Goal: Information Seeking & Learning: Check status

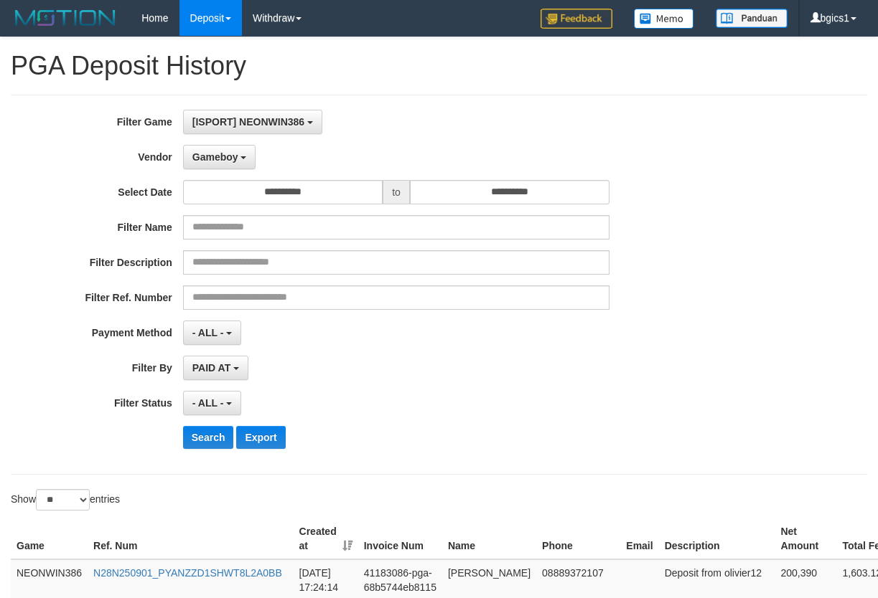
select select "**********"
select select "**"
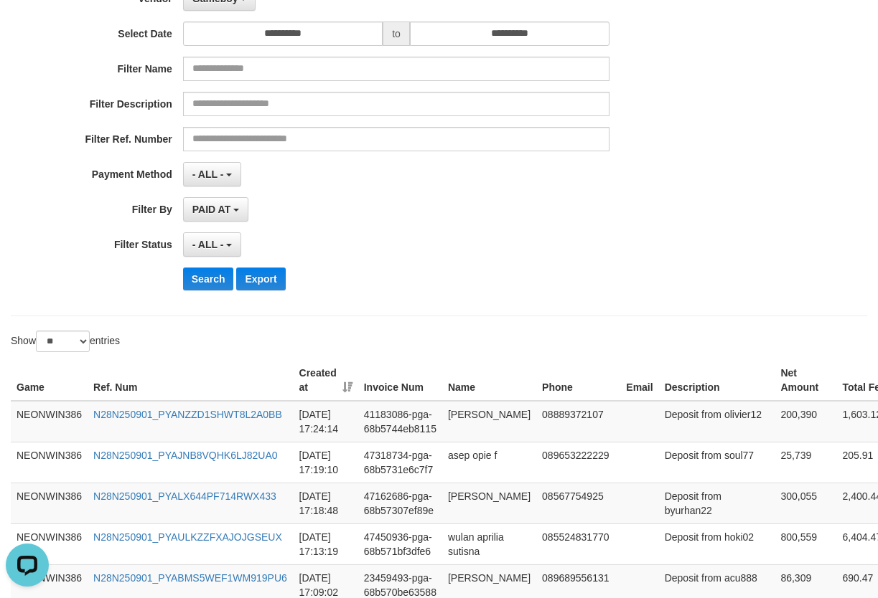
scroll to position [13, 0]
click at [215, 274] on button "Search" at bounding box center [208, 279] width 51 height 23
click at [705, 300] on div "**********" at bounding box center [365, 126] width 731 height 350
click at [566, 257] on div "**********" at bounding box center [365, 126] width 731 height 350
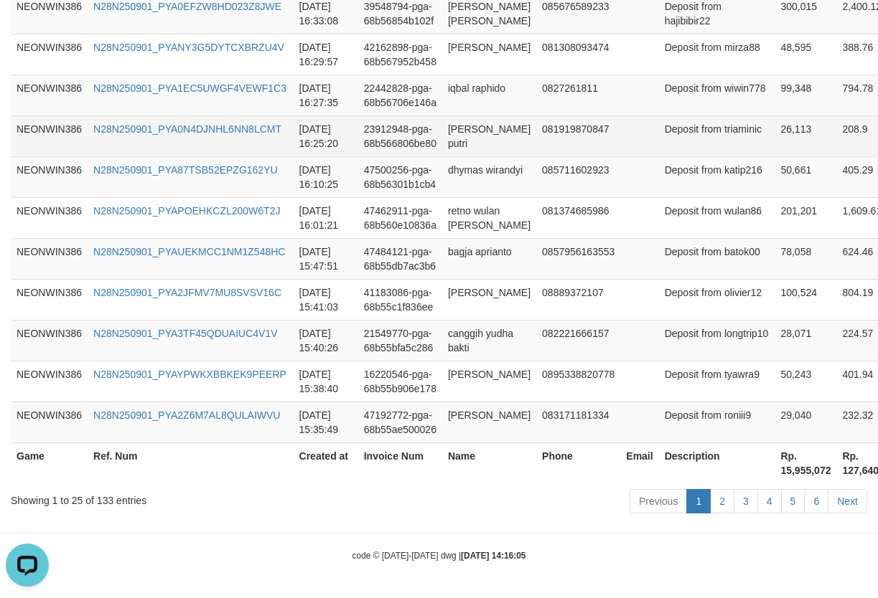
scroll to position [1173, 0]
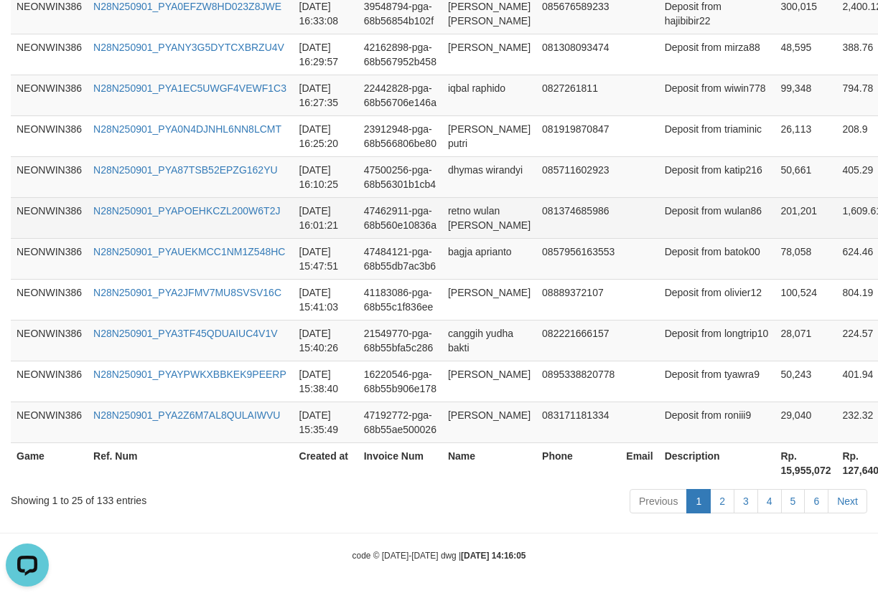
click at [774, 238] on td "201,201" at bounding box center [805, 217] width 62 height 41
copy td "201,201"
click at [774, 238] on td "201,201" at bounding box center [805, 217] width 62 height 41
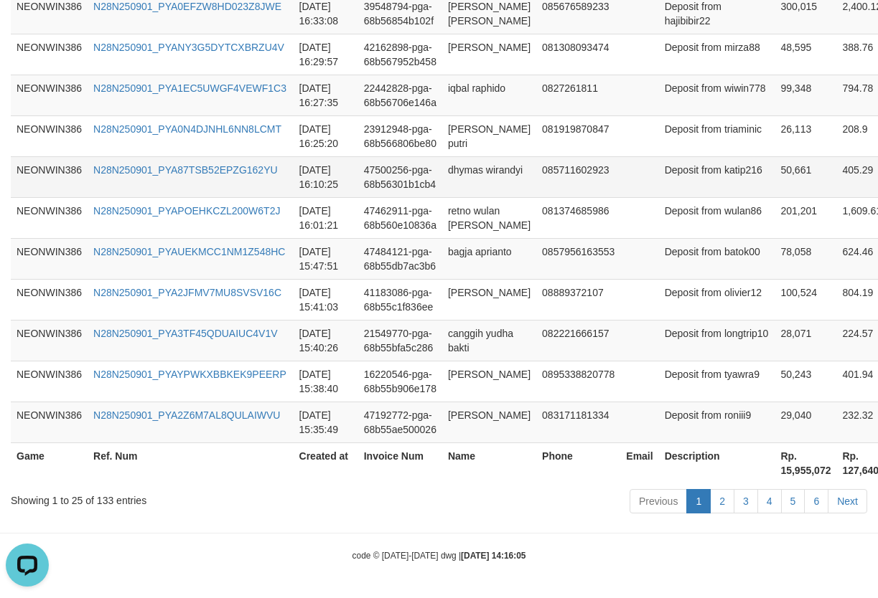
click at [774, 197] on td "50,661" at bounding box center [805, 176] width 62 height 41
copy td "50,661"
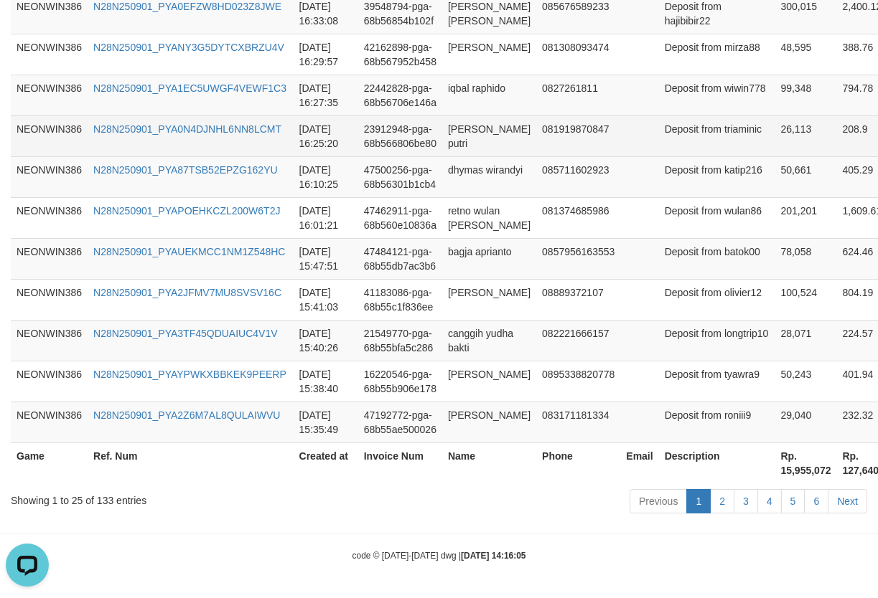
click at [774, 156] on td "26,113" at bounding box center [805, 136] width 62 height 41
copy td "26,113"
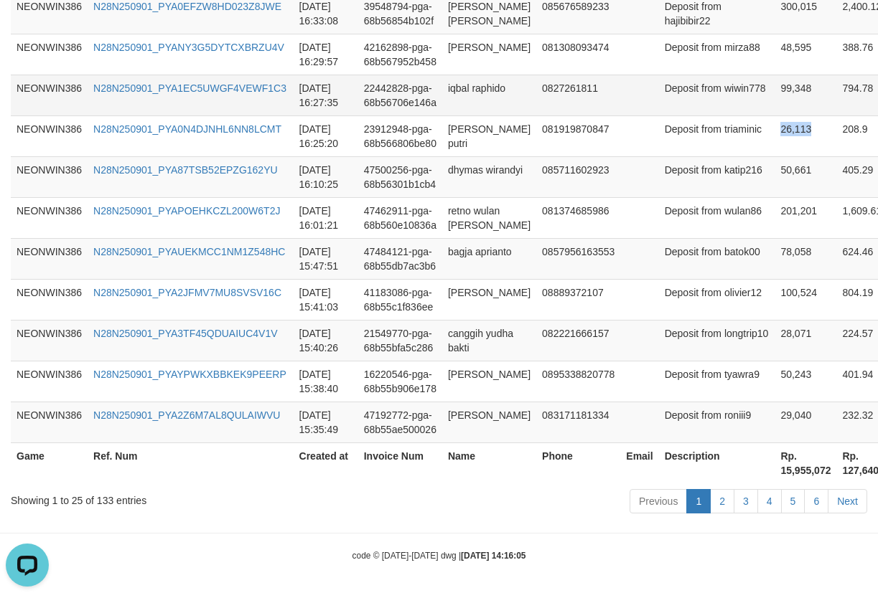
click at [774, 116] on td "99,348" at bounding box center [805, 95] width 62 height 41
copy td "26,113"
click at [774, 116] on td "99,348" at bounding box center [805, 95] width 62 height 41
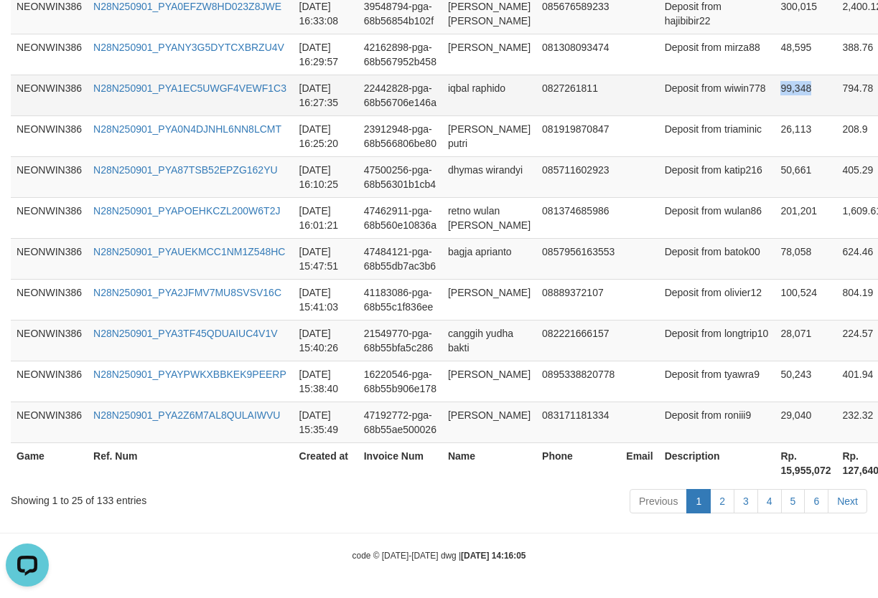
copy td "99,348"
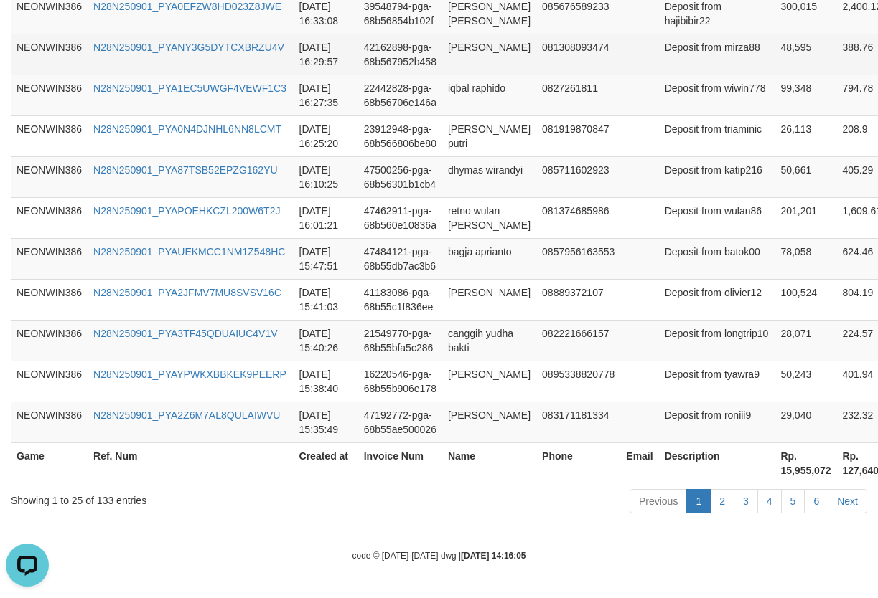
click at [774, 75] on td "48,595" at bounding box center [805, 54] width 62 height 41
copy td "48,595"
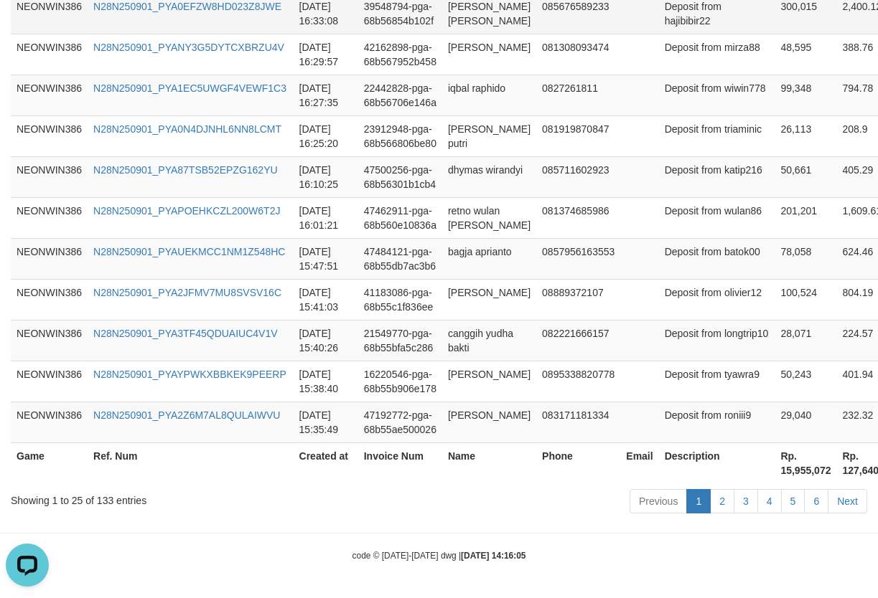
click at [774, 34] on td "300,015" at bounding box center [805, 13] width 62 height 41
copy td "300,015"
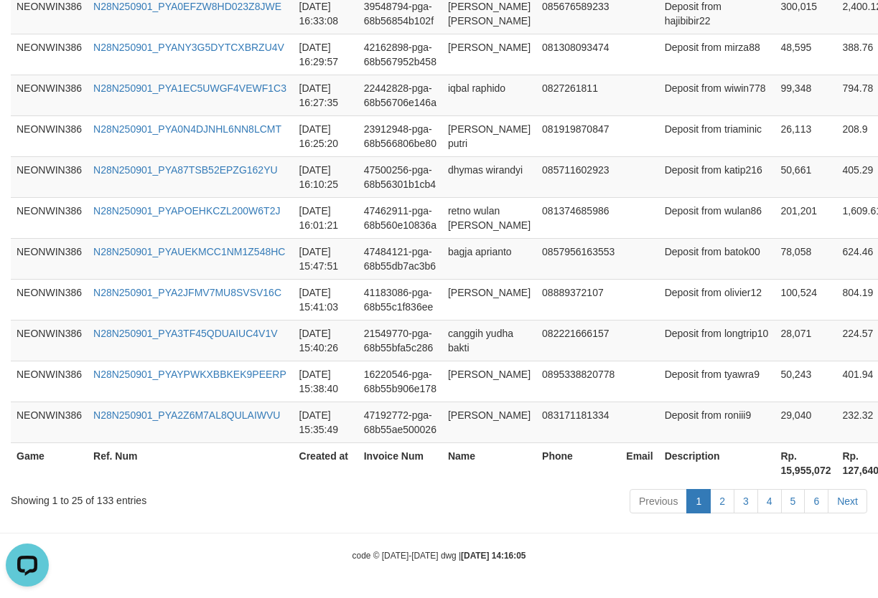
copy td "150,352"
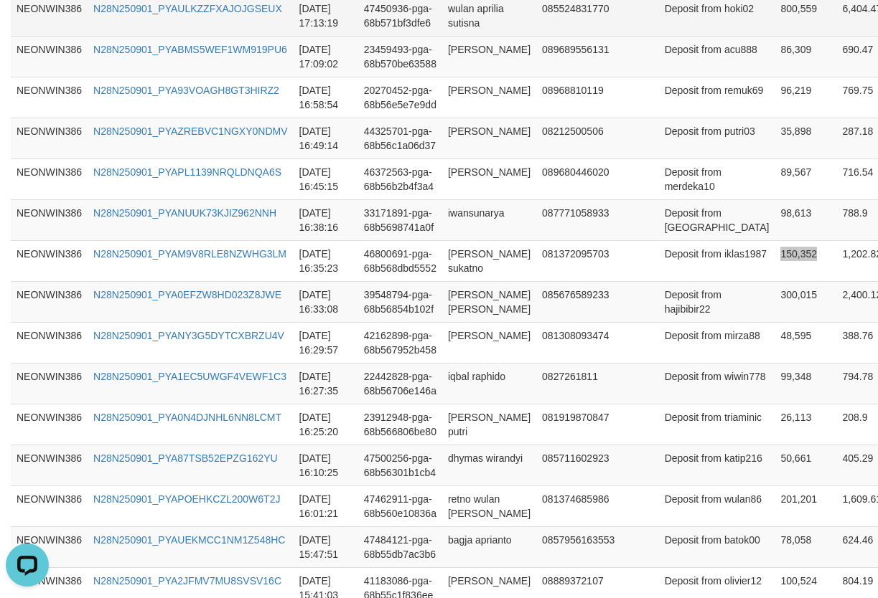
scroll to position [695, 0]
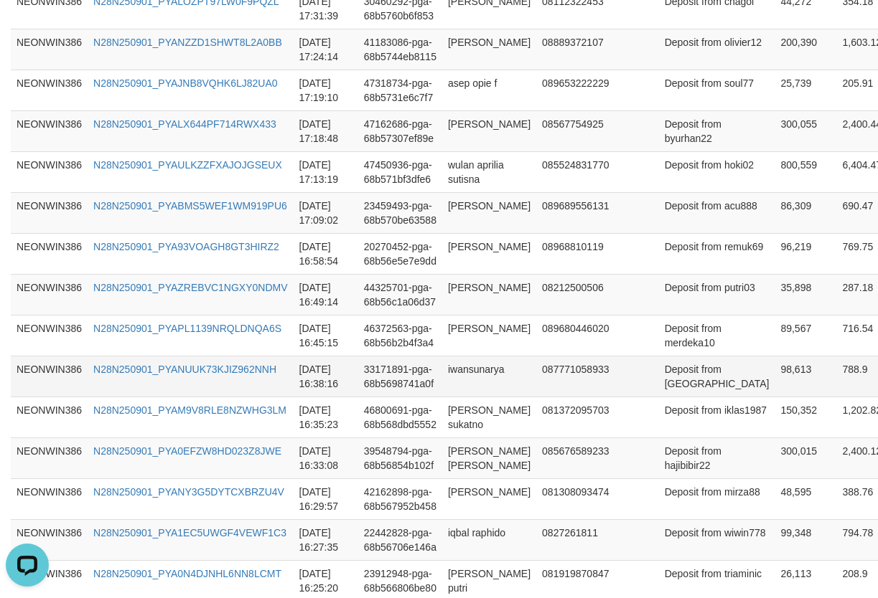
click at [774, 397] on td "98,613" at bounding box center [805, 376] width 62 height 41
copy td "98,613"
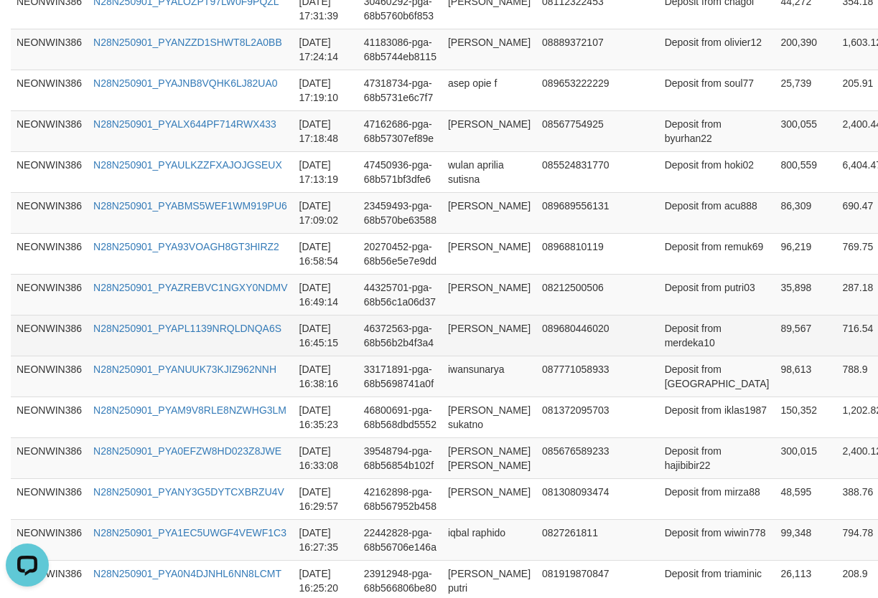
click at [774, 356] on td "89,567" at bounding box center [805, 335] width 62 height 41
copy td "89,567"
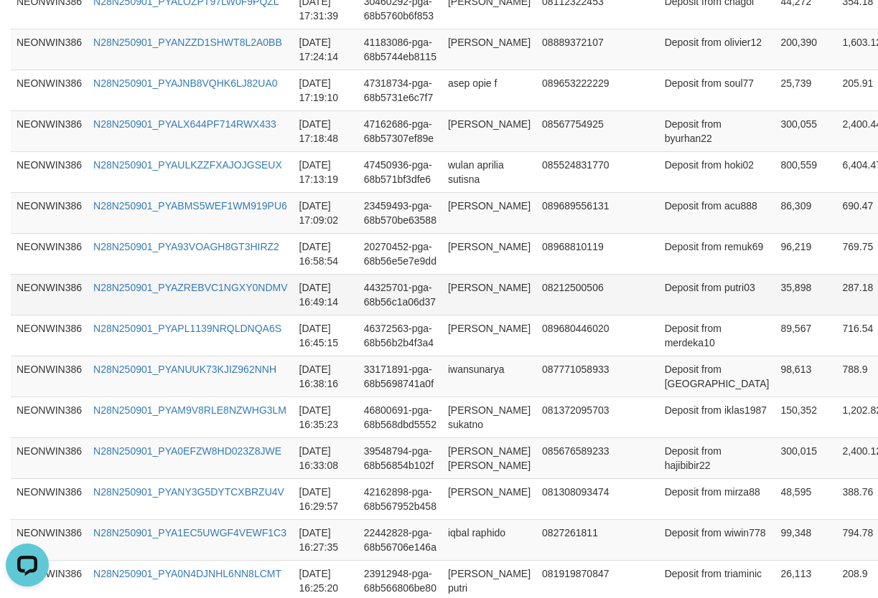
click at [774, 315] on td "35,898" at bounding box center [805, 294] width 62 height 41
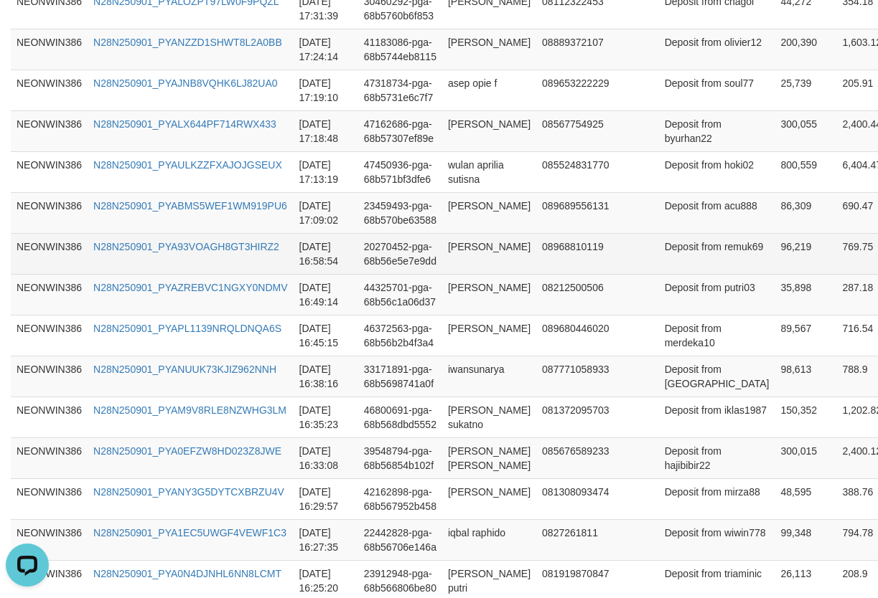
click at [774, 274] on td "96,219" at bounding box center [805, 253] width 62 height 41
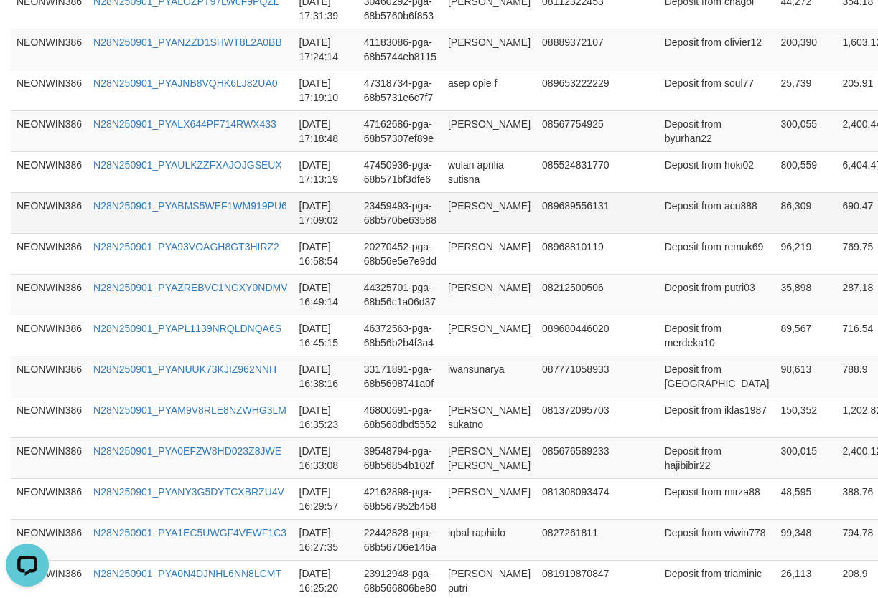
click at [774, 233] on td "86,309" at bounding box center [805, 212] width 62 height 41
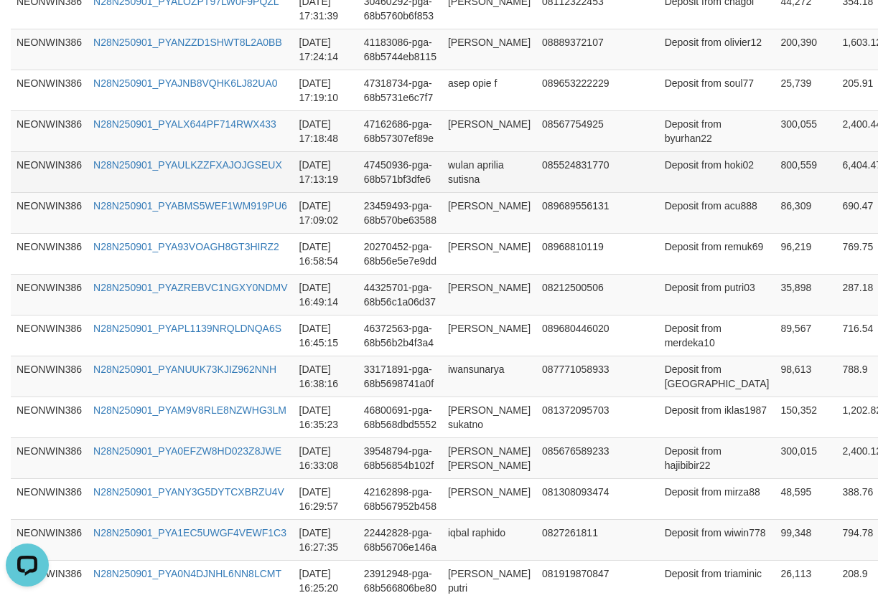
click at [774, 192] on td "800,559" at bounding box center [805, 171] width 62 height 41
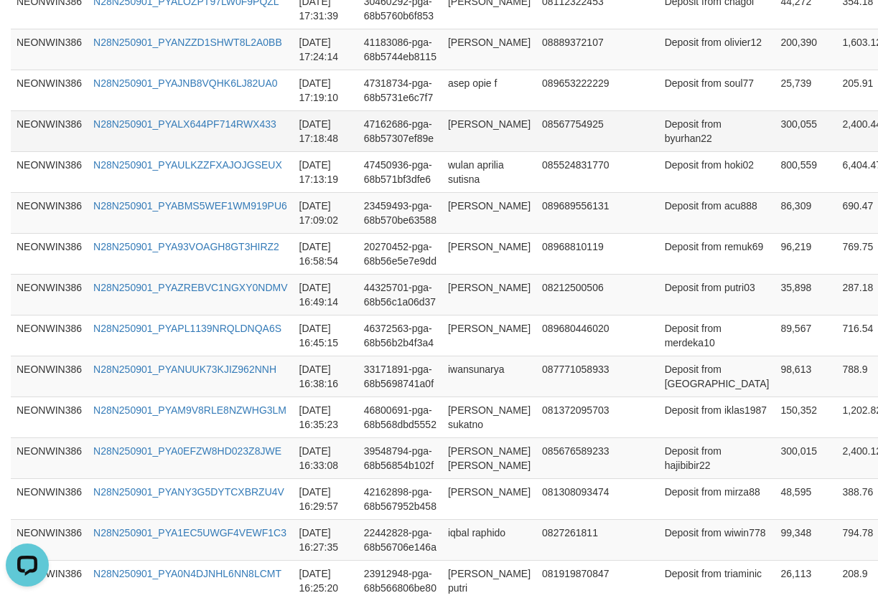
click at [698, 151] on td "Deposit from byurhan22" at bounding box center [717, 130] width 116 height 41
click at [699, 151] on td "Deposit from byurhan22" at bounding box center [717, 130] width 116 height 41
click at [774, 151] on td "300,055" at bounding box center [805, 130] width 62 height 41
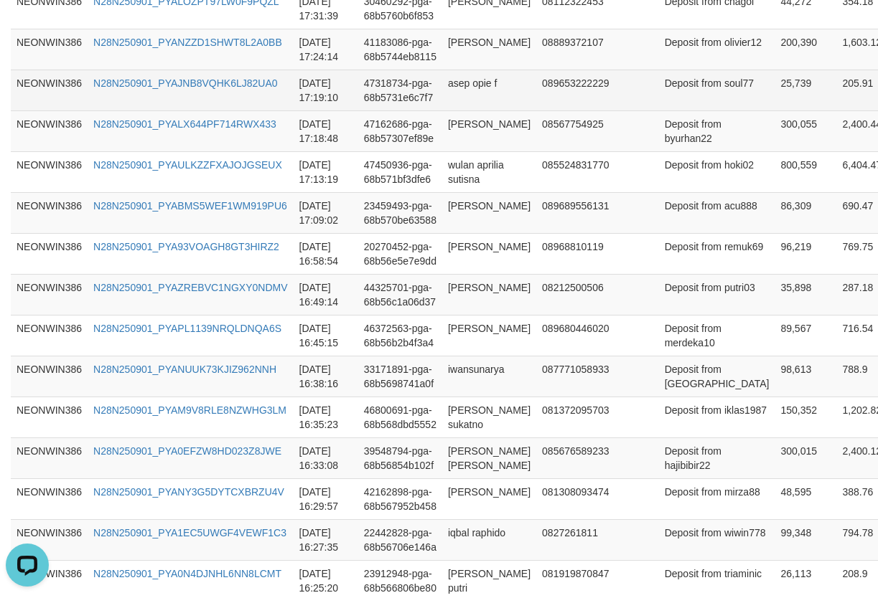
click at [774, 110] on td "25,739" at bounding box center [805, 90] width 62 height 41
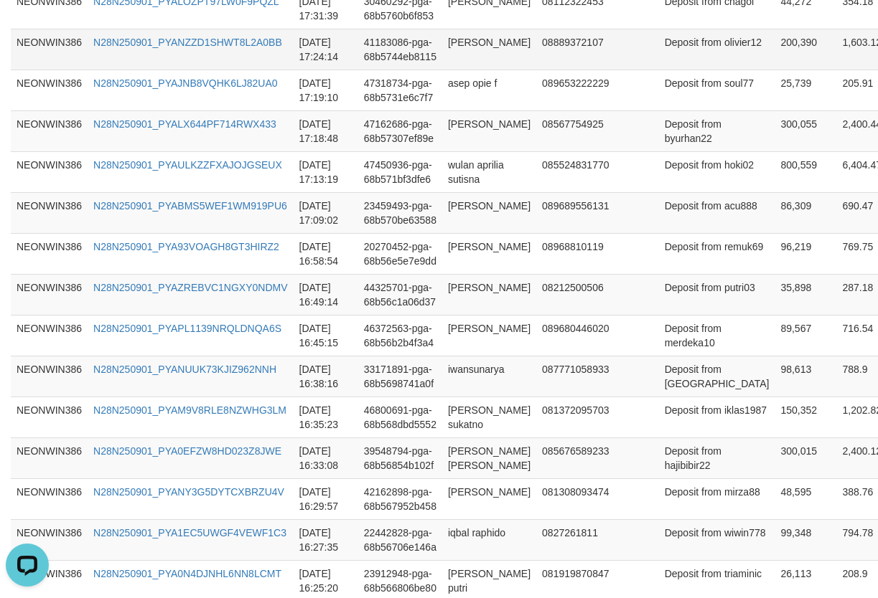
click at [774, 70] on td "200,390" at bounding box center [805, 49] width 62 height 41
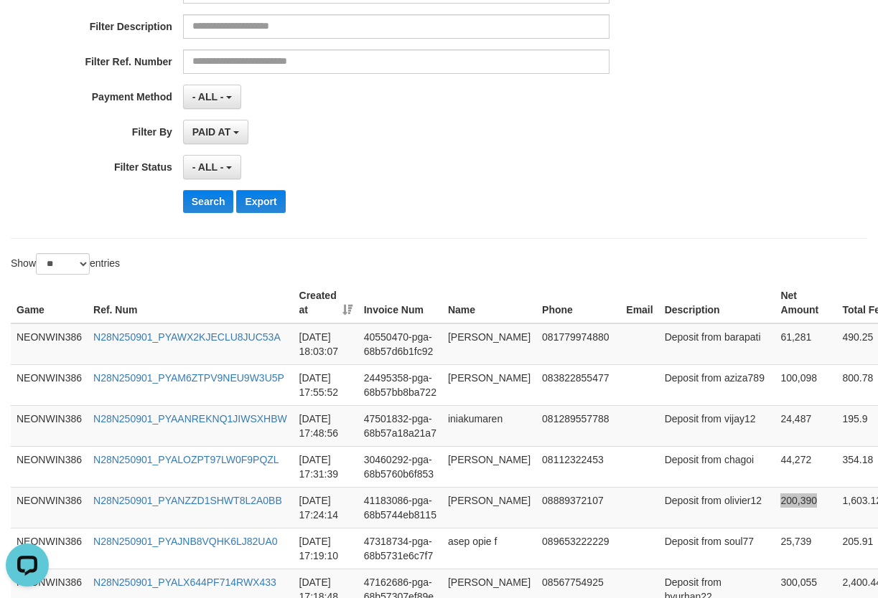
scroll to position [216, 0]
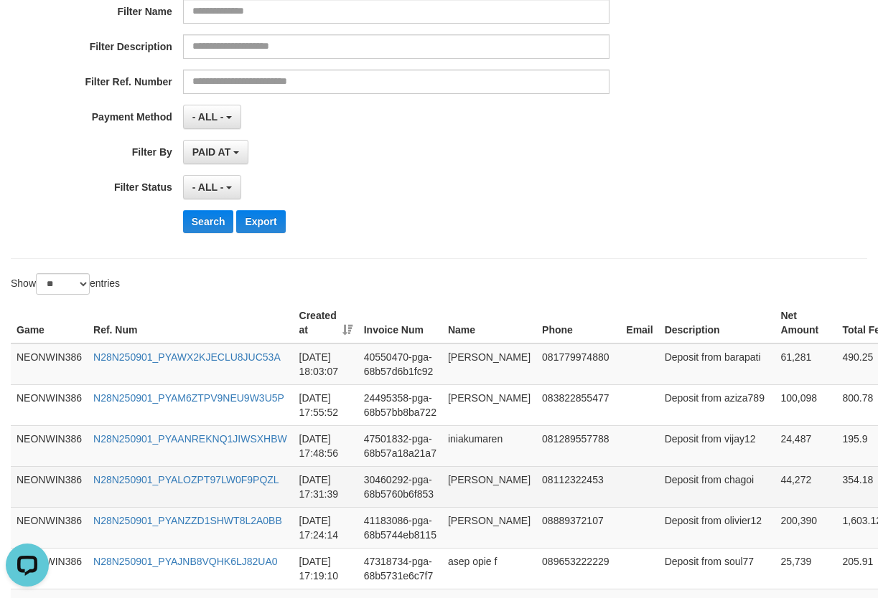
click at [774, 507] on td "44,272" at bounding box center [805, 486] width 62 height 41
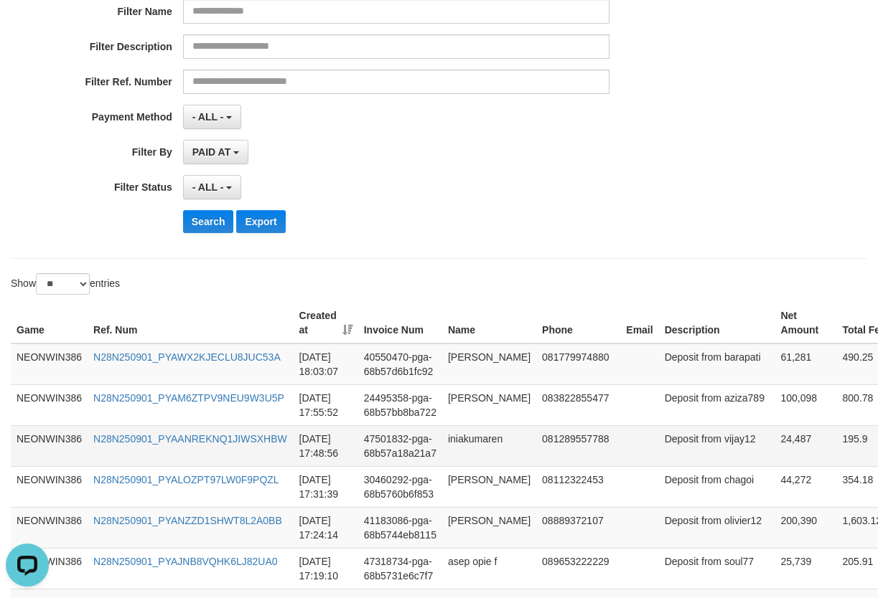
click at [774, 466] on td "24,487" at bounding box center [805, 445] width 62 height 41
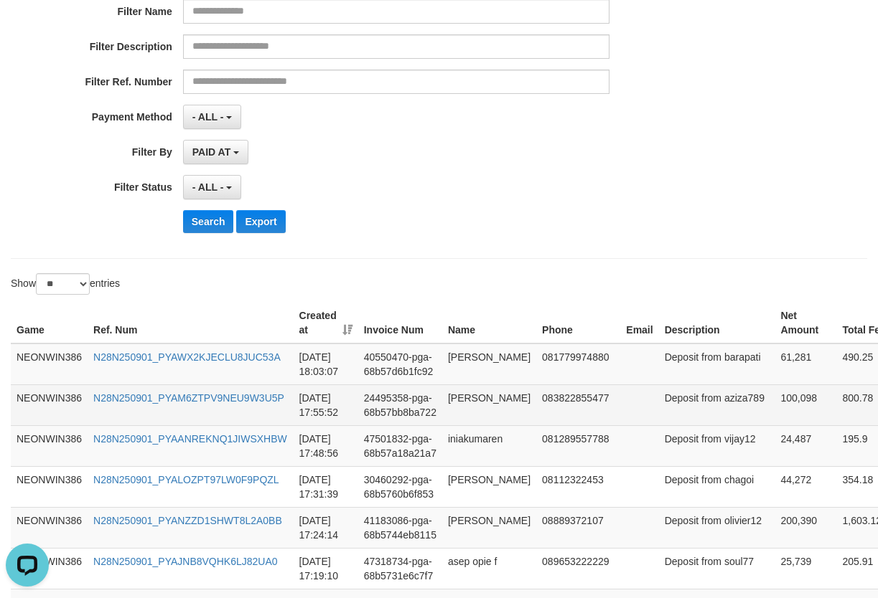
click at [774, 418] on td "100,098" at bounding box center [805, 405] width 62 height 41
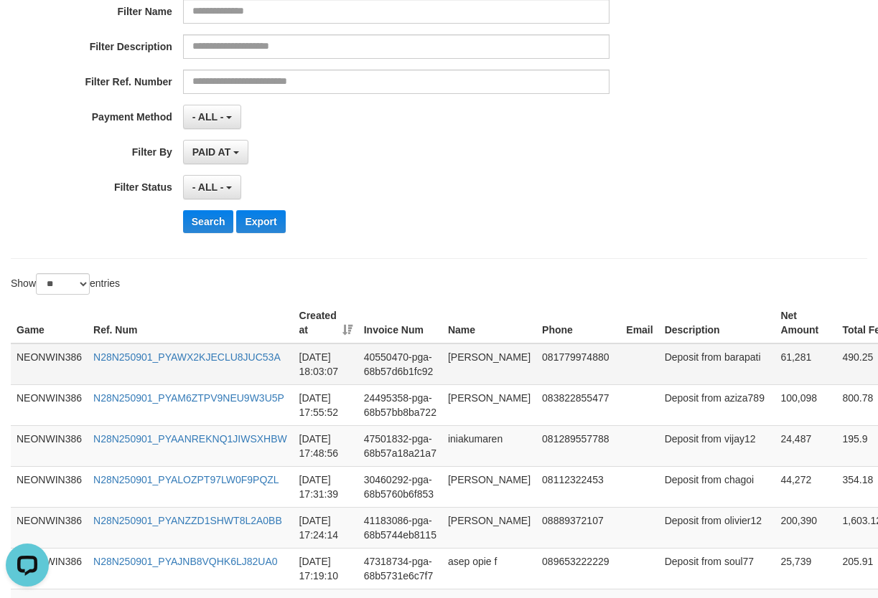
click at [774, 355] on td "61,281" at bounding box center [805, 365] width 62 height 42
click at [774, 359] on td "61,281" at bounding box center [805, 365] width 62 height 42
click at [486, 378] on td "[PERSON_NAME]" at bounding box center [489, 365] width 94 height 42
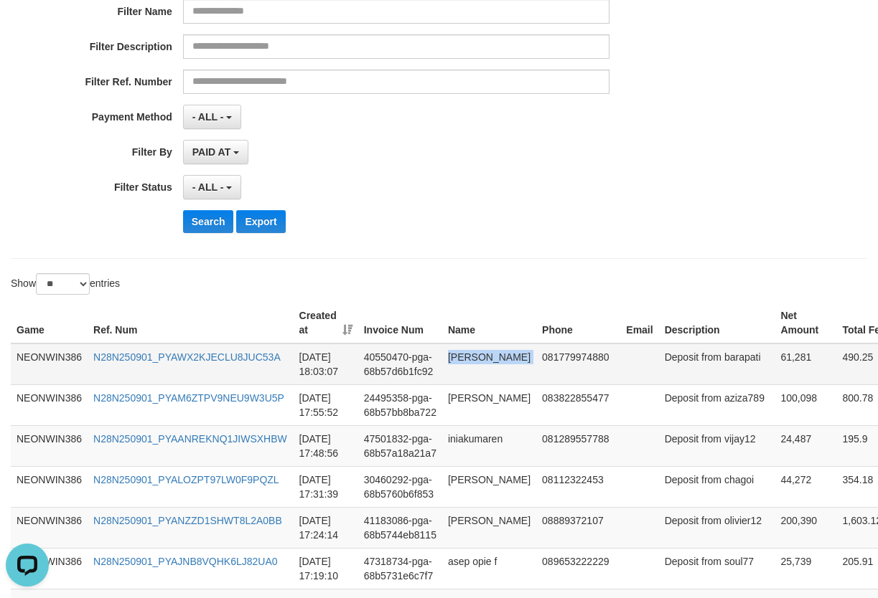
click at [486, 378] on td "[PERSON_NAME]" at bounding box center [489, 365] width 94 height 42
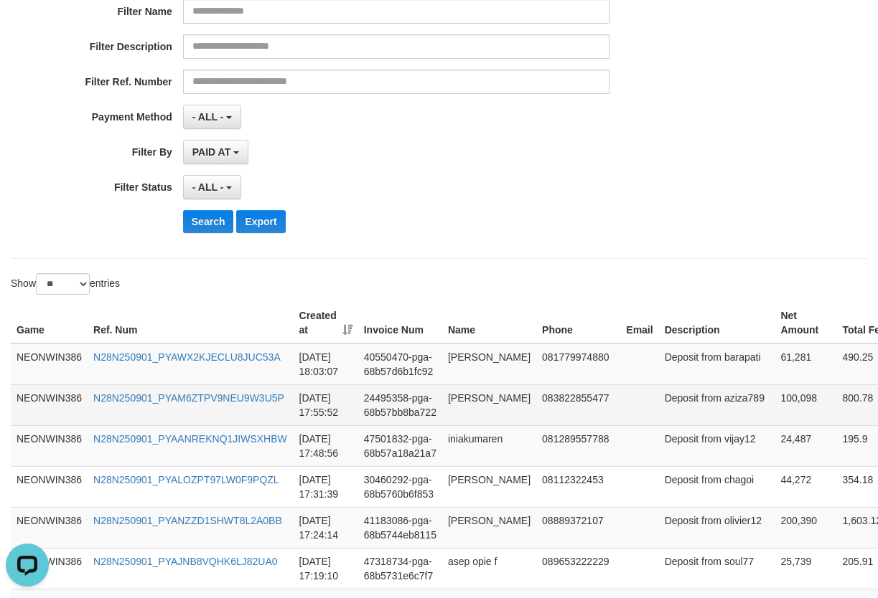
click at [481, 420] on td "[PERSON_NAME]" at bounding box center [489, 405] width 94 height 41
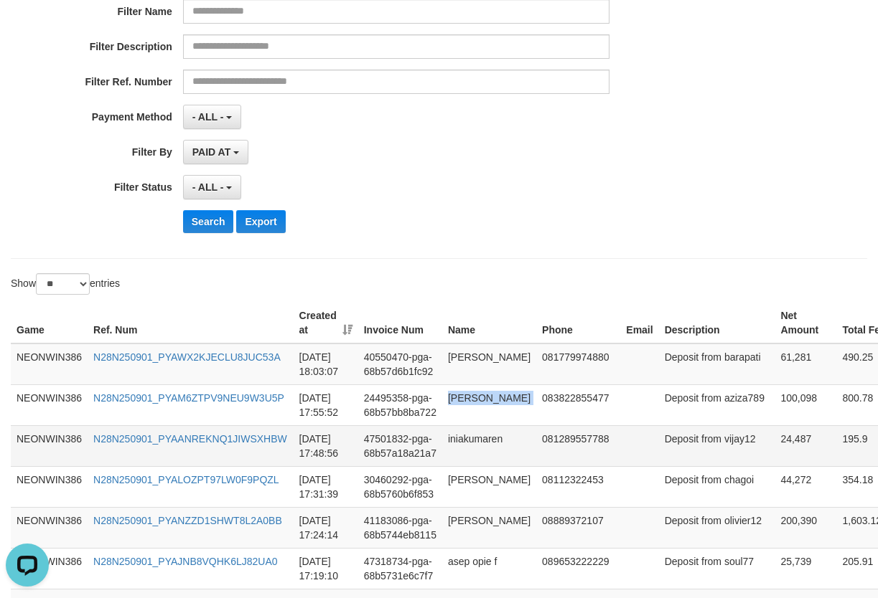
drag, startPoint x: 465, startPoint y: 421, endPoint x: 489, endPoint y: 471, distance: 54.9
click at [465, 421] on td "[PERSON_NAME]" at bounding box center [489, 405] width 94 height 41
click at [487, 466] on td "iniakumaren" at bounding box center [489, 445] width 94 height 41
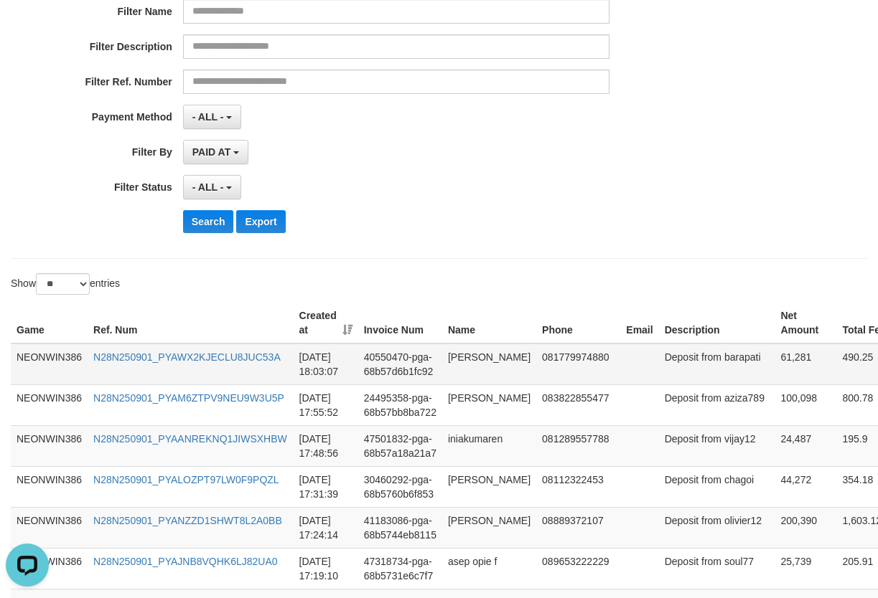
click at [659, 385] on td "Deposit from barapati" at bounding box center [717, 365] width 116 height 42
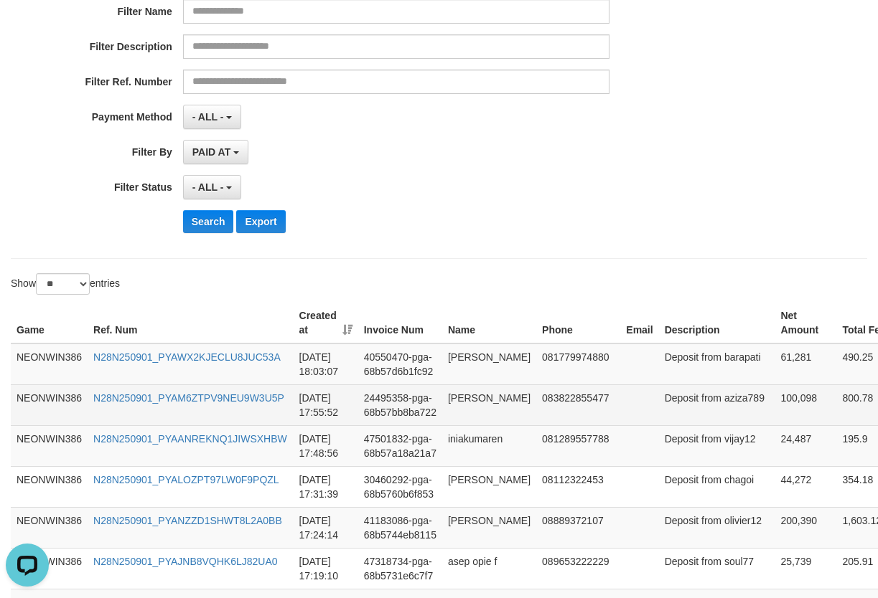
click at [682, 425] on td "Deposit from aziza789" at bounding box center [717, 405] width 116 height 41
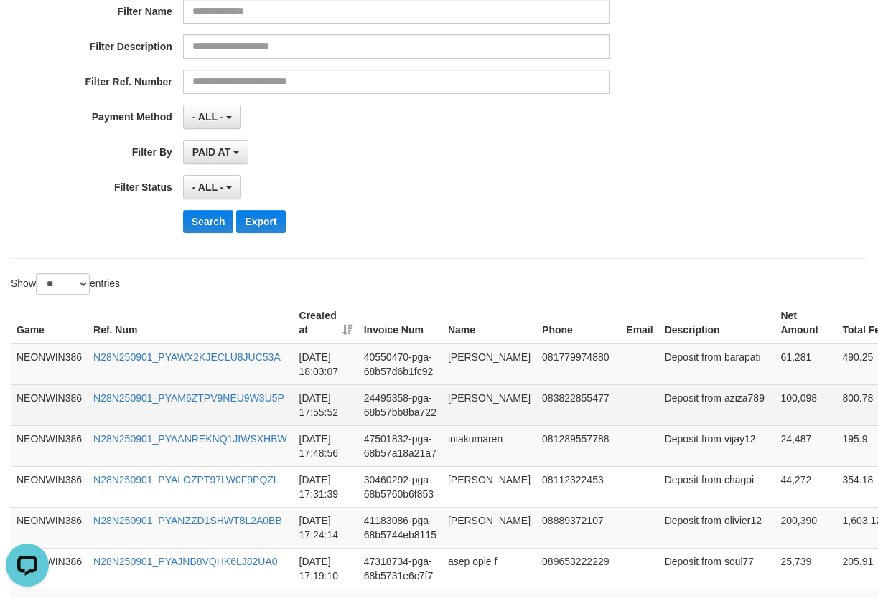
click at [682, 425] on td "Deposit from aziza789" at bounding box center [717, 405] width 116 height 41
click at [659, 425] on td "Deposit from aziza789" at bounding box center [717, 405] width 116 height 41
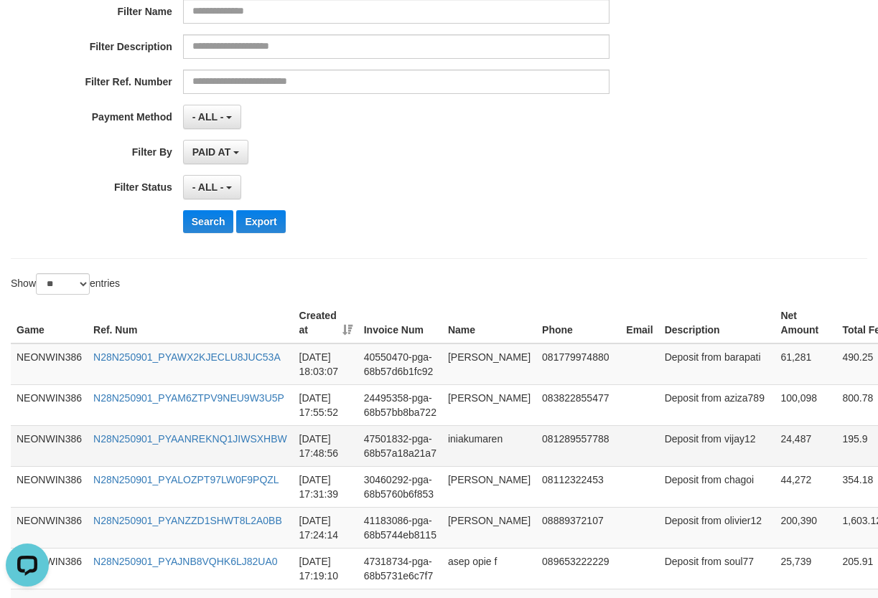
click at [674, 466] on td "Deposit from vijay12" at bounding box center [717, 445] width 116 height 41
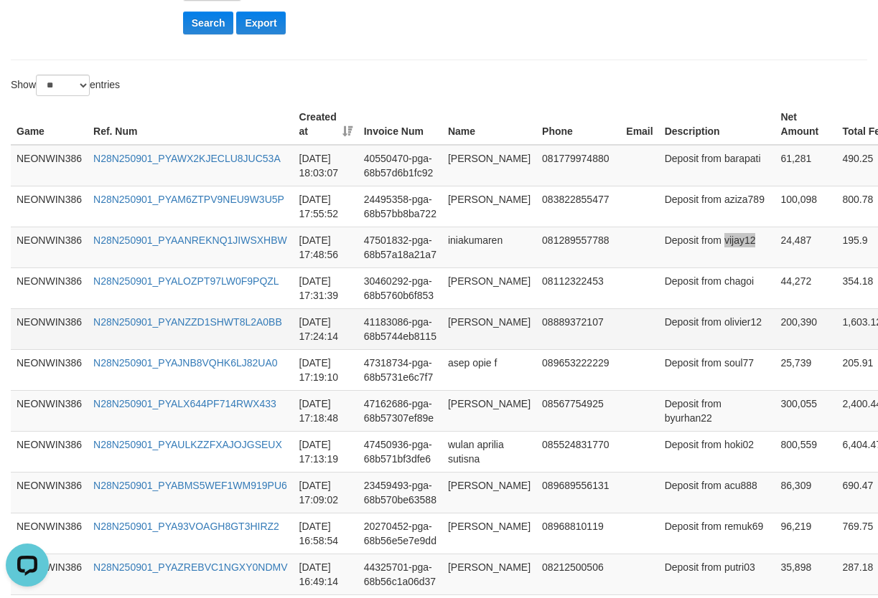
scroll to position [456, 0]
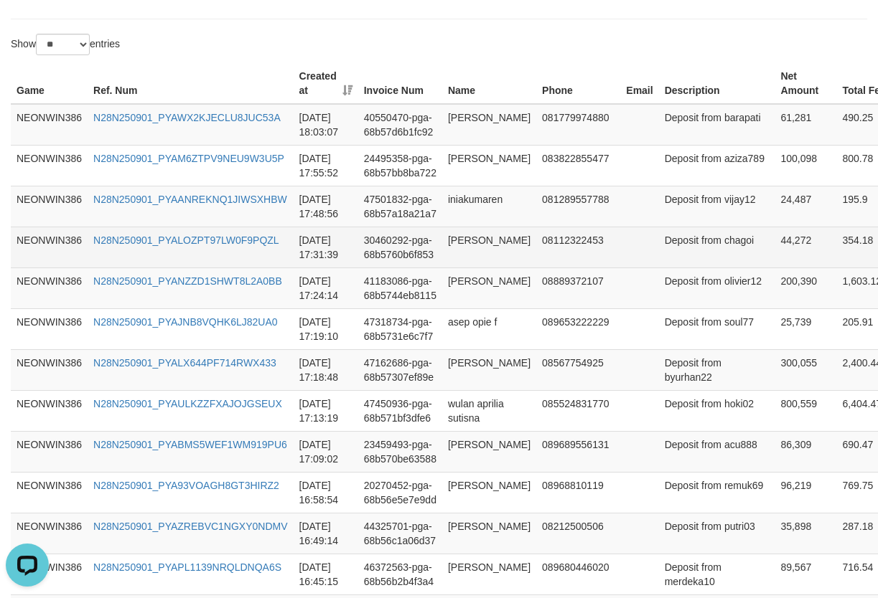
click at [469, 268] on td "[PERSON_NAME]" at bounding box center [489, 247] width 94 height 41
click at [662, 268] on td "Deposit from chagoi" at bounding box center [717, 247] width 116 height 41
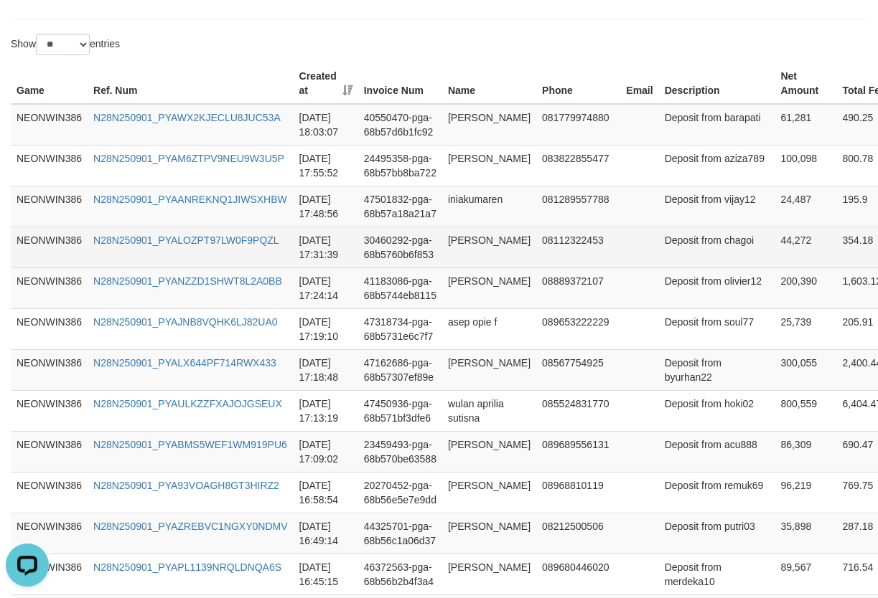
click at [673, 268] on td "Deposit from chagoi" at bounding box center [717, 247] width 116 height 41
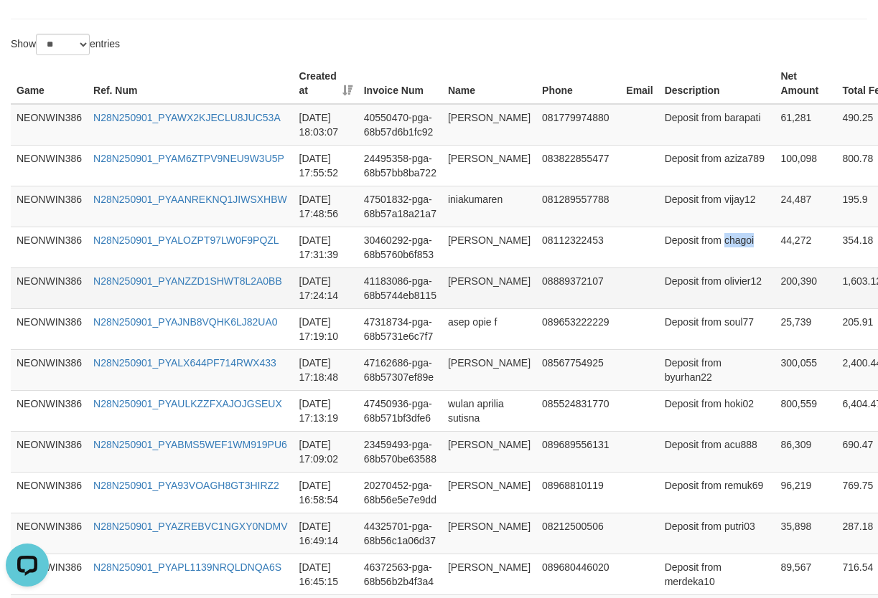
click at [461, 309] on td "[PERSON_NAME]" at bounding box center [489, 288] width 94 height 41
click at [659, 309] on td "Deposit from olivier12" at bounding box center [717, 288] width 116 height 41
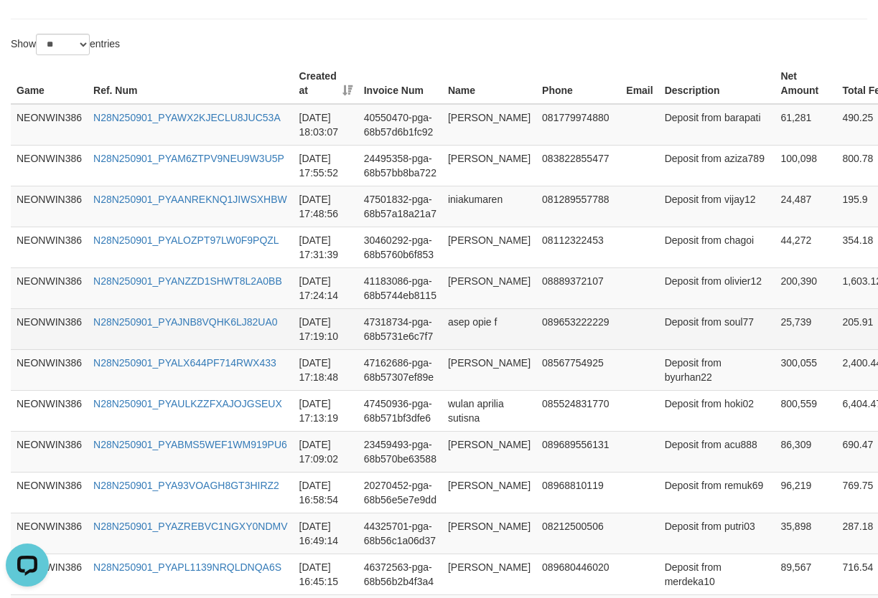
click at [474, 349] on td "asep opie f" at bounding box center [489, 329] width 94 height 41
click at [680, 349] on td "Deposit from soul77" at bounding box center [717, 329] width 116 height 41
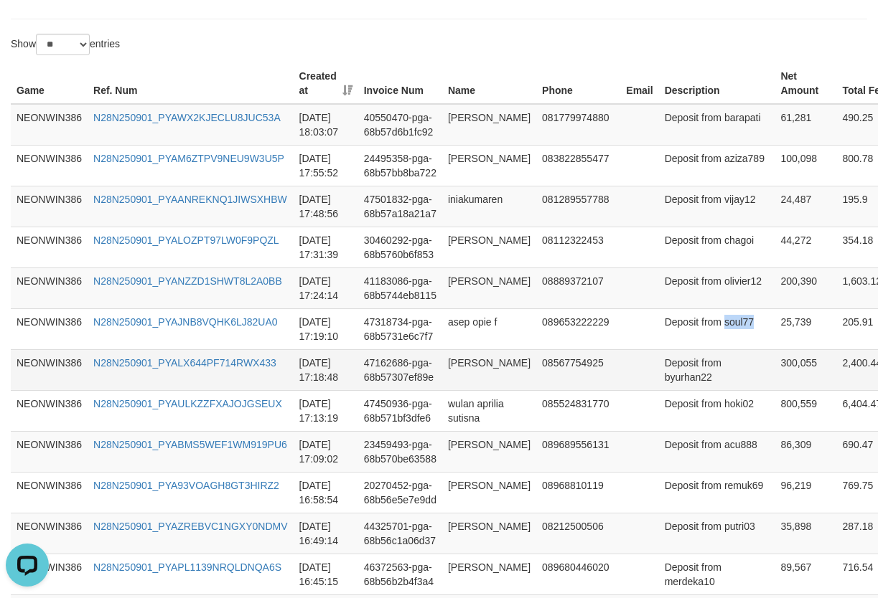
click at [481, 390] on td "[PERSON_NAME]" at bounding box center [489, 369] width 94 height 41
click at [668, 390] on td "Deposit from byurhan22" at bounding box center [717, 369] width 116 height 41
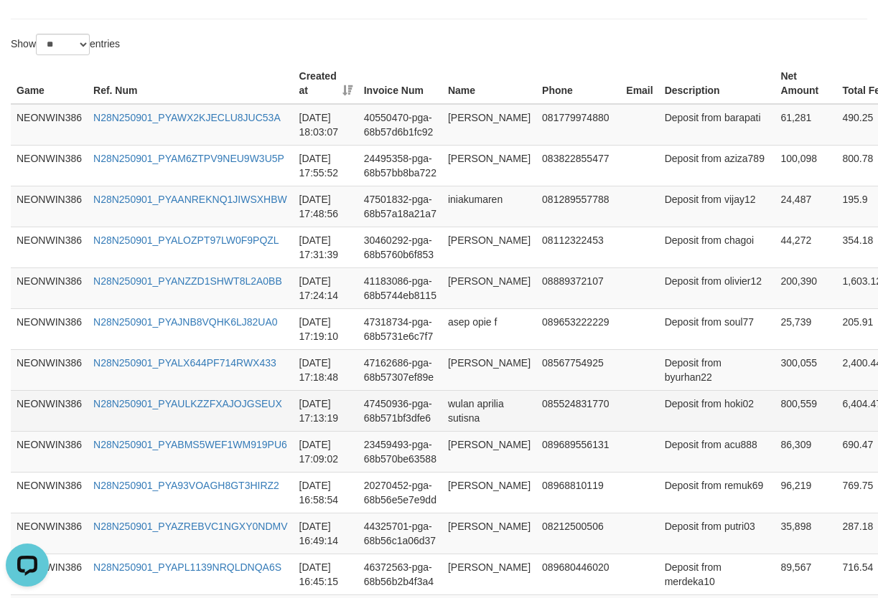
click at [489, 431] on td "wulan aprilia sutisna" at bounding box center [489, 410] width 94 height 41
click at [672, 431] on td "Deposit from hoki02" at bounding box center [717, 410] width 116 height 41
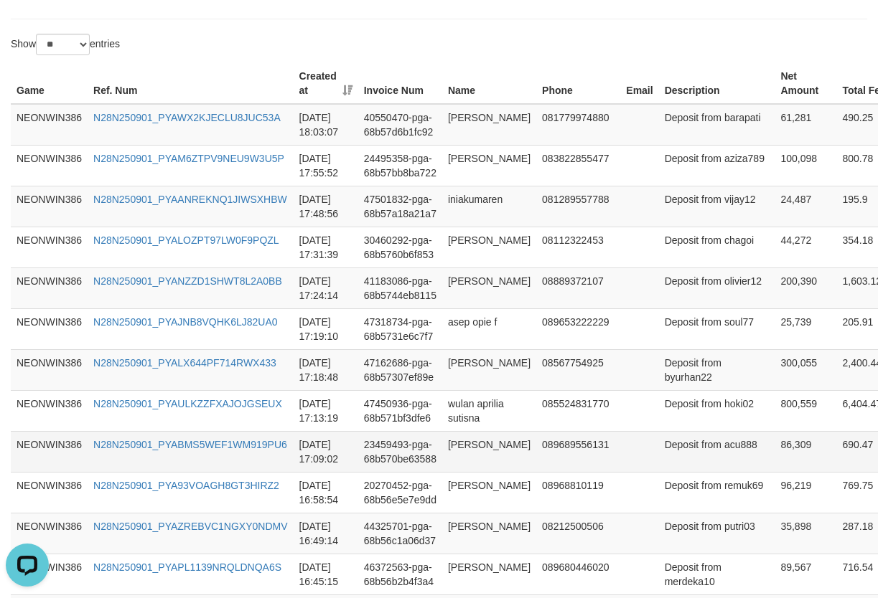
click at [466, 472] on td "[PERSON_NAME]" at bounding box center [489, 451] width 94 height 41
drag, startPoint x: 674, startPoint y: 521, endPoint x: 660, endPoint y: 525, distance: 14.3
click at [674, 472] on td "Deposit from acu888" at bounding box center [717, 451] width 116 height 41
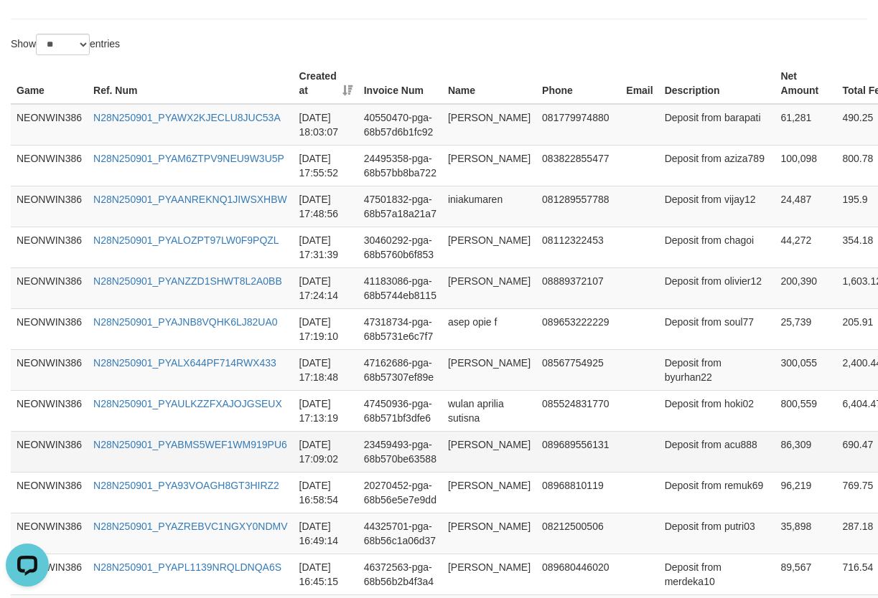
click at [659, 472] on td "Deposit from acu888" at bounding box center [717, 451] width 116 height 41
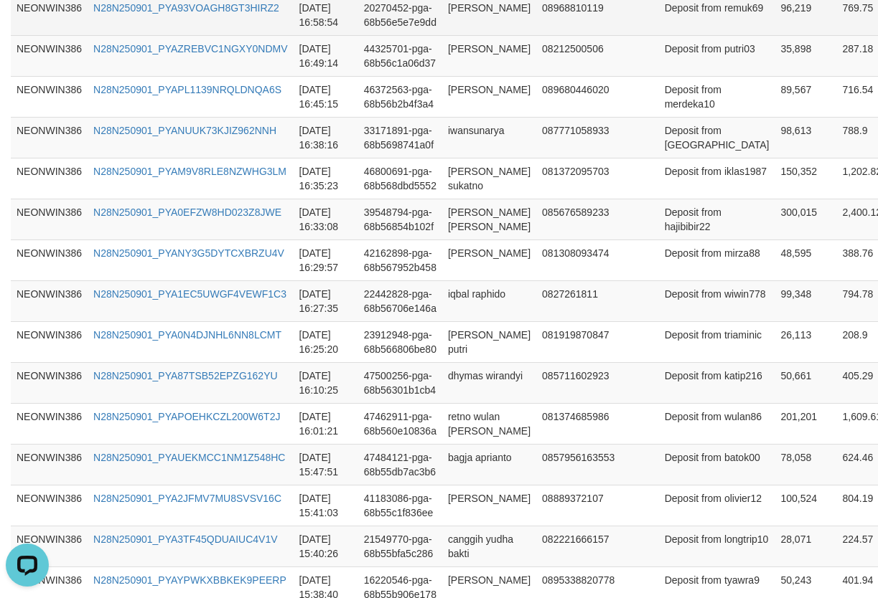
click at [466, 35] on td "[PERSON_NAME]" at bounding box center [489, 14] width 94 height 41
click at [664, 35] on td "Deposit from remuk69" at bounding box center [717, 14] width 116 height 41
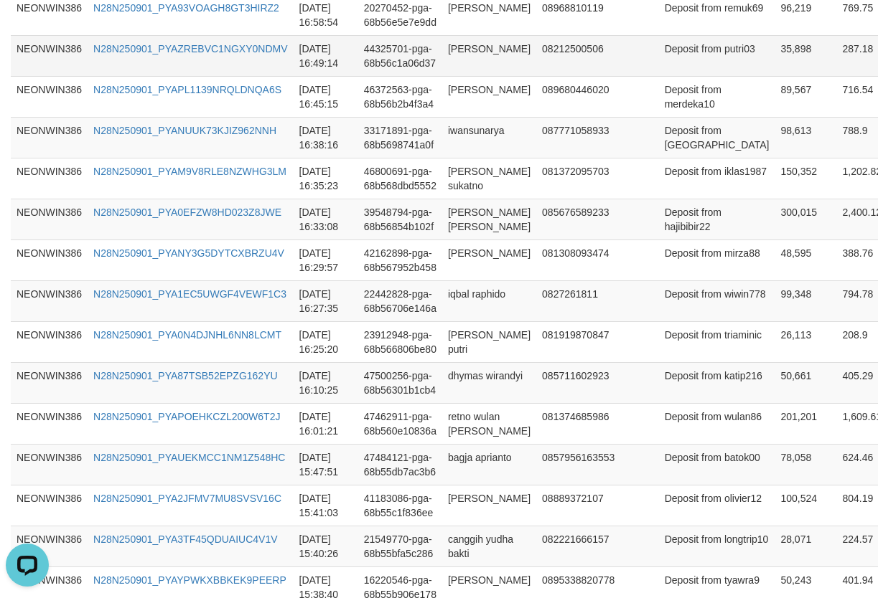
click at [444, 76] on td "[PERSON_NAME]" at bounding box center [489, 55] width 94 height 41
click at [502, 76] on td "[PERSON_NAME]" at bounding box center [489, 55] width 94 height 41
click at [688, 76] on td "Deposit from putri03" at bounding box center [717, 55] width 116 height 41
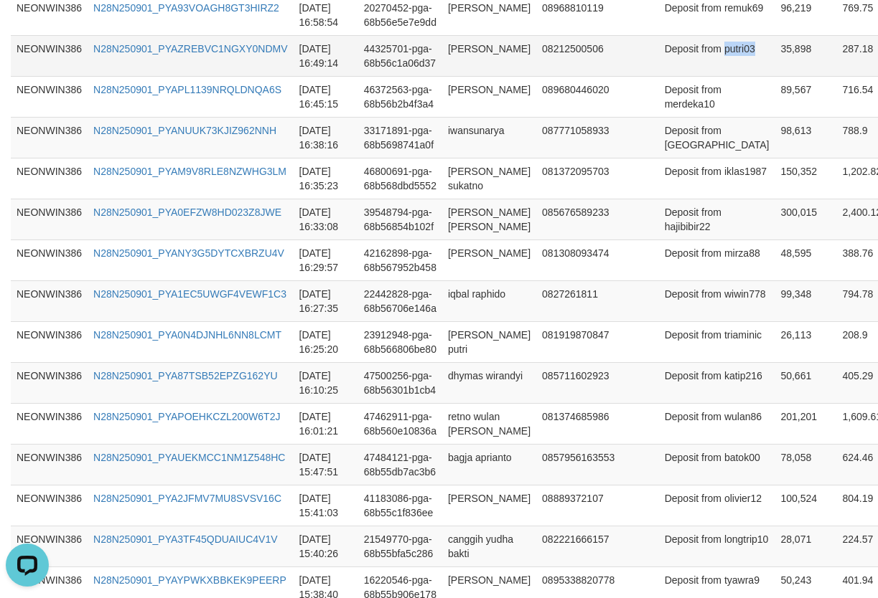
click at [688, 76] on td "Deposit from putri03" at bounding box center [717, 55] width 116 height 41
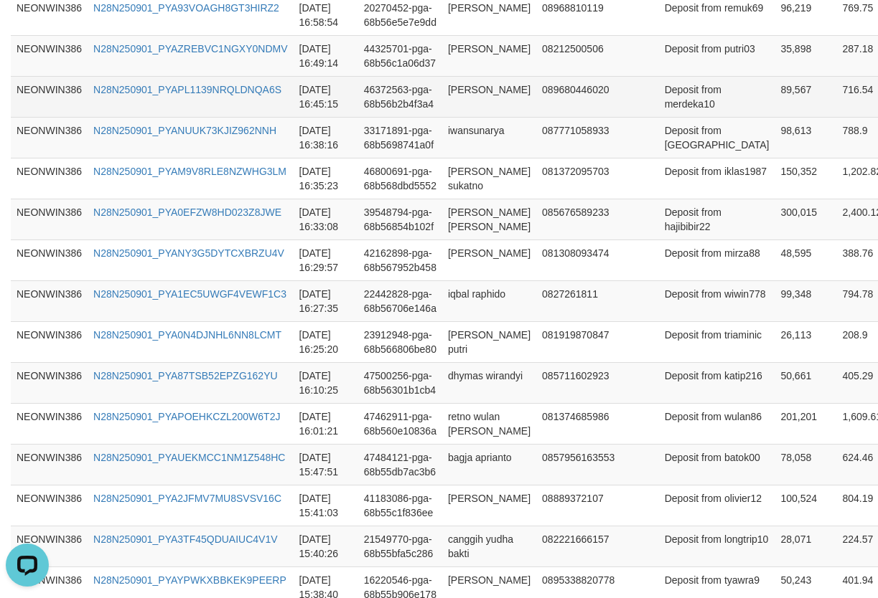
click at [486, 117] on td "[PERSON_NAME]" at bounding box center [489, 96] width 94 height 41
click at [659, 117] on td "Deposit from merdeka10" at bounding box center [717, 96] width 116 height 41
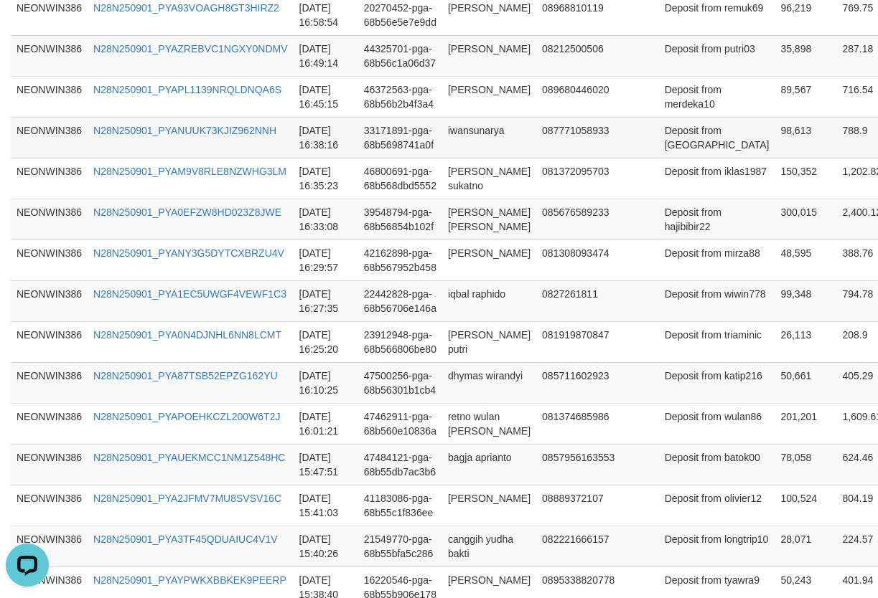
drag, startPoint x: 512, startPoint y: 271, endPoint x: 474, endPoint y: 244, distance: 46.8
click at [512, 158] on td "iwansunarya" at bounding box center [489, 137] width 94 height 41
click at [445, 158] on td "iwansunarya" at bounding box center [489, 137] width 94 height 41
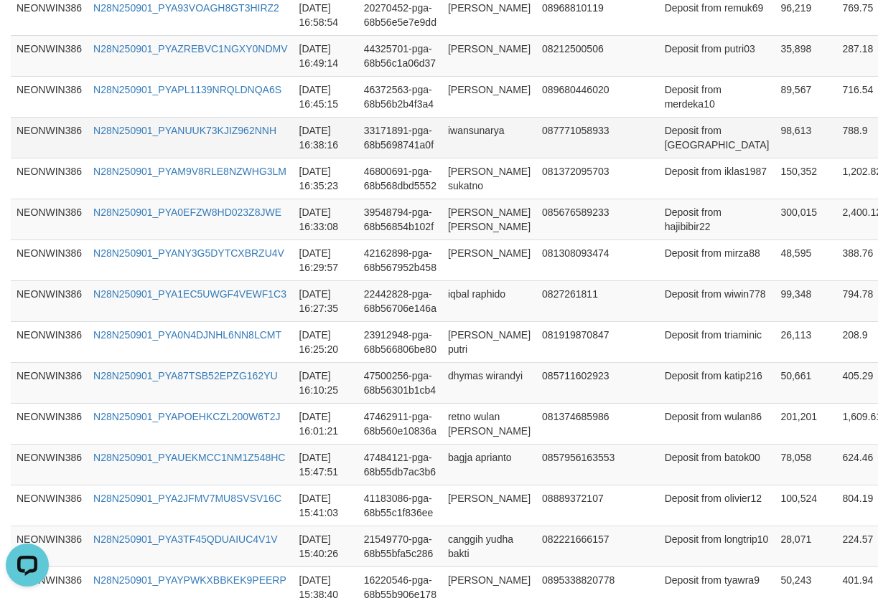
click at [661, 158] on td "Deposit from [GEOGRAPHIC_DATA]" at bounding box center [717, 137] width 116 height 41
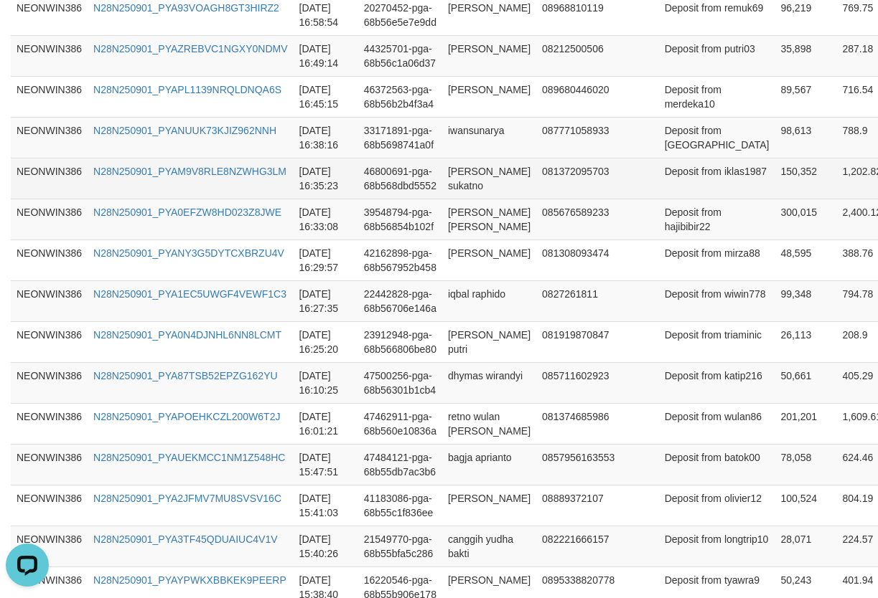
click at [454, 199] on td "[PERSON_NAME] sukatno" at bounding box center [489, 178] width 94 height 41
click at [659, 199] on td "Deposit from iklas1987" at bounding box center [717, 178] width 116 height 41
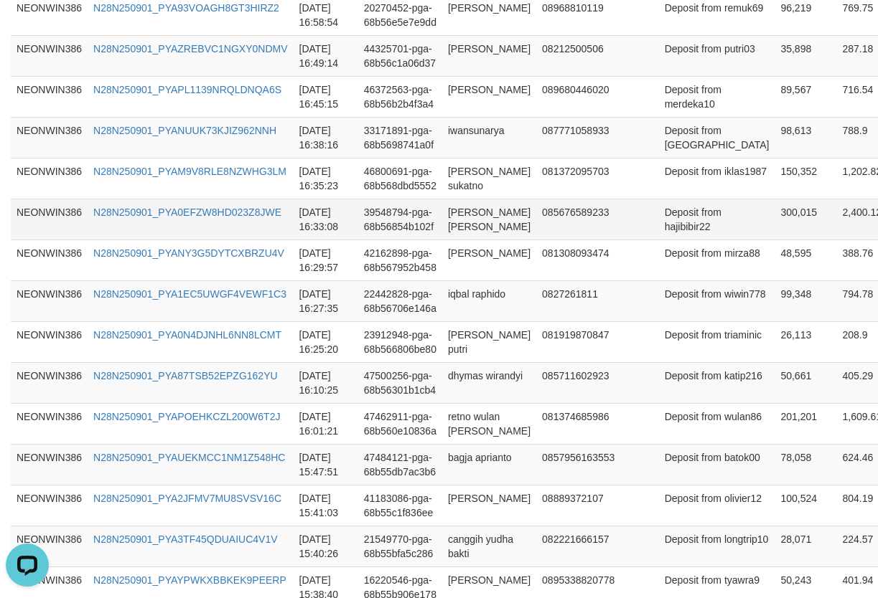
click at [547, 240] on td "085676589233" at bounding box center [578, 219] width 84 height 41
click at [489, 240] on td "[PERSON_NAME] [PERSON_NAME]" at bounding box center [489, 219] width 94 height 41
click at [662, 240] on td "Deposit from hajibibir22" at bounding box center [717, 219] width 116 height 41
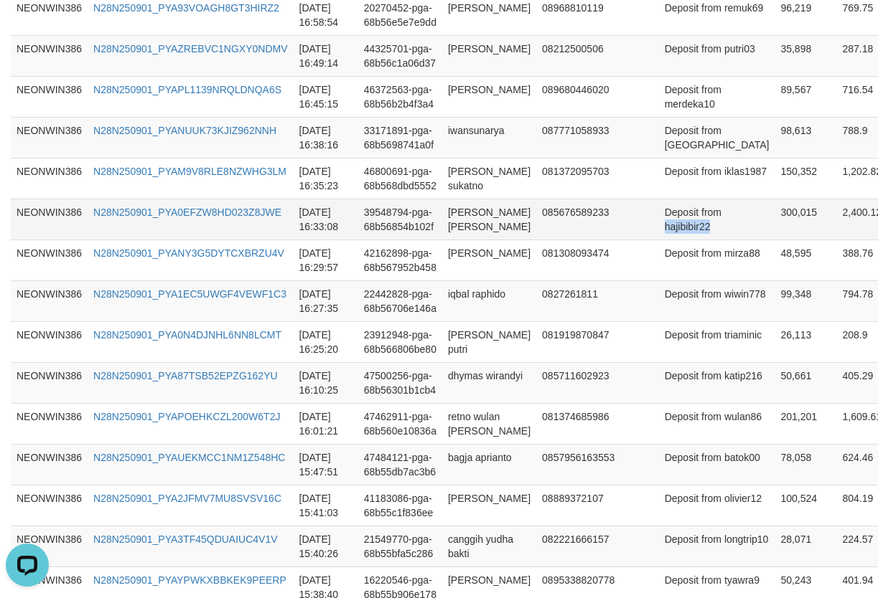
click at [662, 240] on td "Deposit from hajibibir22" at bounding box center [717, 219] width 116 height 41
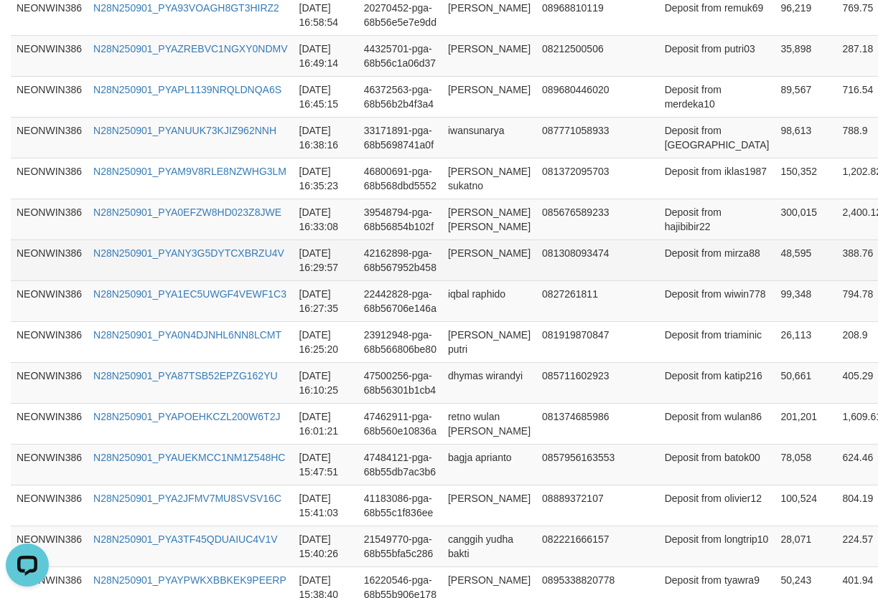
click at [434, 281] on td "42162898-pga-68b567952b458" at bounding box center [400, 260] width 84 height 41
click at [461, 281] on td "[PERSON_NAME]" at bounding box center [489, 260] width 94 height 41
click at [659, 281] on td "Deposit from mirza88" at bounding box center [717, 260] width 116 height 41
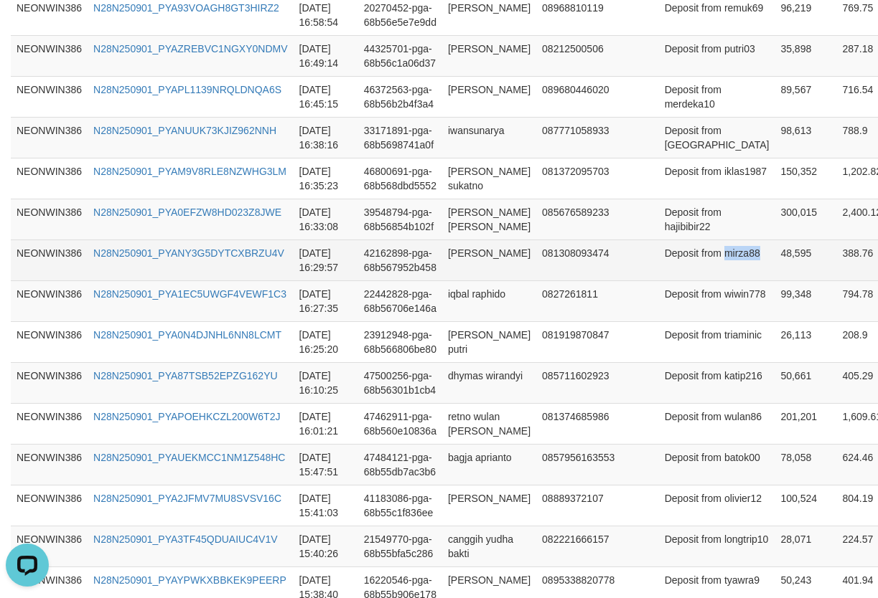
click at [659, 281] on td "Deposit from mirza88" at bounding box center [717, 260] width 116 height 41
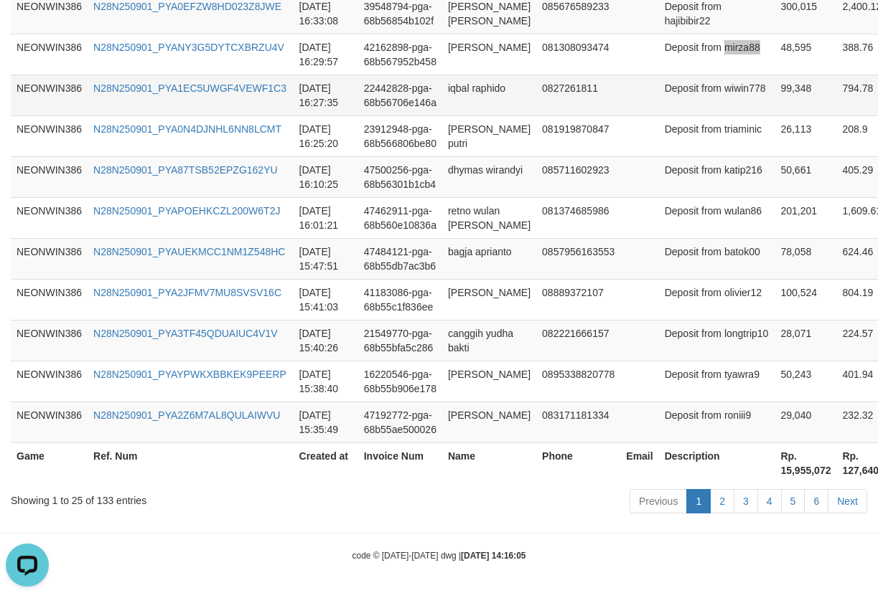
scroll to position [1173, 0]
click at [482, 116] on td "iqbal raphido" at bounding box center [489, 95] width 94 height 41
click at [659, 116] on td "Deposit from wiwin778" at bounding box center [717, 95] width 116 height 41
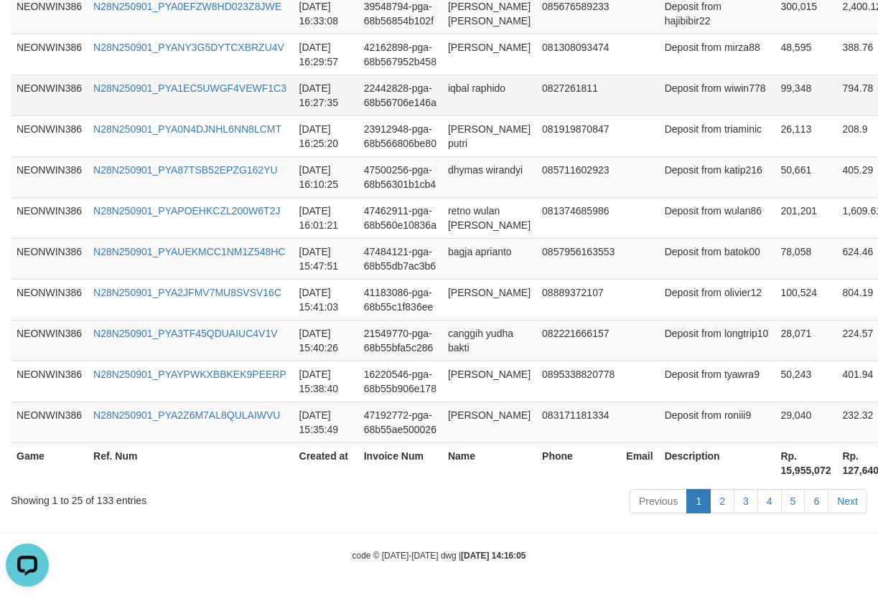
click at [667, 116] on td "Deposit from wiwin778" at bounding box center [717, 95] width 116 height 41
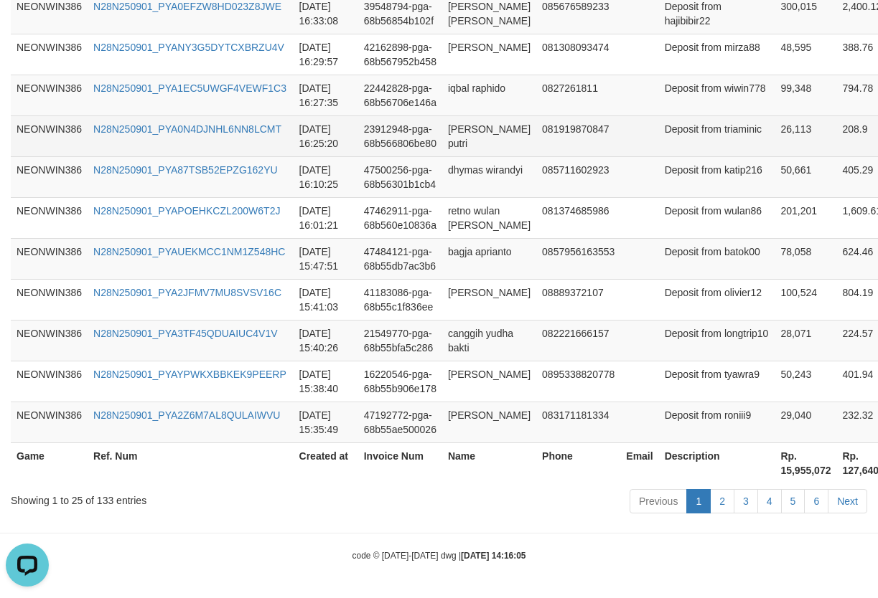
click at [466, 156] on td "[PERSON_NAME] putri" at bounding box center [489, 136] width 94 height 41
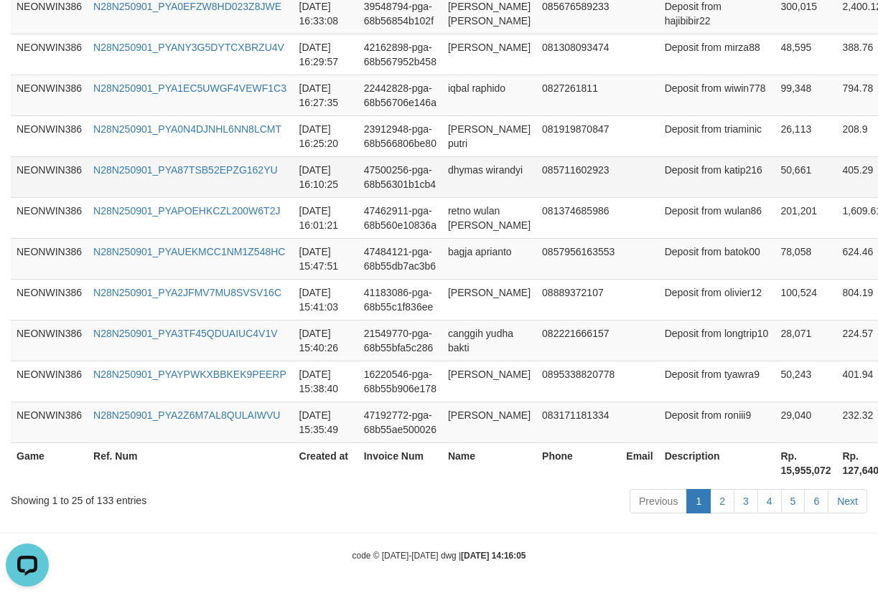
click at [661, 197] on td "Deposit from katip216" at bounding box center [717, 176] width 116 height 41
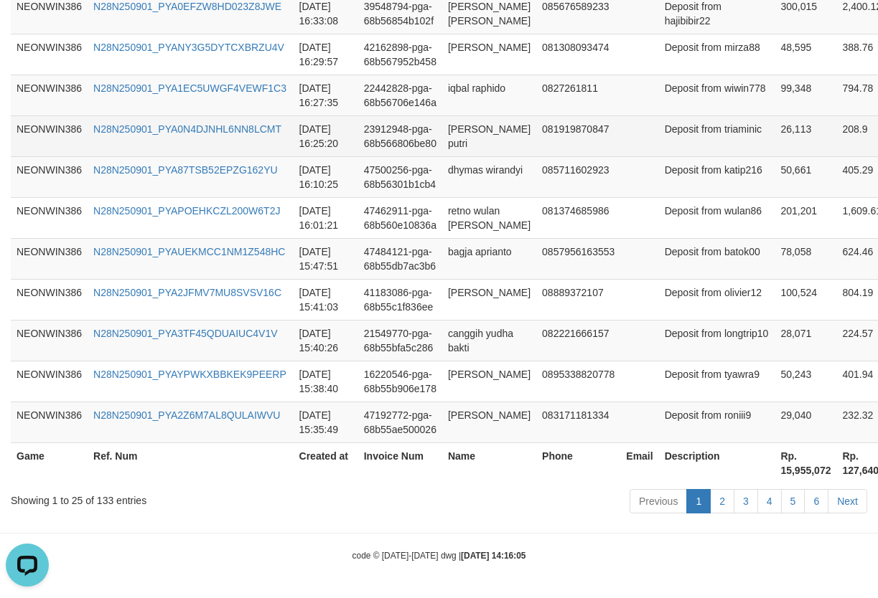
click at [666, 156] on td "Deposit from triaminic" at bounding box center [717, 136] width 116 height 41
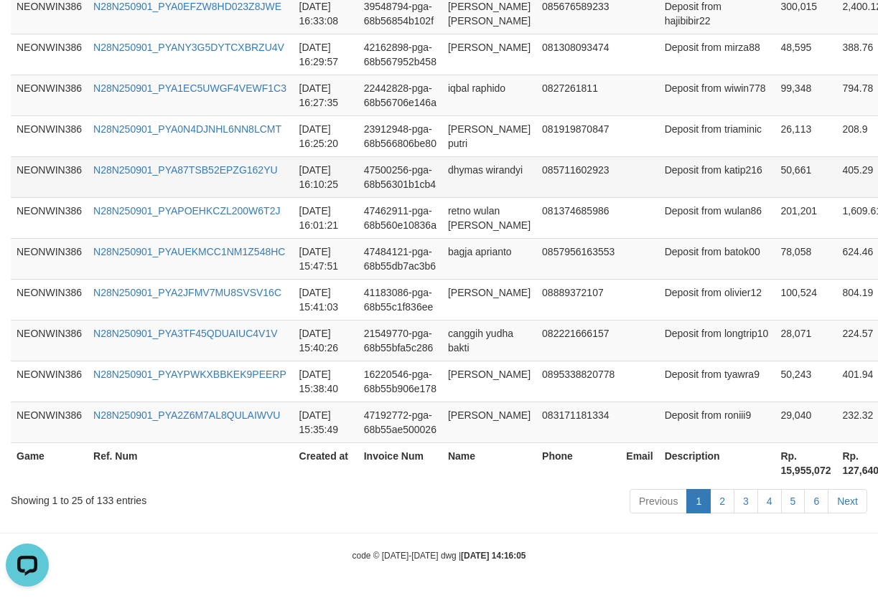
click at [448, 197] on td "dhymas wirandyi" at bounding box center [489, 176] width 94 height 41
click at [659, 197] on td "Deposit from katip216" at bounding box center [717, 176] width 116 height 41
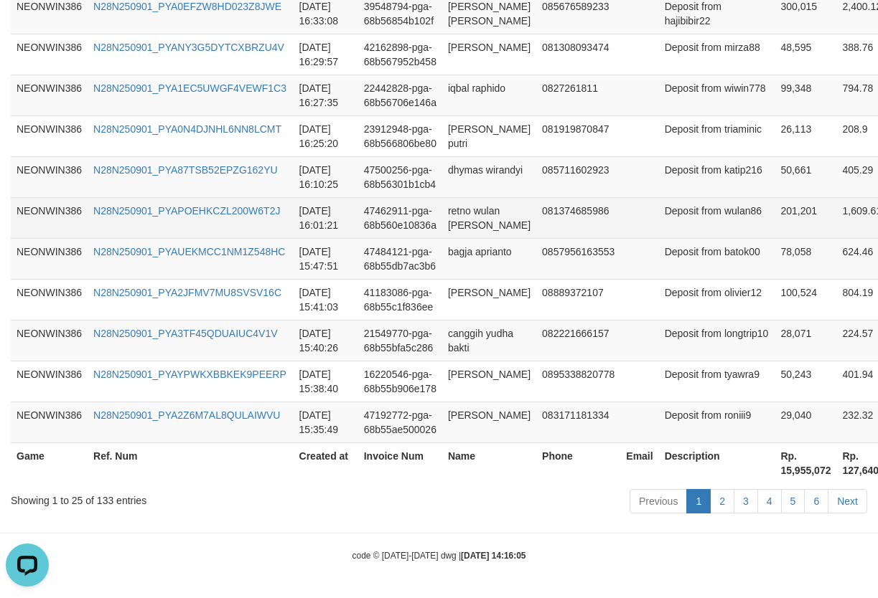
click at [512, 238] on td "retno wulan [PERSON_NAME]" at bounding box center [489, 217] width 94 height 41
click at [467, 238] on td "retno wulan [PERSON_NAME]" at bounding box center [489, 217] width 94 height 41
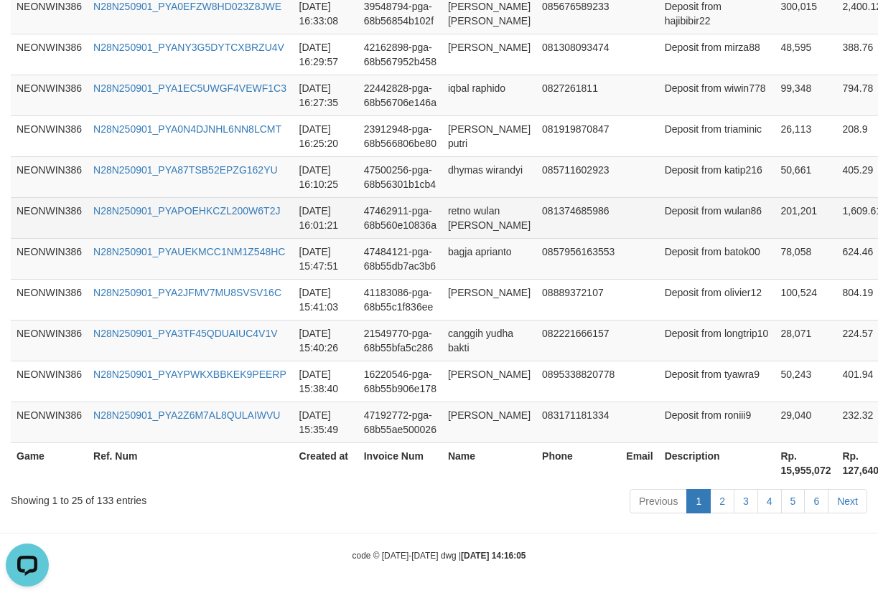
click at [668, 238] on td "Deposit from wulan86" at bounding box center [717, 217] width 116 height 41
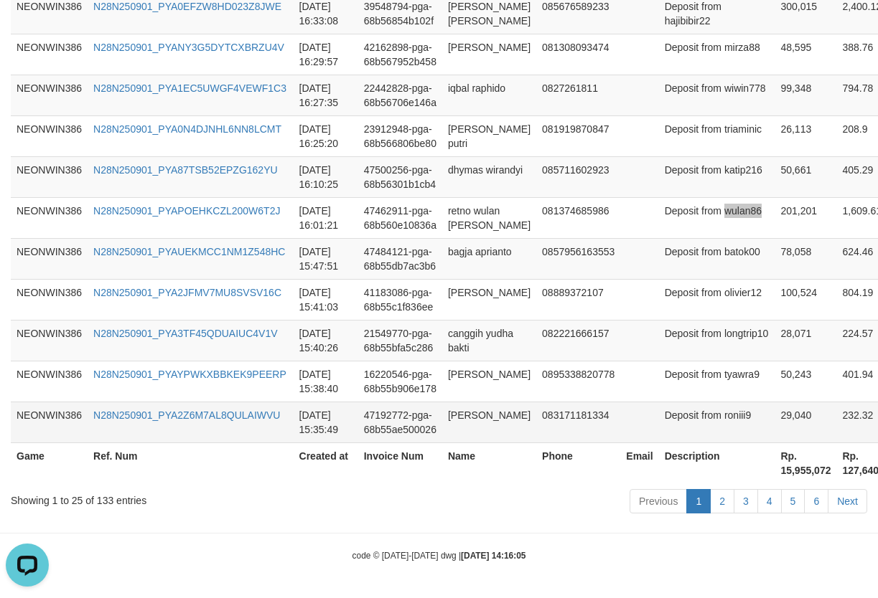
scroll to position [1412, 0]
click at [774, 469] on th "Rp. 15,955,072" at bounding box center [805, 463] width 62 height 41
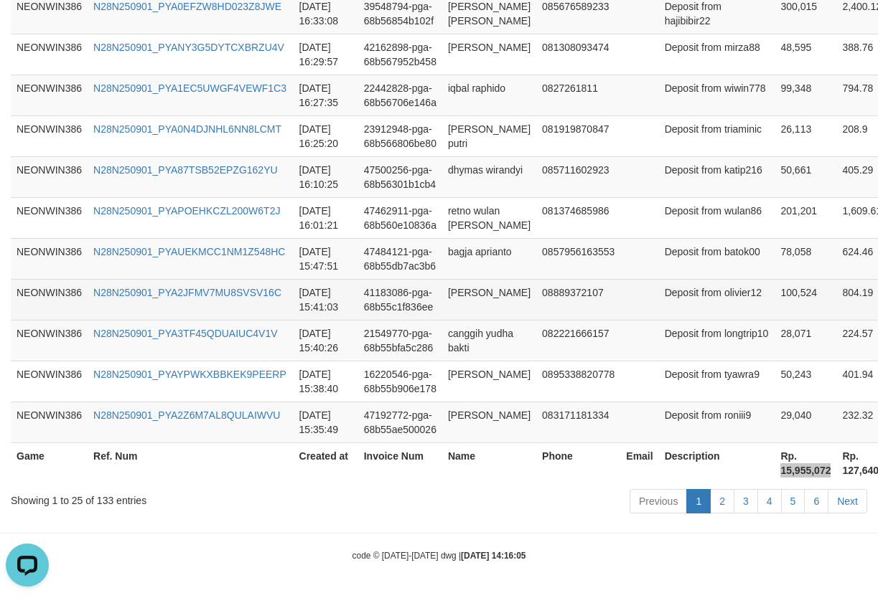
scroll to position [0, 0]
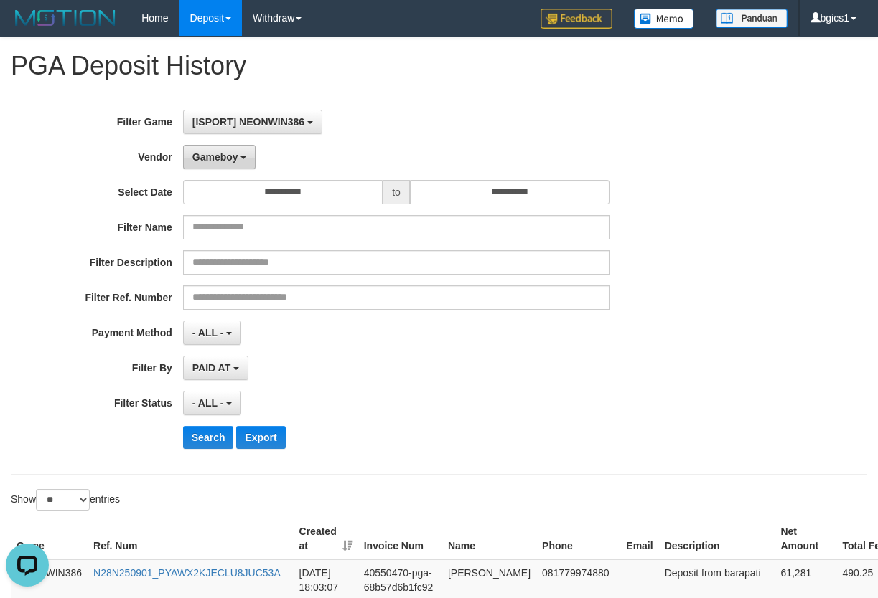
click at [230, 164] on button "Gameboy" at bounding box center [219, 157] width 73 height 24
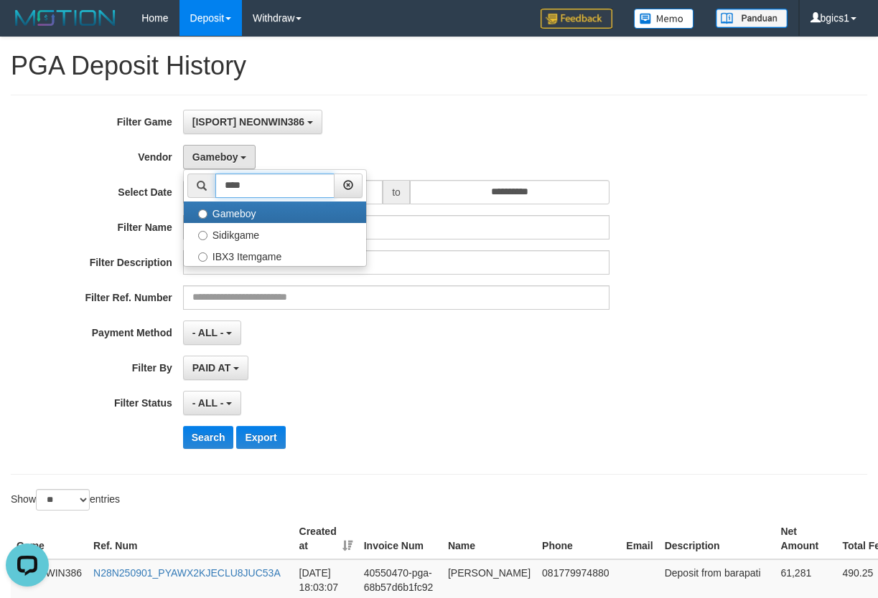
click at [273, 184] on input "****" at bounding box center [274, 186] width 119 height 24
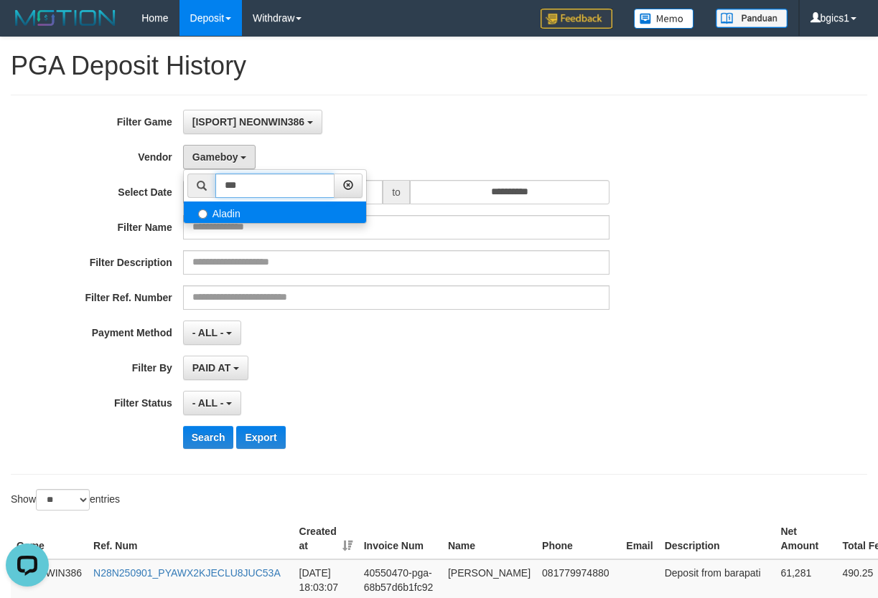
type input "***"
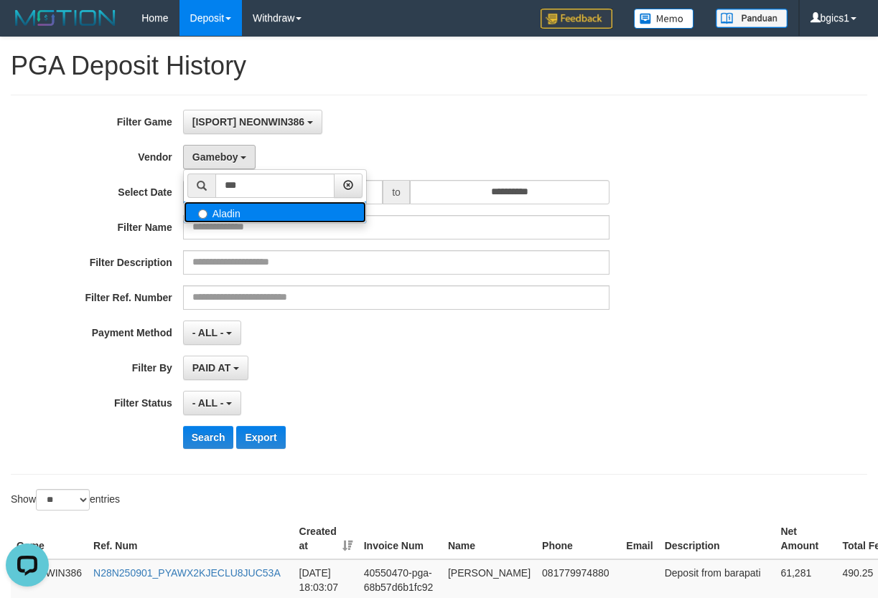
click at [295, 214] on label "Aladin" at bounding box center [275, 213] width 182 height 22
select select "**********"
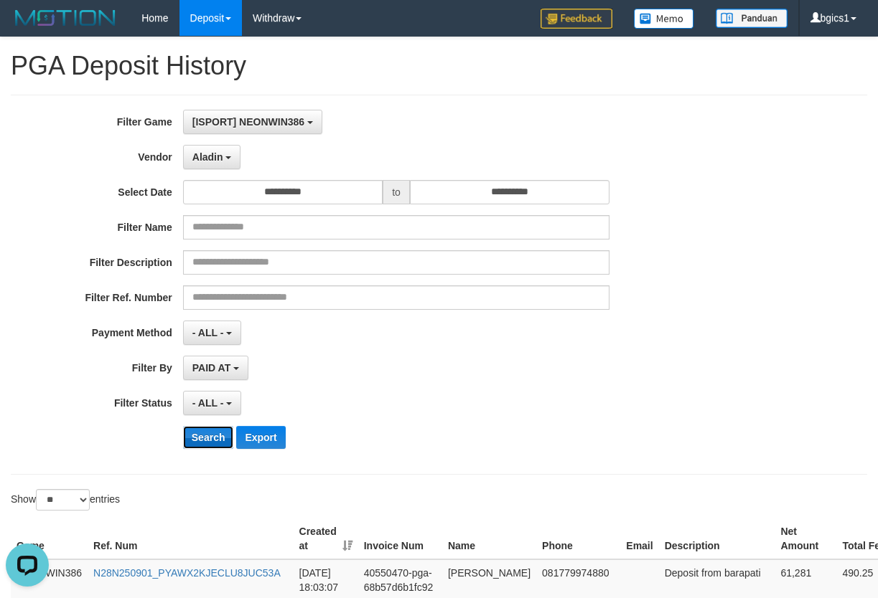
click at [210, 442] on button "Search" at bounding box center [208, 437] width 51 height 23
click at [517, 404] on div "- ALL - SELECT ALL - ALL - SELECT STATUS PENDING/UNPAID PAID CANCELED EXPIRED" at bounding box center [396, 403] width 427 height 24
click at [842, 379] on div "**********" at bounding box center [439, 285] width 878 height 350
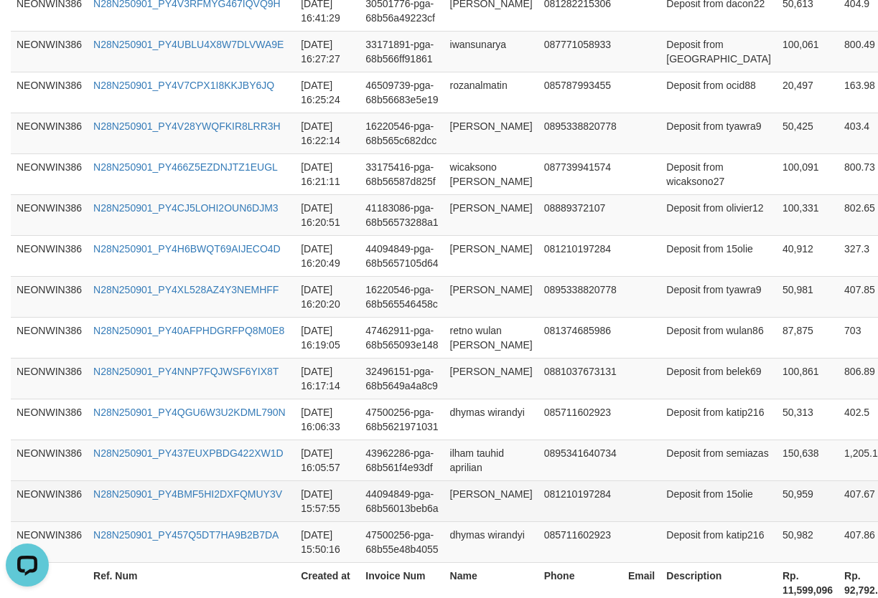
scroll to position [1139, 0]
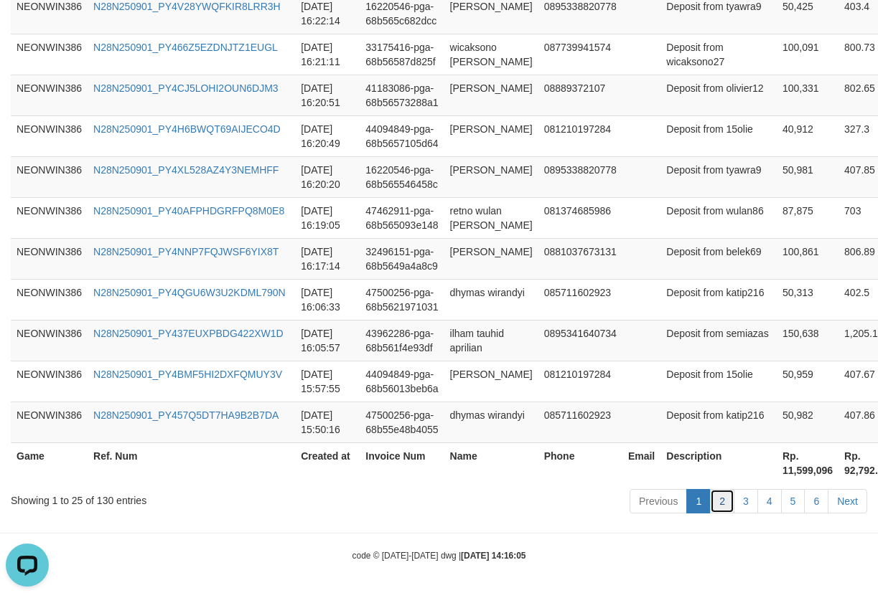
click at [722, 502] on link "2" at bounding box center [722, 501] width 24 height 24
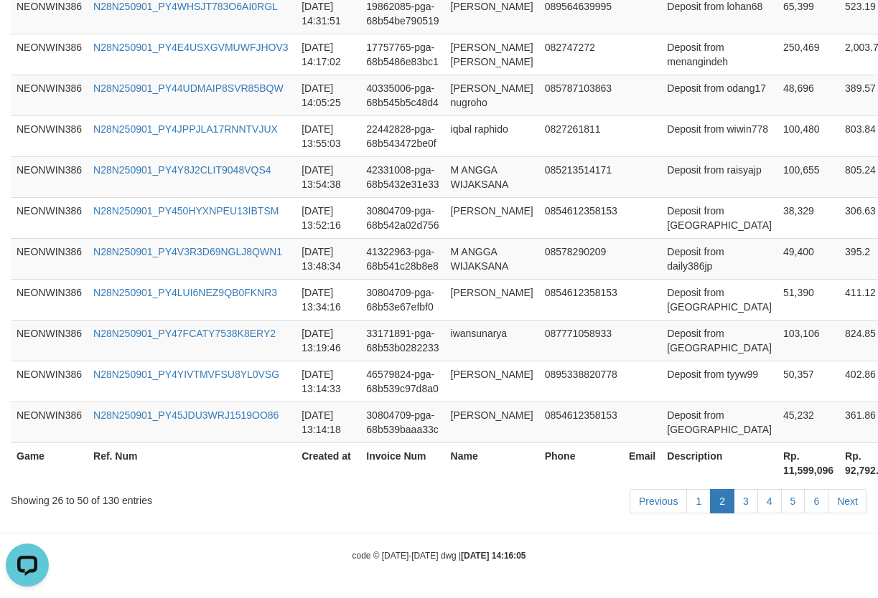
scroll to position [315, 0]
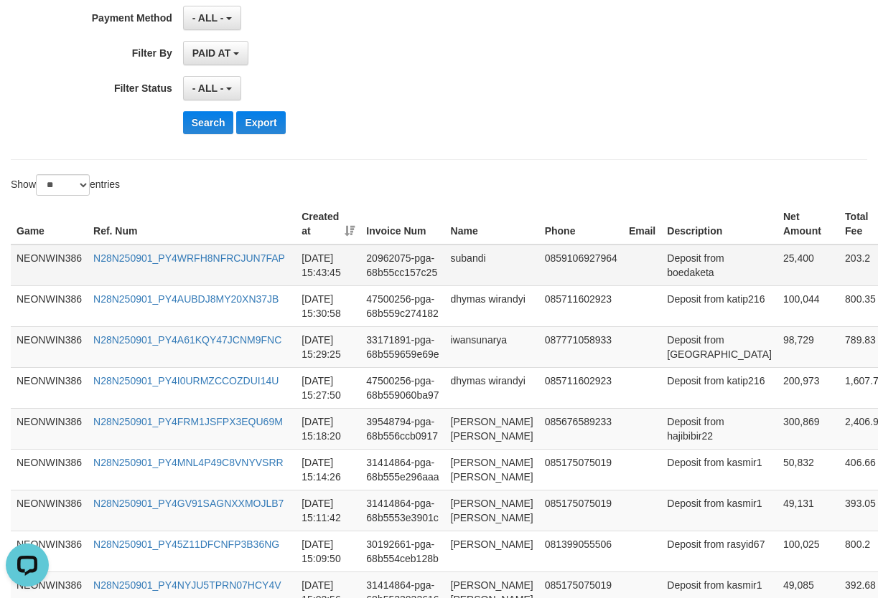
click at [777, 268] on td "25,400" at bounding box center [808, 266] width 62 height 42
click at [709, 265] on td "Deposit from boedaketa" at bounding box center [719, 266] width 116 height 42
click at [777, 260] on td "25,400" at bounding box center [808, 266] width 62 height 42
click at [469, 257] on td "subandi" at bounding box center [492, 266] width 94 height 42
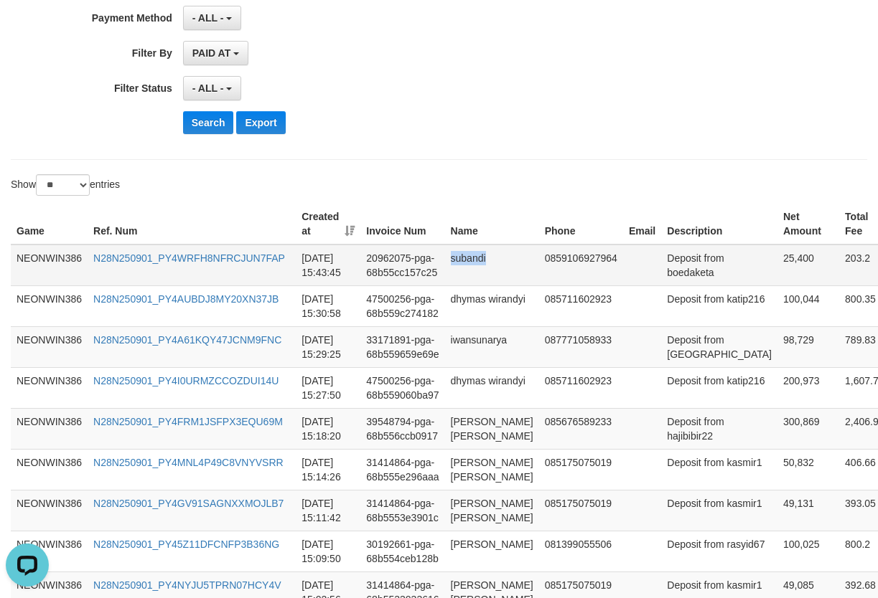
click at [469, 257] on td "subandi" at bounding box center [492, 266] width 94 height 42
click at [661, 268] on td "Deposit from boedaketa" at bounding box center [719, 266] width 116 height 42
click at [777, 261] on td "25,400" at bounding box center [808, 266] width 62 height 42
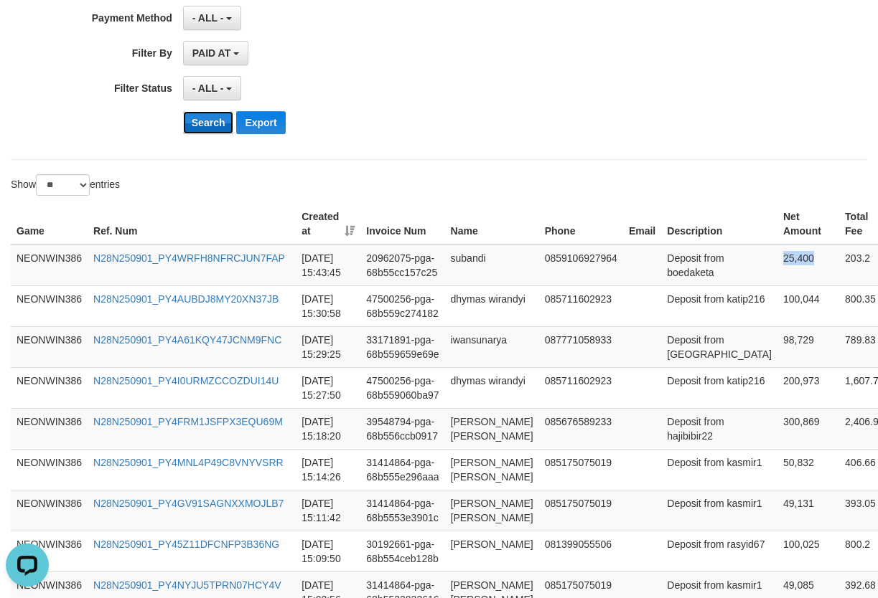
click at [200, 118] on button "Search" at bounding box center [208, 122] width 51 height 23
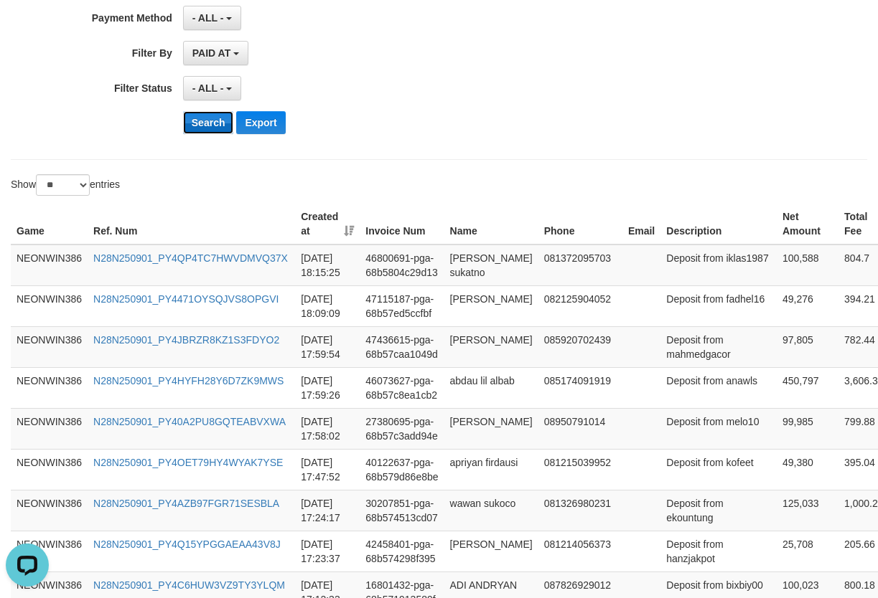
click at [202, 126] on button "Search" at bounding box center [208, 122] width 51 height 23
click at [201, 116] on button "Search" at bounding box center [208, 122] width 51 height 23
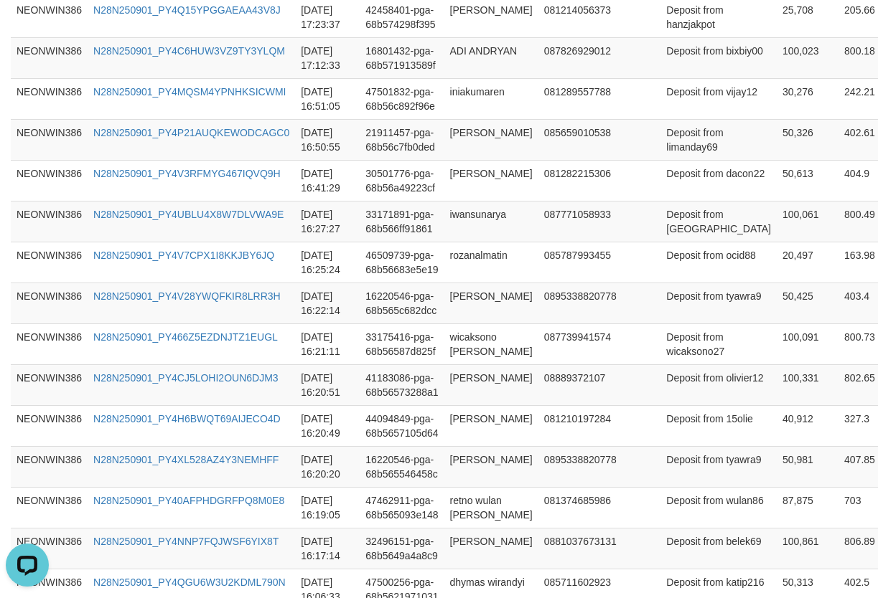
scroll to position [1139, 0]
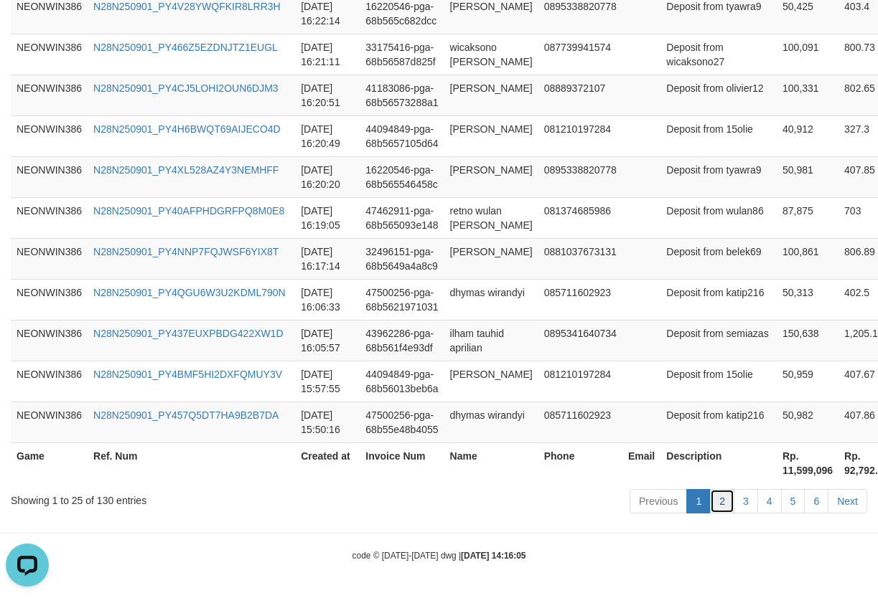
click at [716, 503] on link "2" at bounding box center [722, 501] width 24 height 24
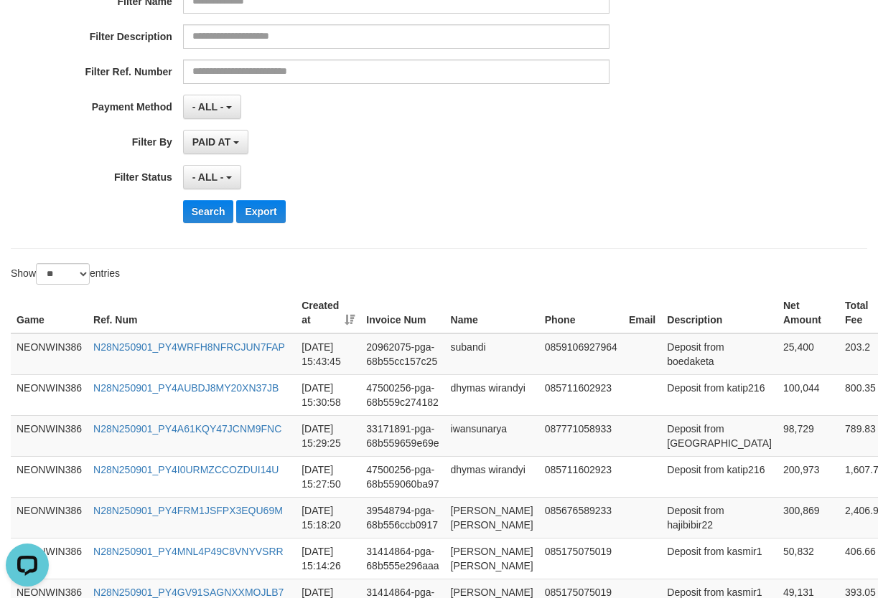
scroll to position [239, 0]
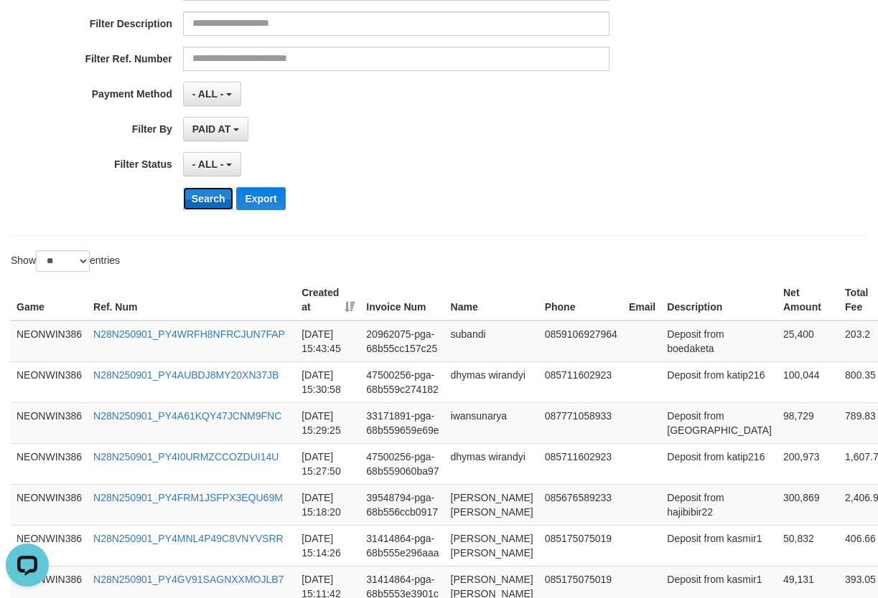
click at [212, 197] on button "Search" at bounding box center [208, 198] width 51 height 23
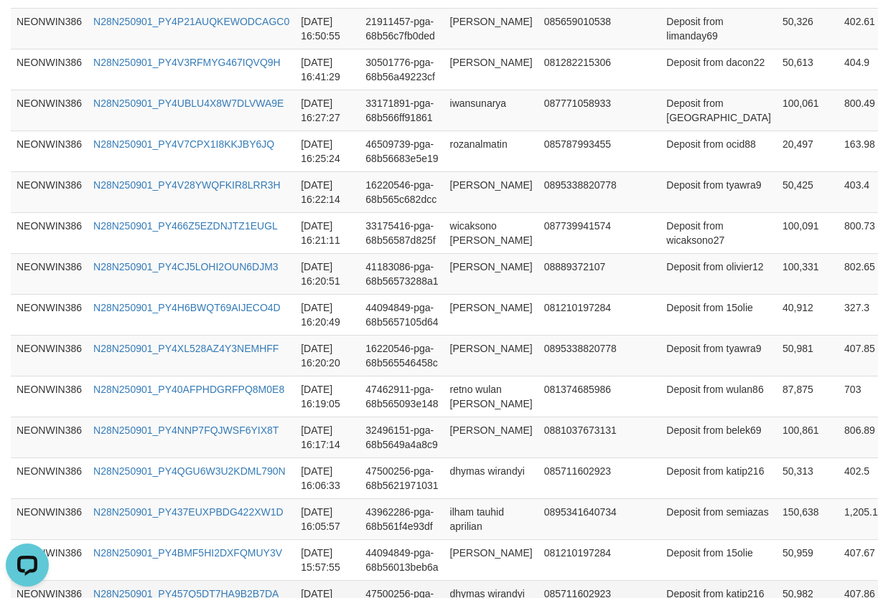
scroll to position [1139, 0]
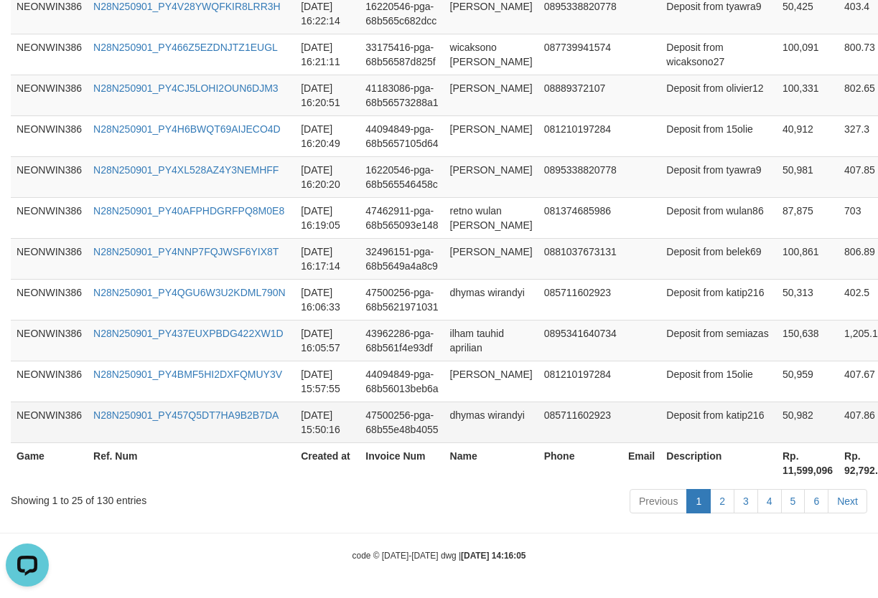
click at [776, 418] on td "50,982" at bounding box center [807, 422] width 62 height 41
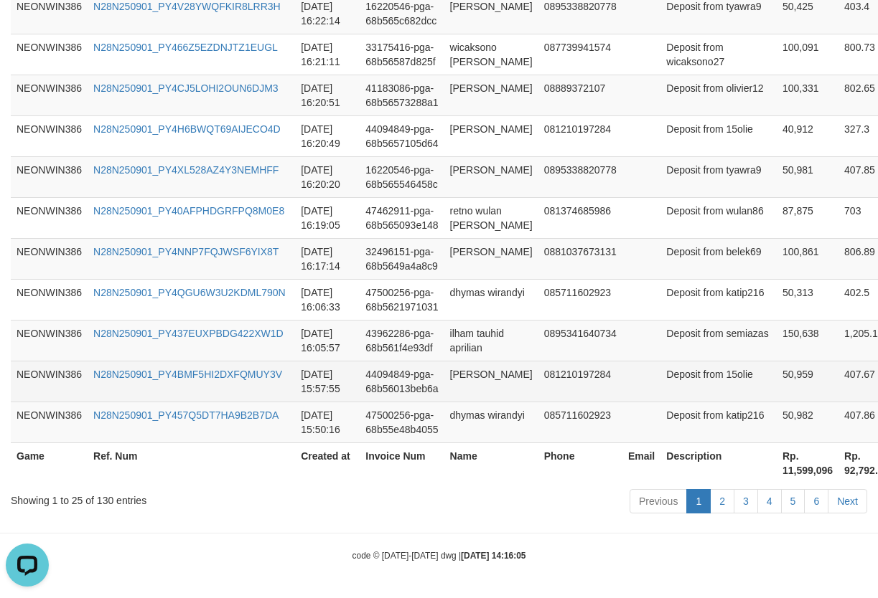
click at [776, 375] on td "50,959" at bounding box center [807, 381] width 62 height 41
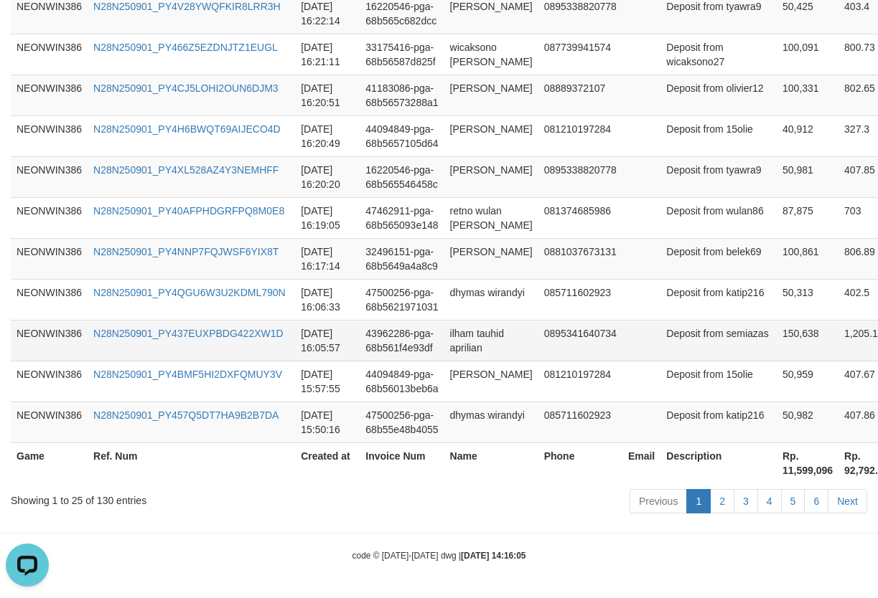
click at [776, 338] on td "150,638" at bounding box center [807, 340] width 62 height 41
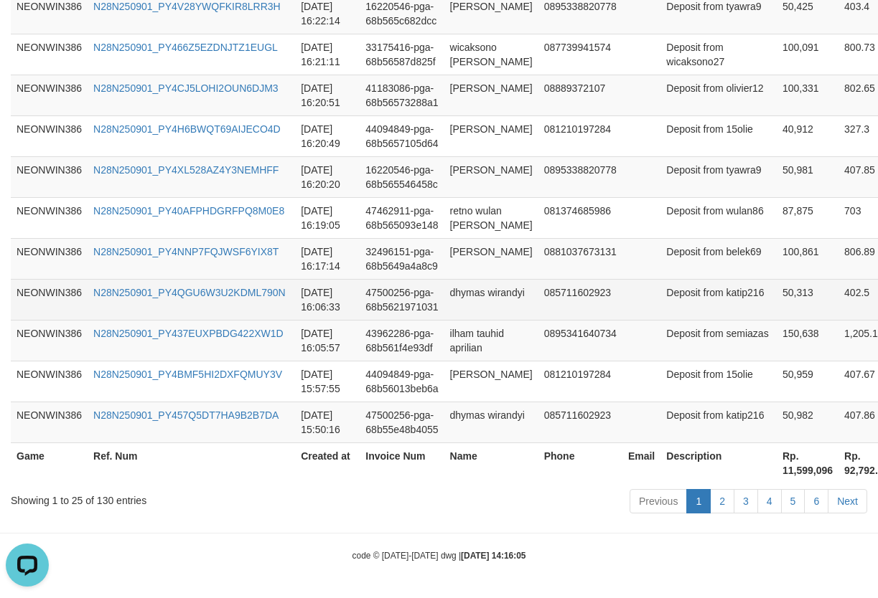
click at [776, 301] on td "50,313" at bounding box center [807, 299] width 62 height 41
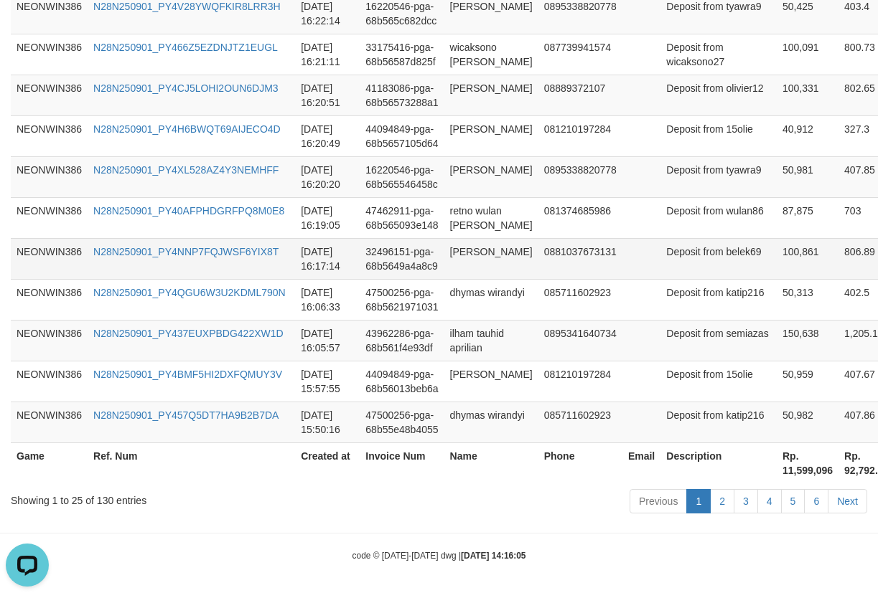
click at [776, 266] on td "100,861" at bounding box center [807, 258] width 62 height 41
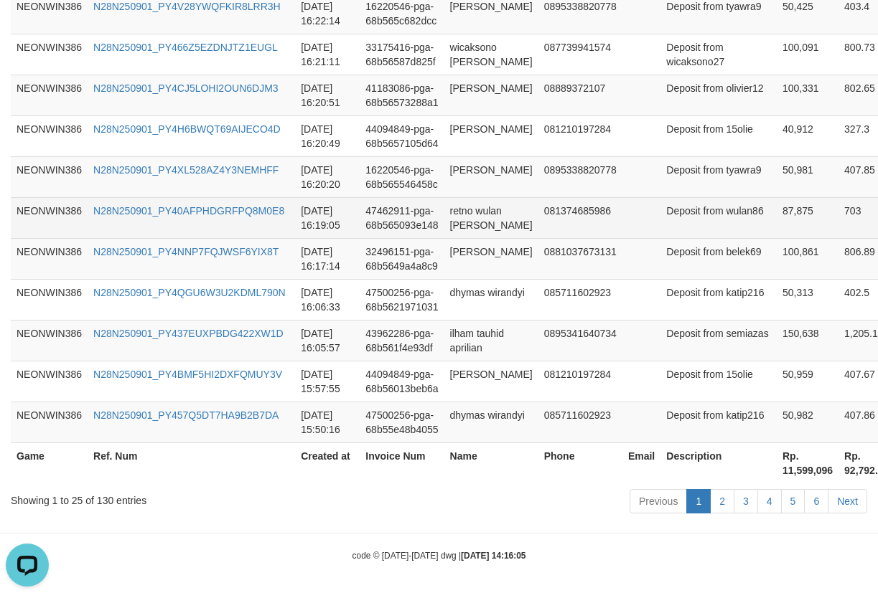
click at [776, 220] on td "87,875" at bounding box center [807, 217] width 62 height 41
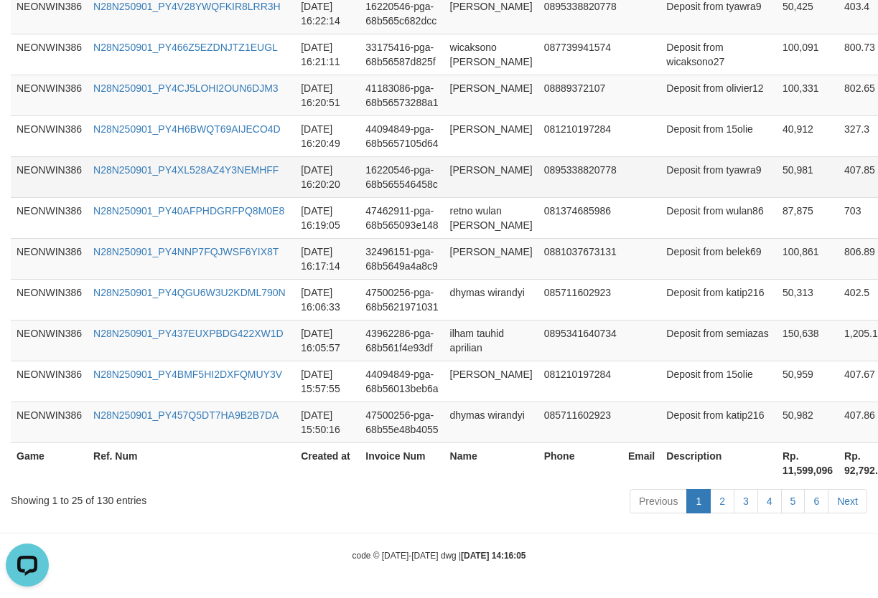
click at [776, 173] on td "50,981" at bounding box center [807, 176] width 62 height 41
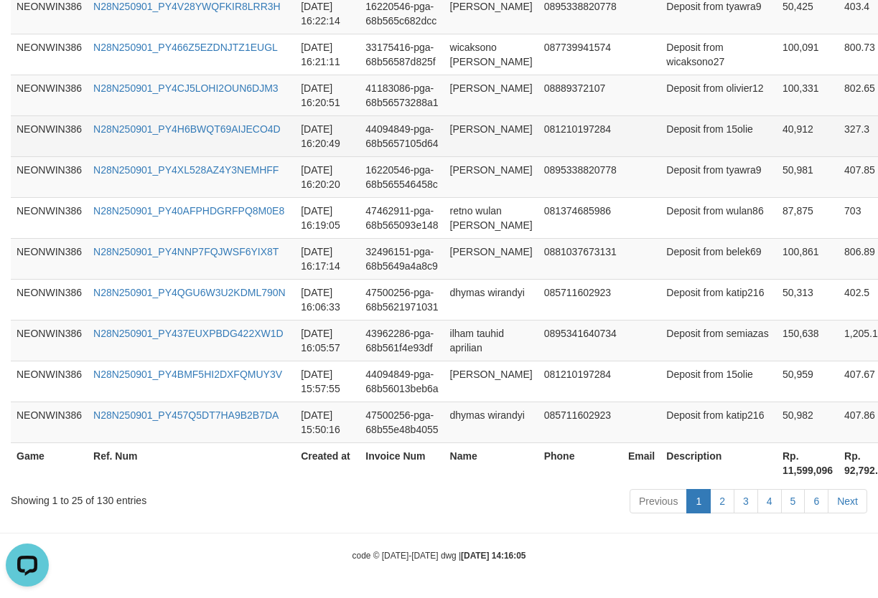
click at [776, 128] on td "40,912" at bounding box center [807, 136] width 62 height 41
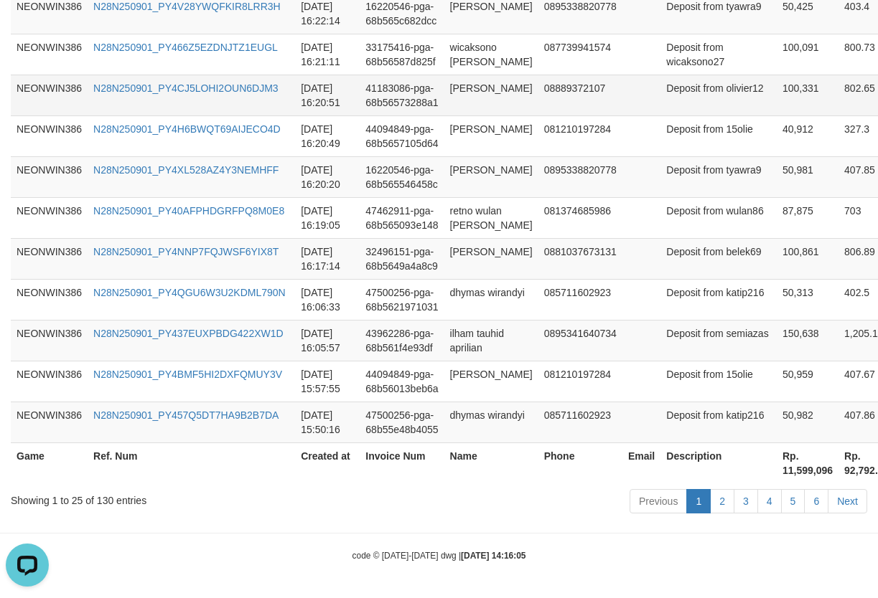
click at [776, 100] on td "100,331" at bounding box center [807, 95] width 62 height 41
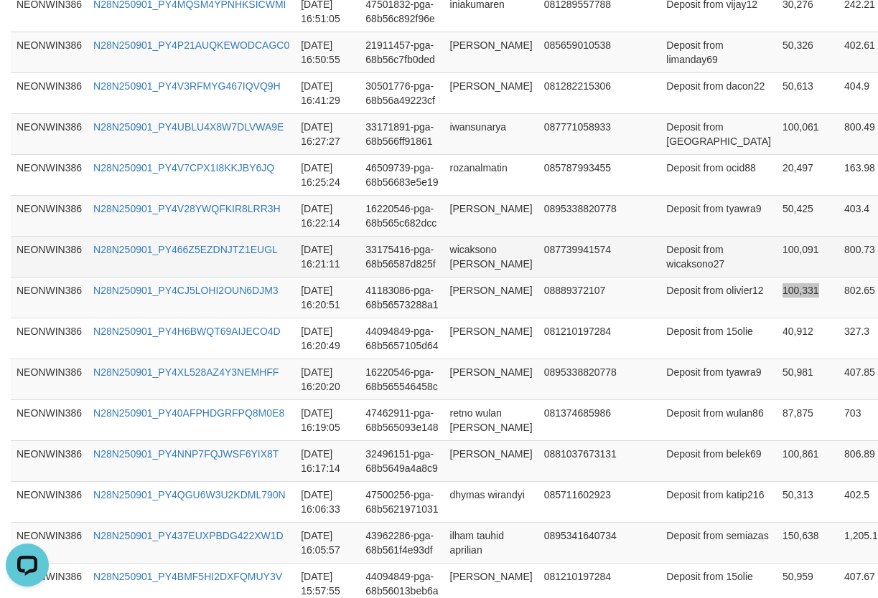
scroll to position [900, 0]
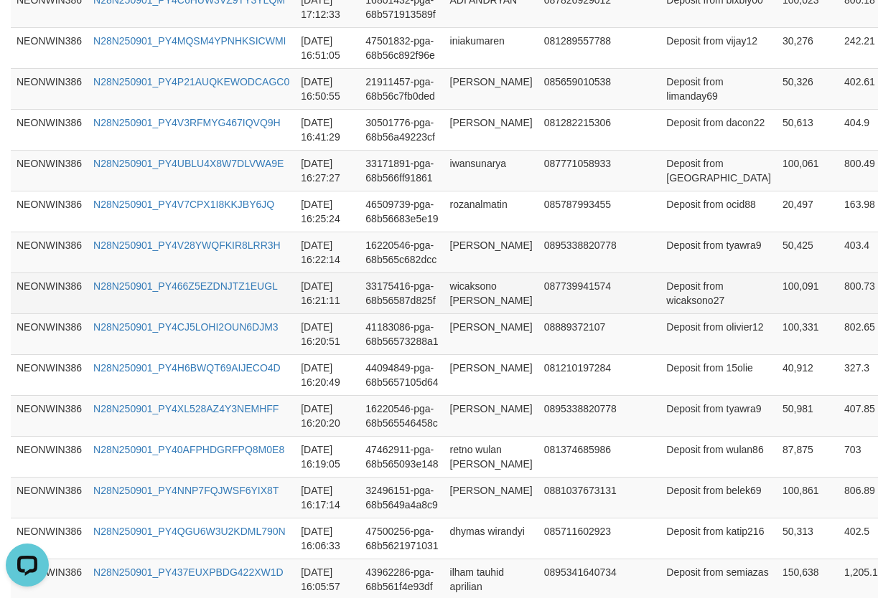
click at [776, 288] on td "100,091" at bounding box center [807, 293] width 62 height 41
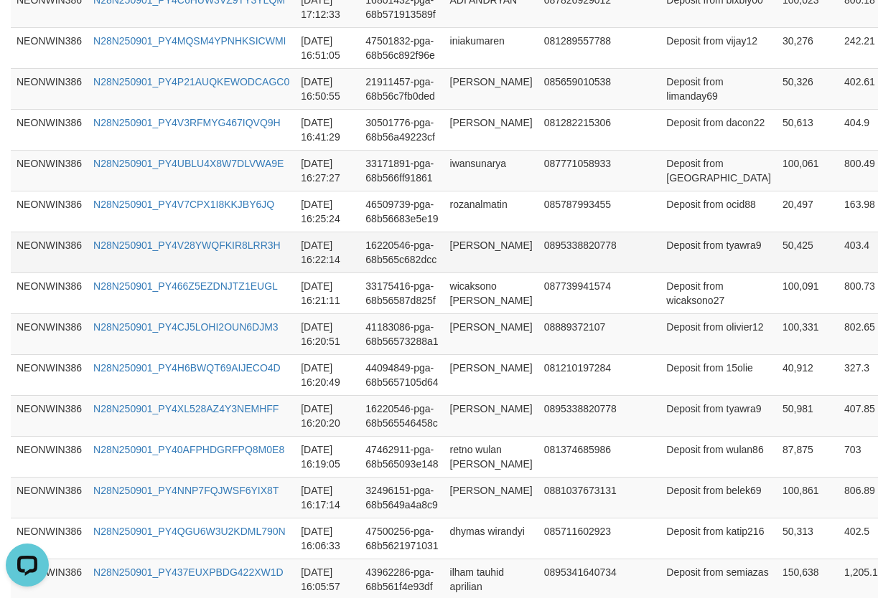
click at [776, 251] on td "50,425" at bounding box center [807, 252] width 62 height 41
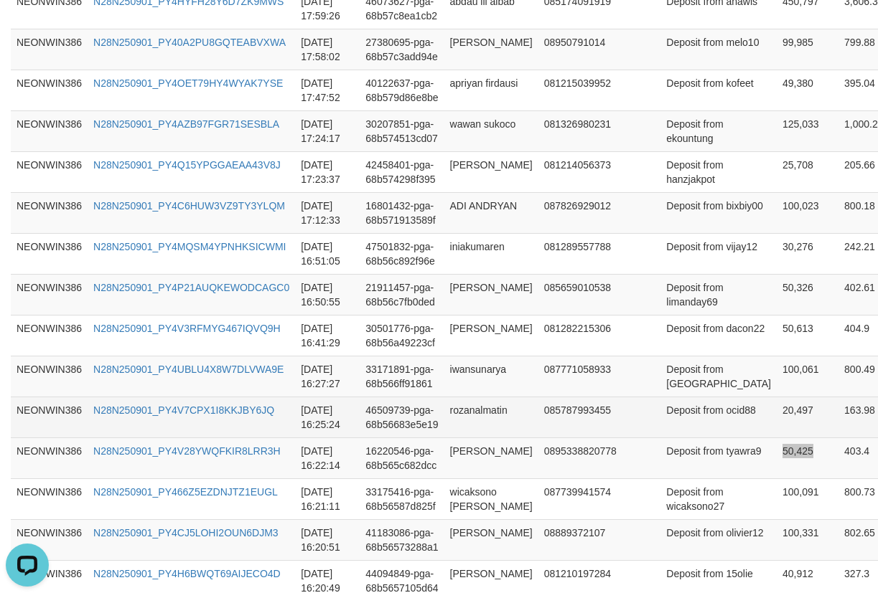
scroll to position [661, 0]
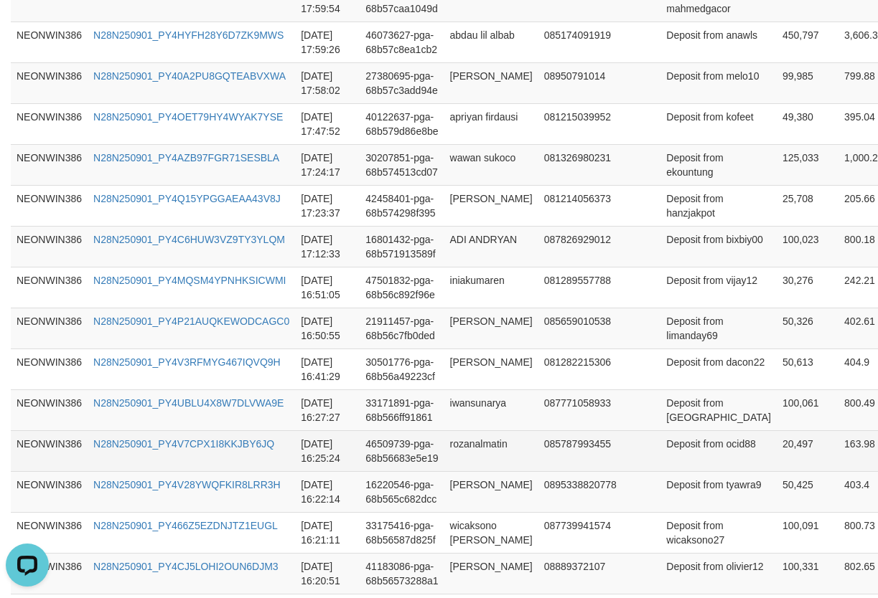
click at [776, 445] on td "20,497" at bounding box center [807, 451] width 62 height 41
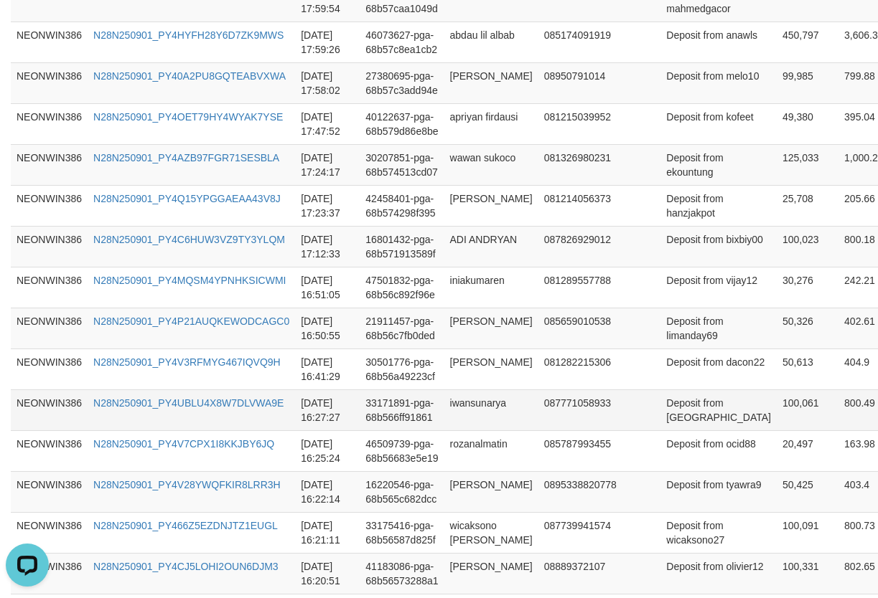
click at [776, 395] on td "100,061" at bounding box center [807, 410] width 62 height 41
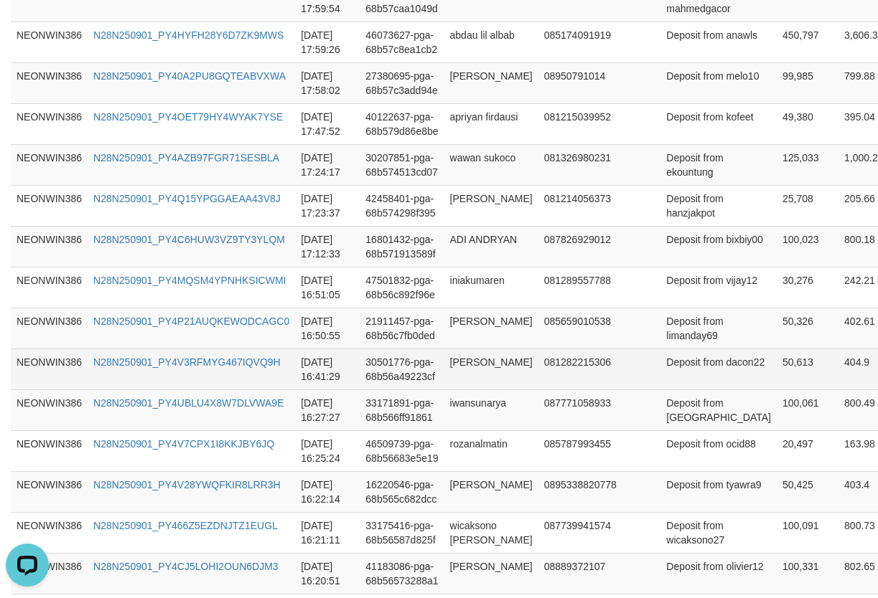
click at [776, 367] on td "50,613" at bounding box center [807, 369] width 62 height 41
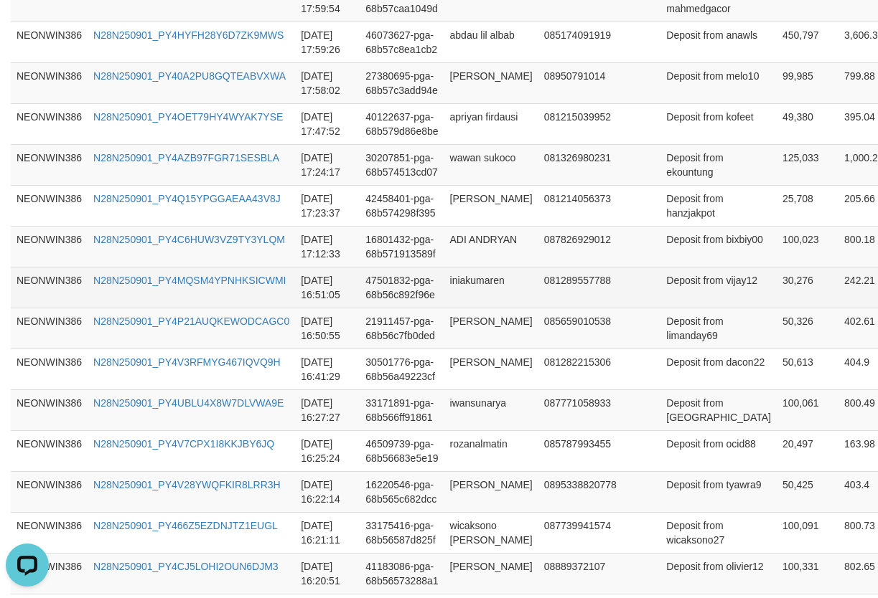
click at [776, 305] on td "30,276" at bounding box center [807, 287] width 62 height 41
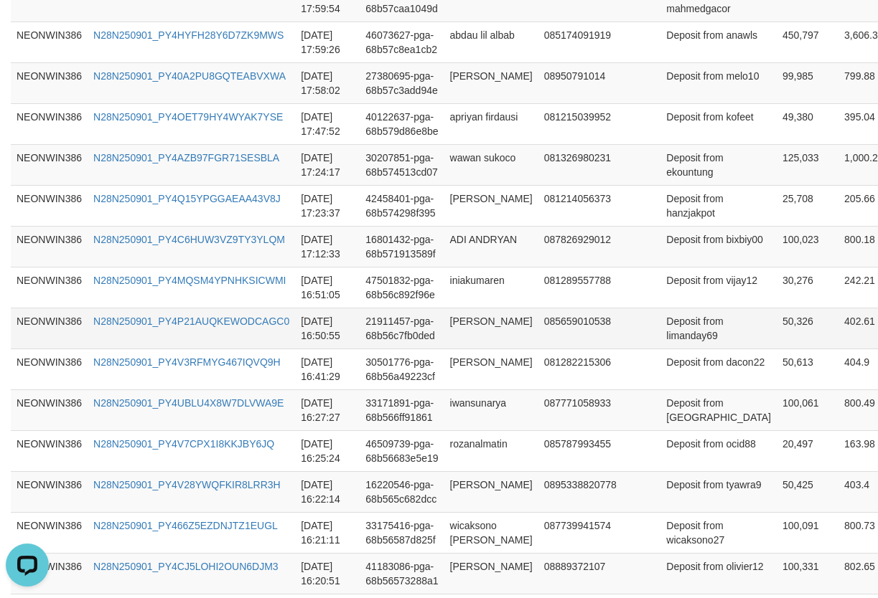
click at [776, 318] on td "50,326" at bounding box center [807, 328] width 62 height 41
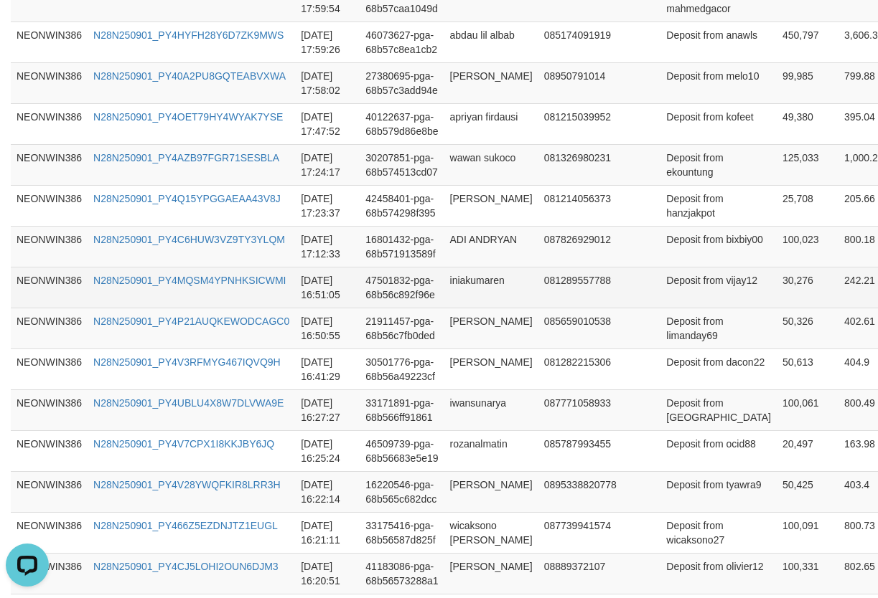
click at [776, 285] on td "30,276" at bounding box center [807, 287] width 62 height 41
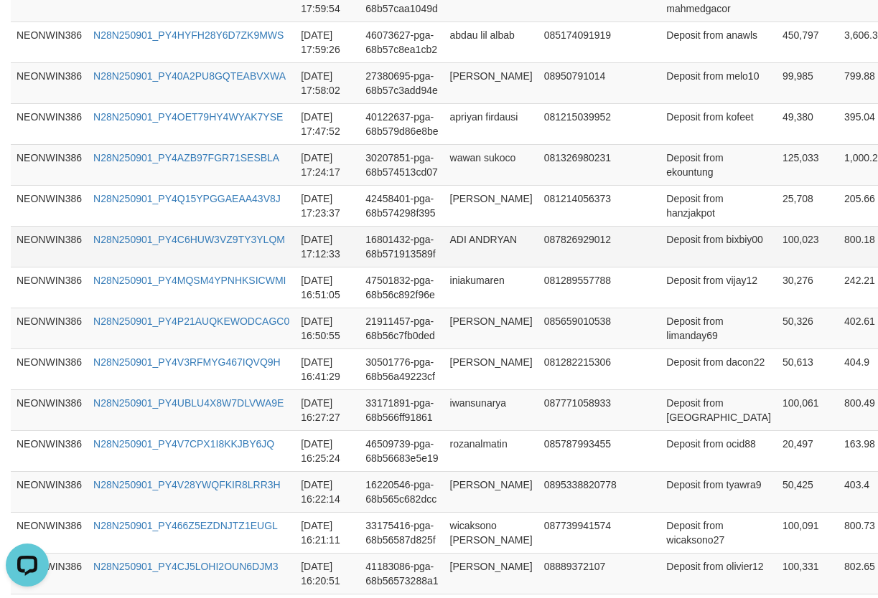
click at [776, 245] on td "100,023" at bounding box center [807, 246] width 62 height 41
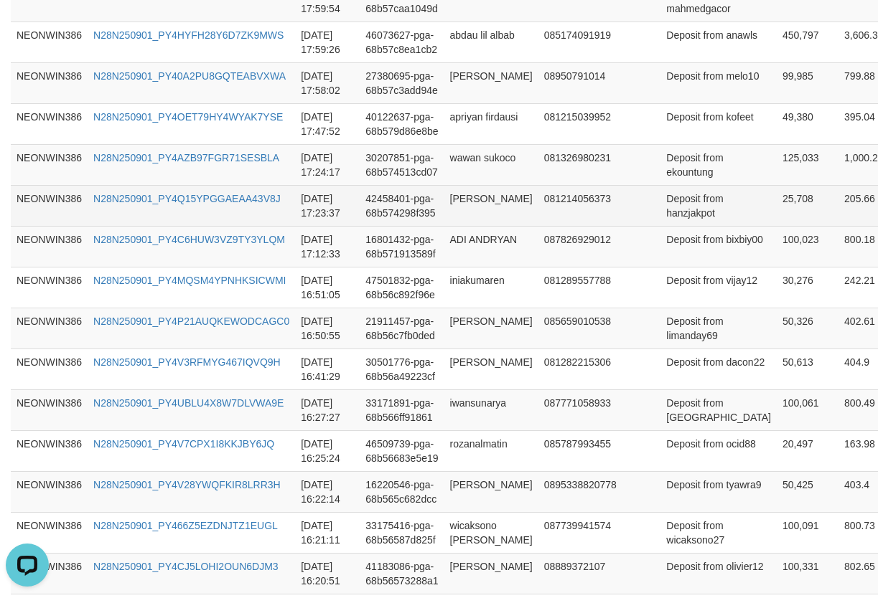
click at [776, 197] on td "25,708" at bounding box center [807, 205] width 62 height 41
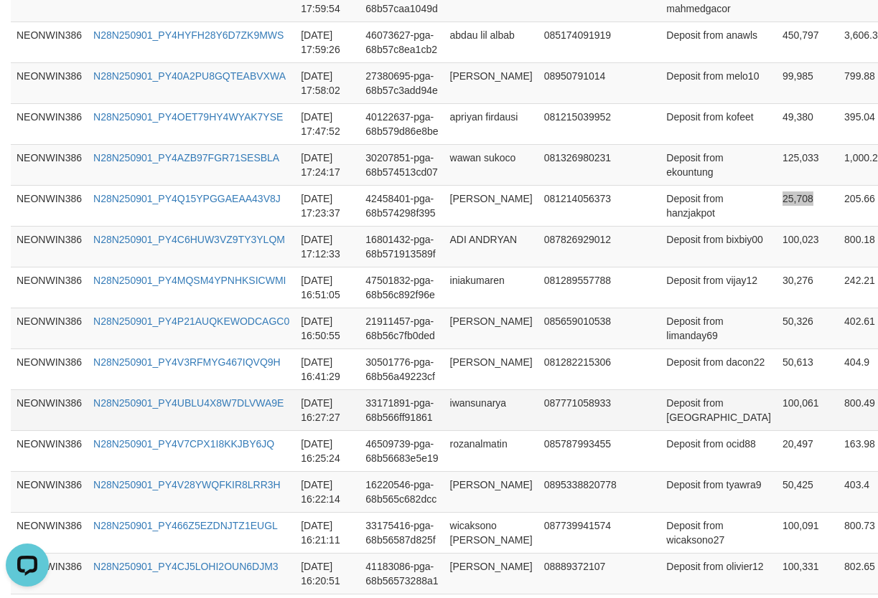
scroll to position [422, 0]
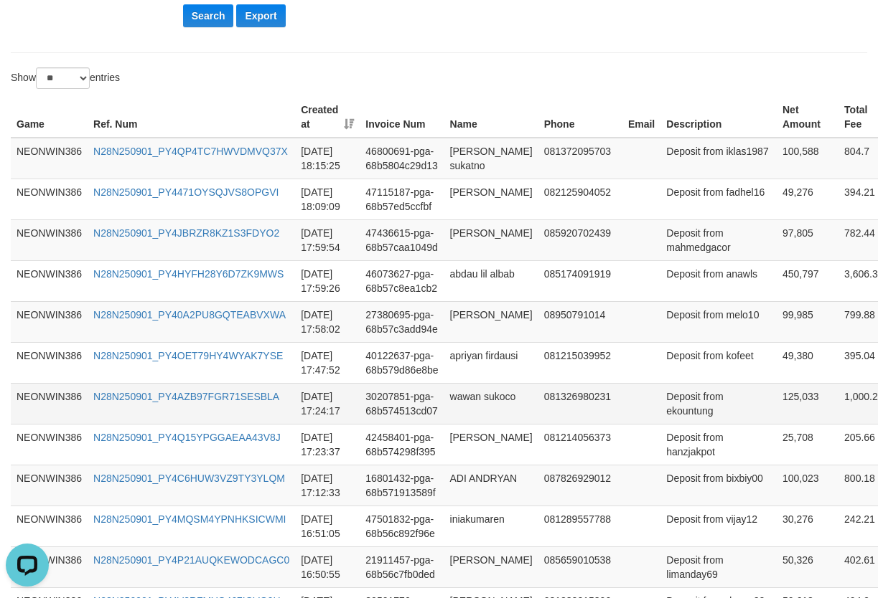
click at [776, 403] on td "125,033" at bounding box center [807, 403] width 62 height 41
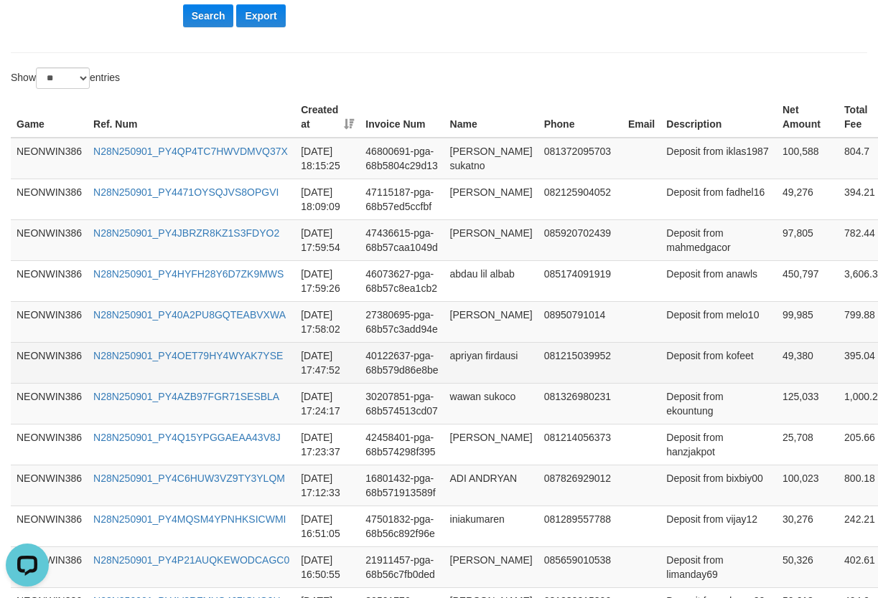
click at [776, 360] on td "49,380" at bounding box center [807, 362] width 62 height 41
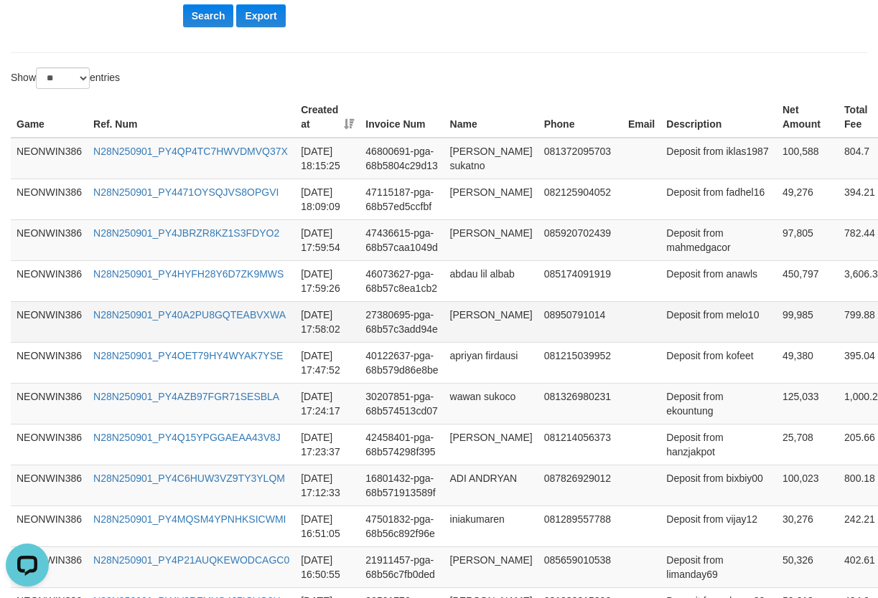
click at [776, 320] on td "99,985" at bounding box center [807, 321] width 62 height 41
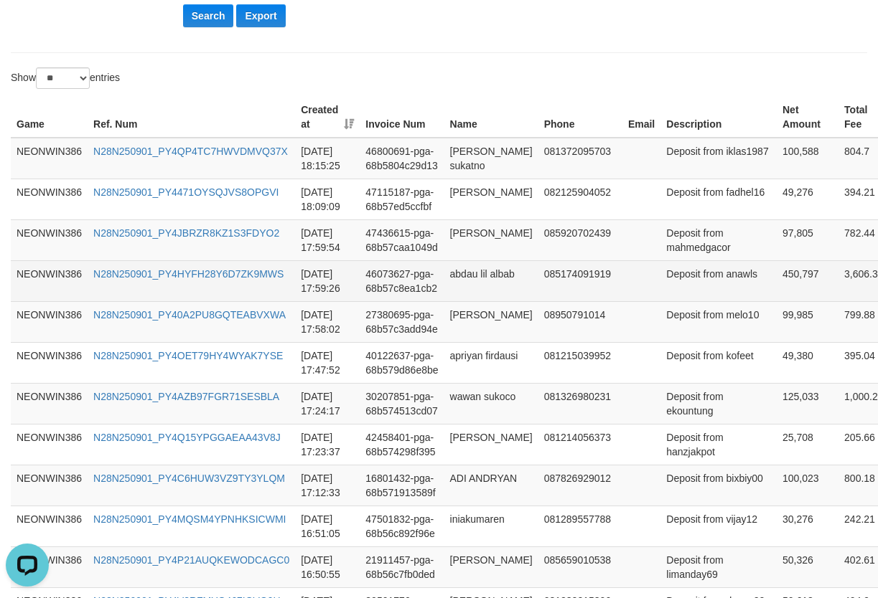
click at [776, 281] on td "450,797" at bounding box center [807, 280] width 62 height 41
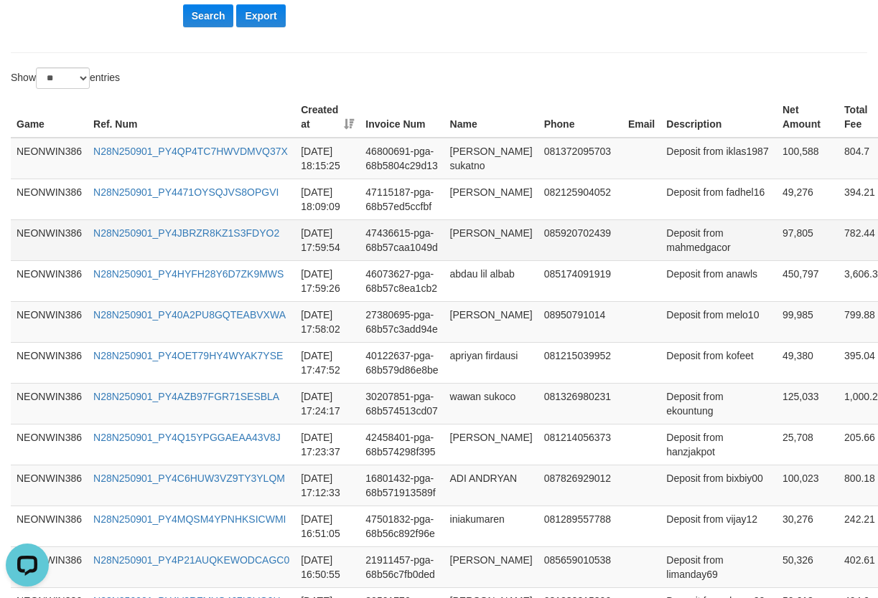
click at [776, 237] on td "97,805" at bounding box center [807, 240] width 62 height 41
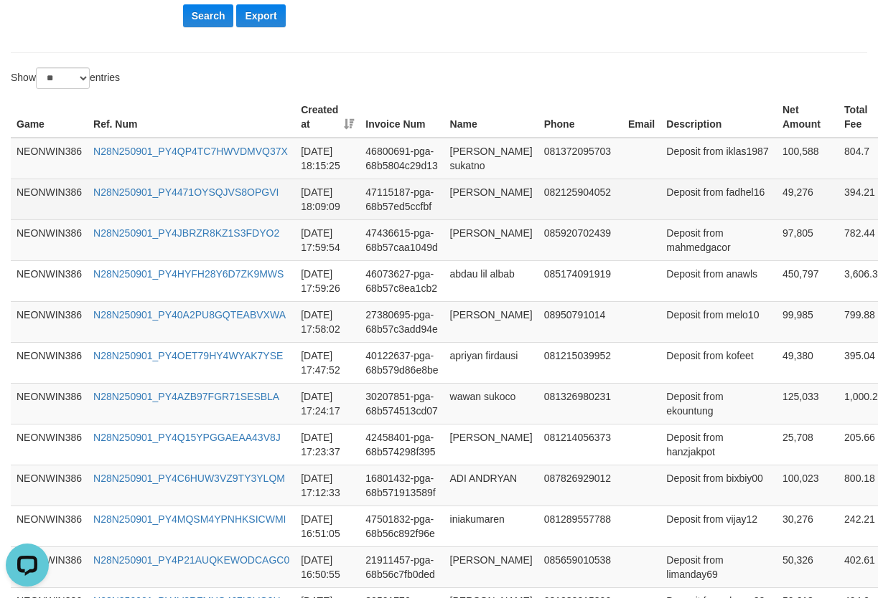
click at [776, 187] on td "49,276" at bounding box center [807, 199] width 62 height 41
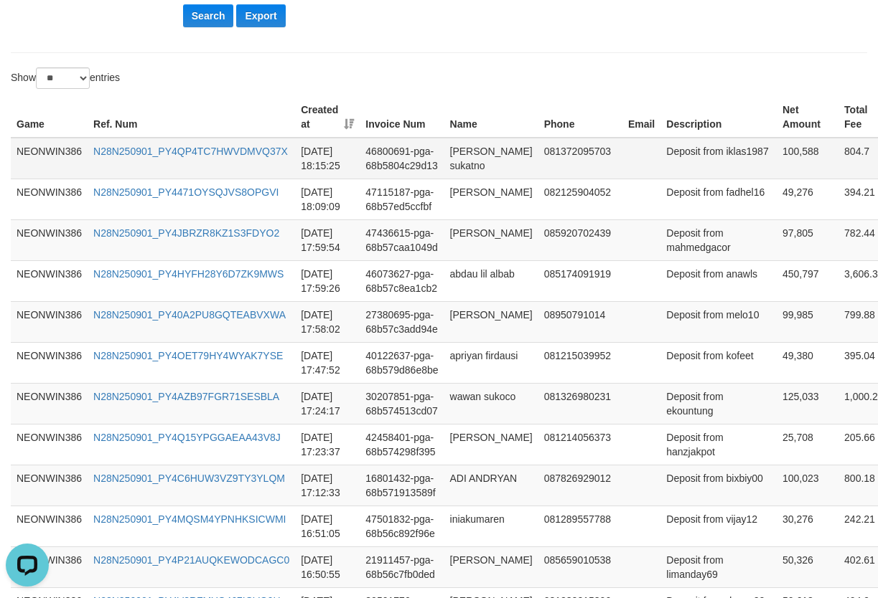
click at [776, 170] on td "100,588" at bounding box center [807, 159] width 62 height 42
click at [476, 149] on td "[PERSON_NAME] sukatno" at bounding box center [491, 159] width 94 height 42
click at [475, 151] on td "[PERSON_NAME] sukatno" at bounding box center [491, 159] width 94 height 42
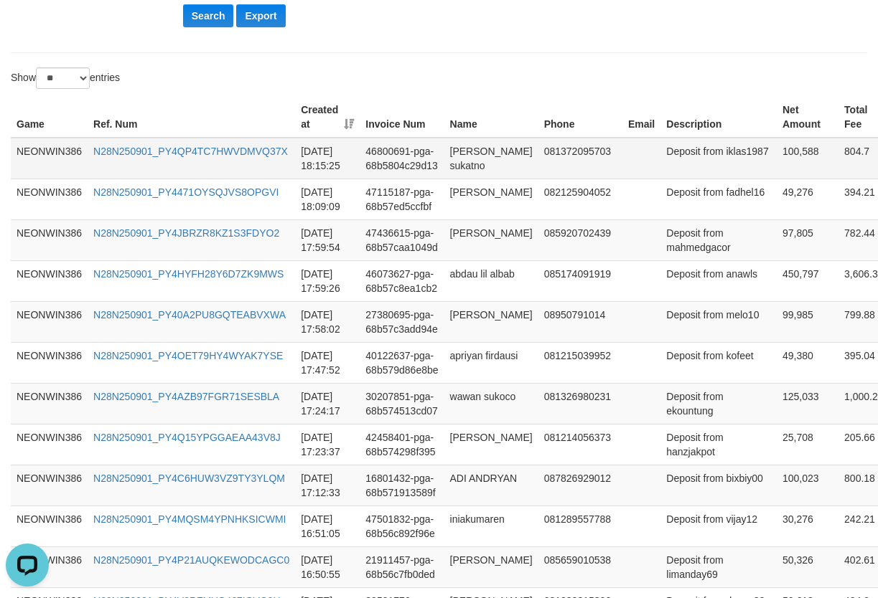
click at [475, 151] on td "[PERSON_NAME] sukatno" at bounding box center [491, 159] width 94 height 42
click at [662, 164] on td "Deposit from iklas1987" at bounding box center [718, 159] width 116 height 42
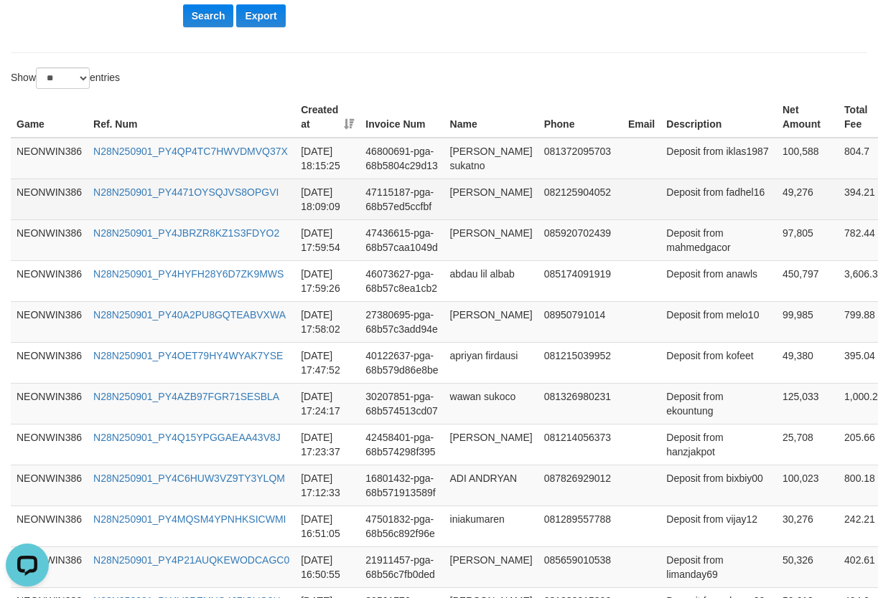
click at [490, 199] on td "[PERSON_NAME]" at bounding box center [491, 199] width 94 height 41
click at [664, 211] on td "Deposit from fadhel16" at bounding box center [718, 199] width 116 height 41
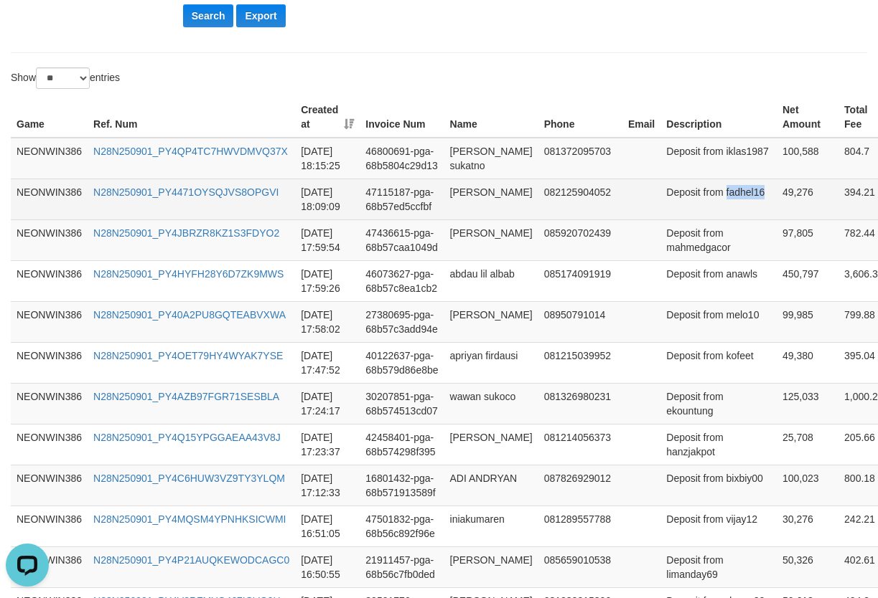
click at [664, 211] on td "Deposit from fadhel16" at bounding box center [718, 199] width 116 height 41
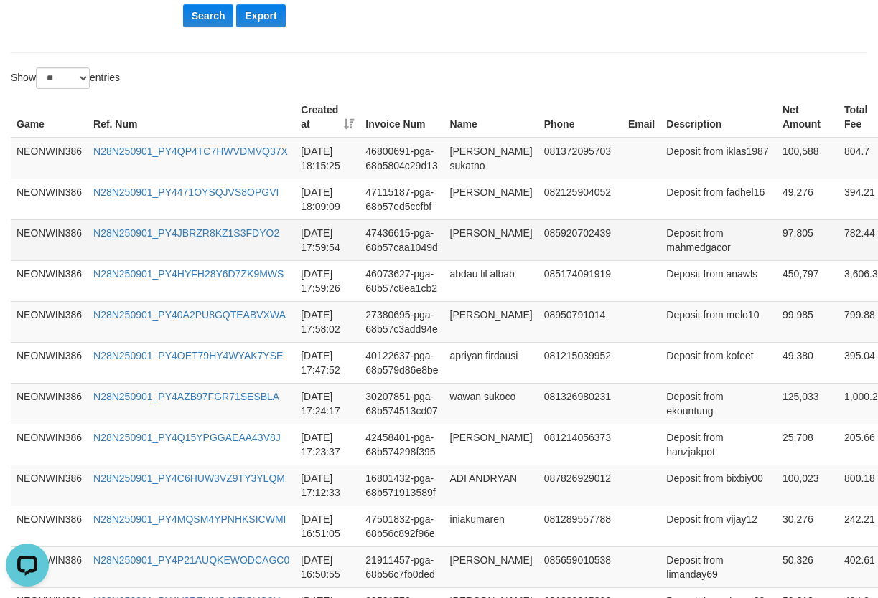
click at [489, 241] on td "[PERSON_NAME]" at bounding box center [491, 240] width 94 height 41
click at [669, 256] on td "Deposit from mahmedgacor" at bounding box center [718, 240] width 116 height 41
click at [669, 255] on td "Deposit from mahmedgacor" at bounding box center [718, 240] width 116 height 41
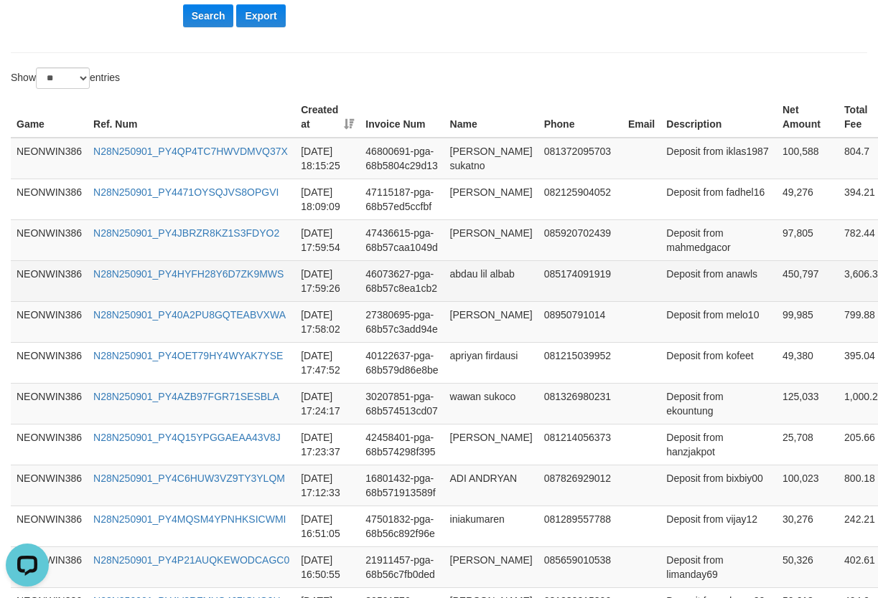
click at [493, 281] on td "abdau lil albab" at bounding box center [491, 280] width 94 height 41
click at [680, 290] on td "Deposit from anawls" at bounding box center [718, 280] width 116 height 41
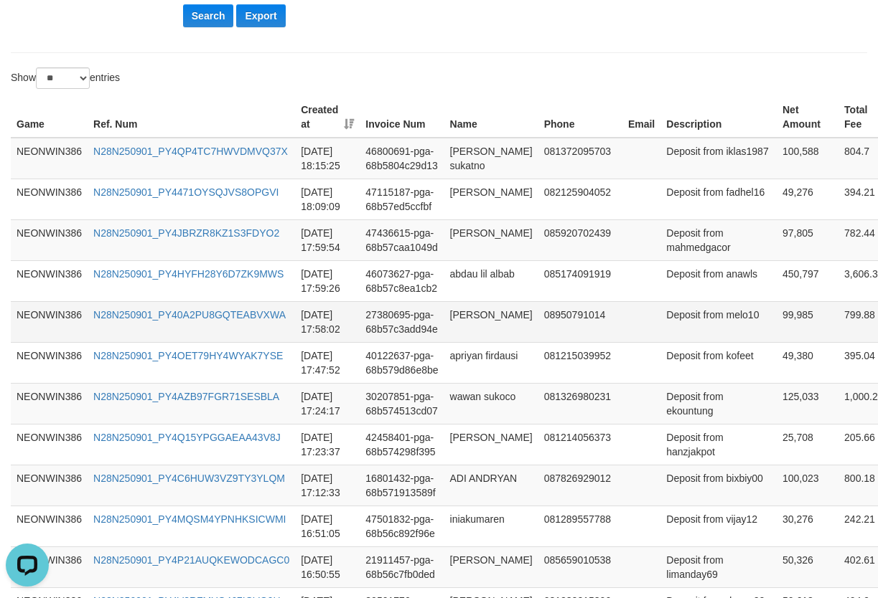
click at [411, 310] on td "27380695-pga-68b57c3add94e" at bounding box center [401, 321] width 84 height 41
click at [470, 316] on td "[PERSON_NAME]" at bounding box center [491, 321] width 94 height 41
click at [662, 329] on td "Deposit from melo10" at bounding box center [718, 321] width 116 height 41
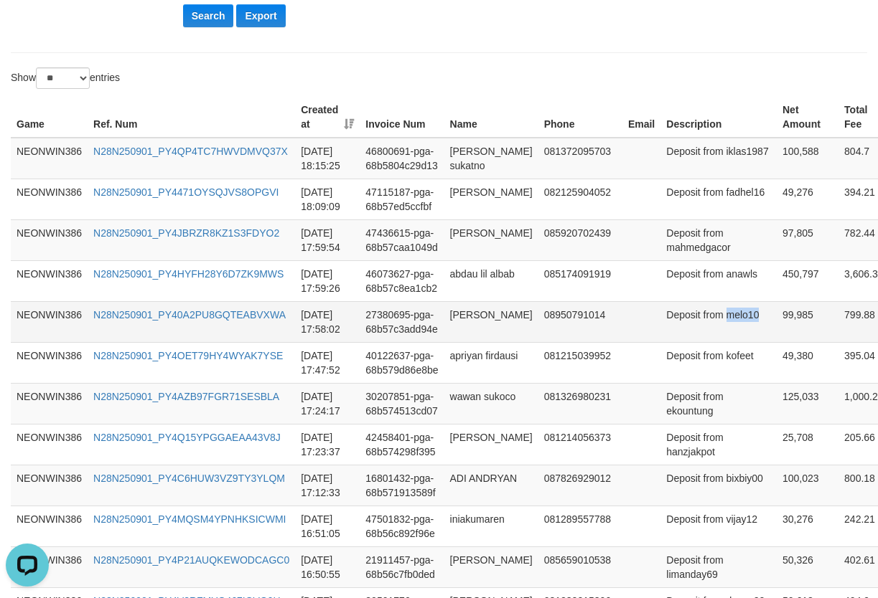
click at [662, 329] on td "Deposit from melo10" at bounding box center [718, 321] width 116 height 41
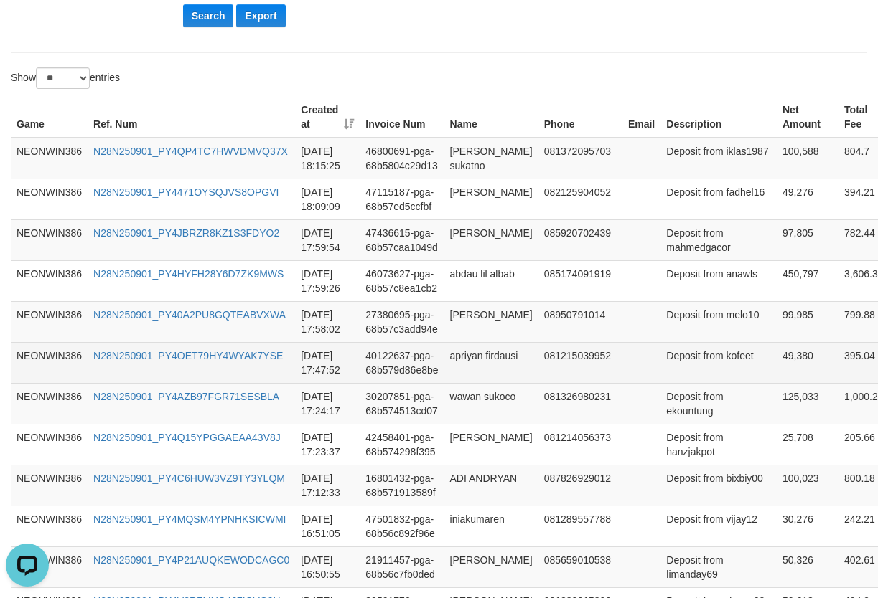
click at [484, 356] on td "apriyan firdausi" at bounding box center [491, 362] width 94 height 41
click at [660, 364] on td "Deposit from kofeet" at bounding box center [718, 362] width 116 height 41
click at [660, 368] on td "Deposit from kofeet" at bounding box center [718, 362] width 116 height 41
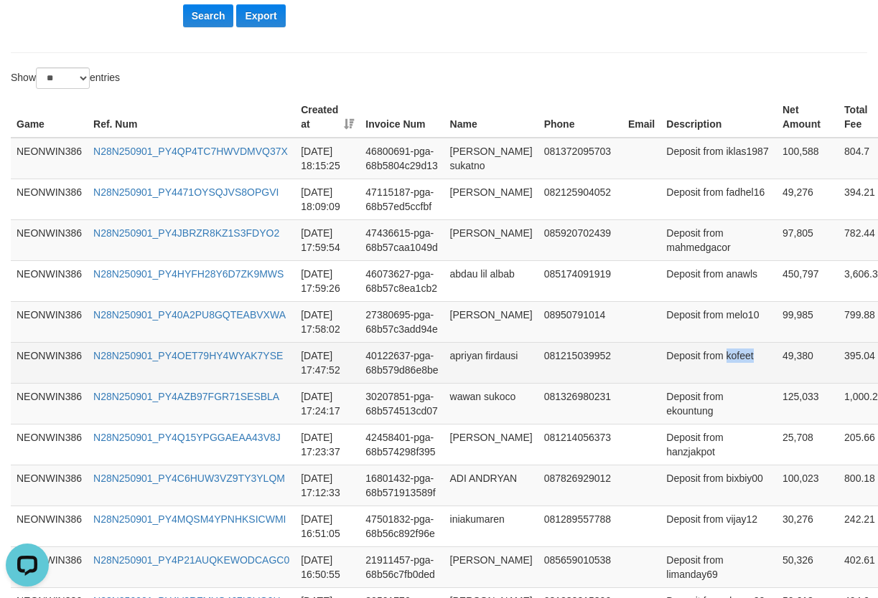
click at [660, 368] on td "Deposit from kofeet" at bounding box center [718, 362] width 116 height 41
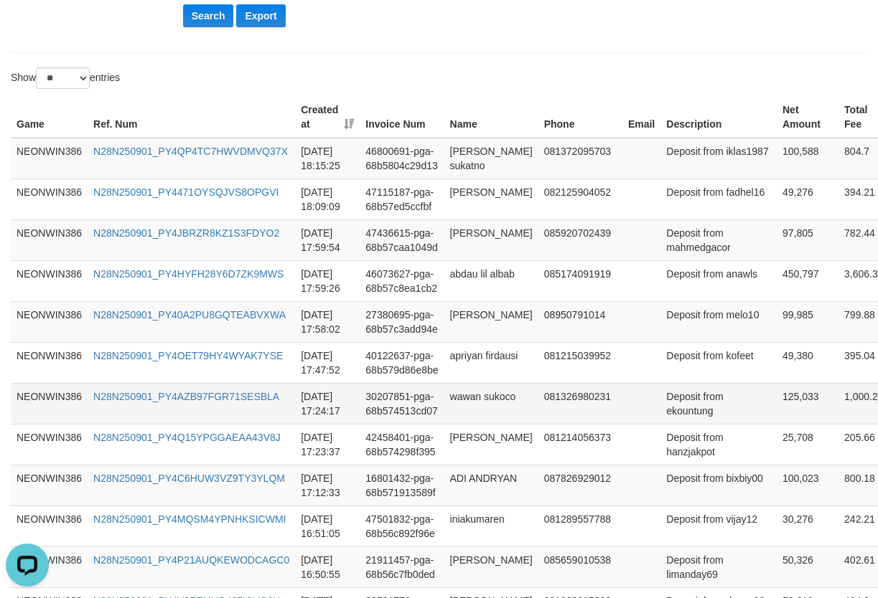
click at [481, 406] on td "wawan sukoco" at bounding box center [491, 403] width 94 height 41
click at [480, 408] on td "wawan sukoco" at bounding box center [491, 403] width 94 height 41
click at [675, 408] on td "Deposit from ekountung" at bounding box center [718, 403] width 116 height 41
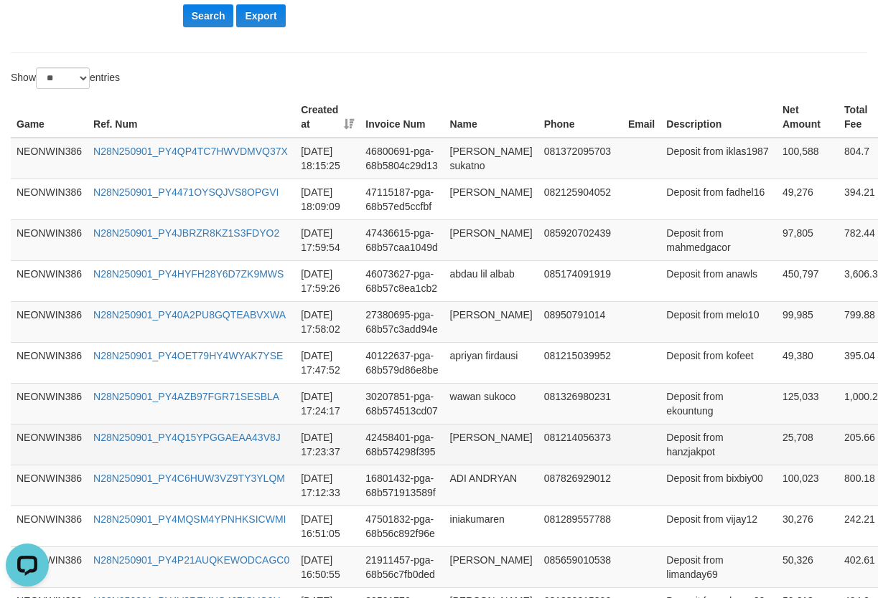
click at [481, 443] on td "[PERSON_NAME]" at bounding box center [491, 444] width 94 height 41
click at [663, 458] on td "Deposit from hanzjakpot" at bounding box center [718, 444] width 116 height 41
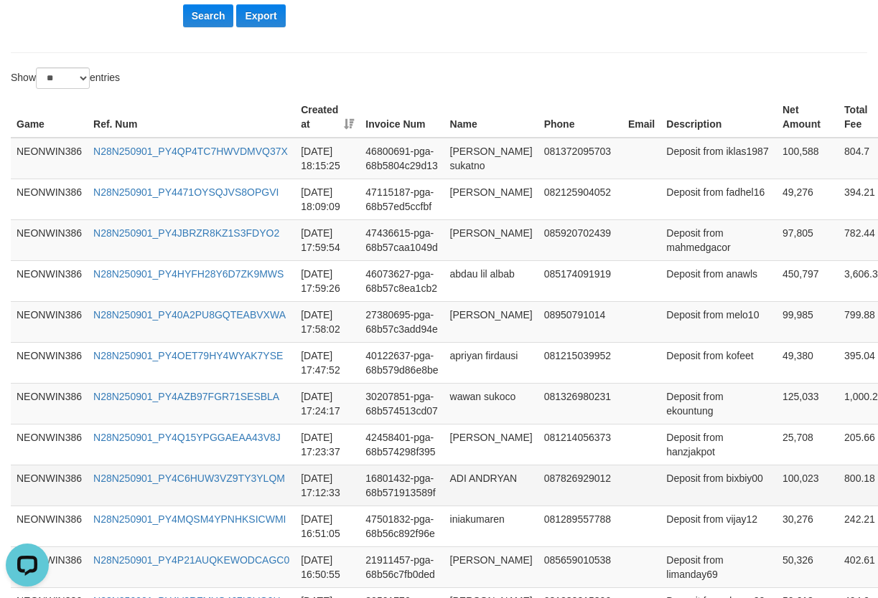
click at [664, 493] on td "Deposit from bixbiy00" at bounding box center [718, 485] width 116 height 41
click at [472, 473] on td "ADI ANDRYAN" at bounding box center [491, 485] width 94 height 41
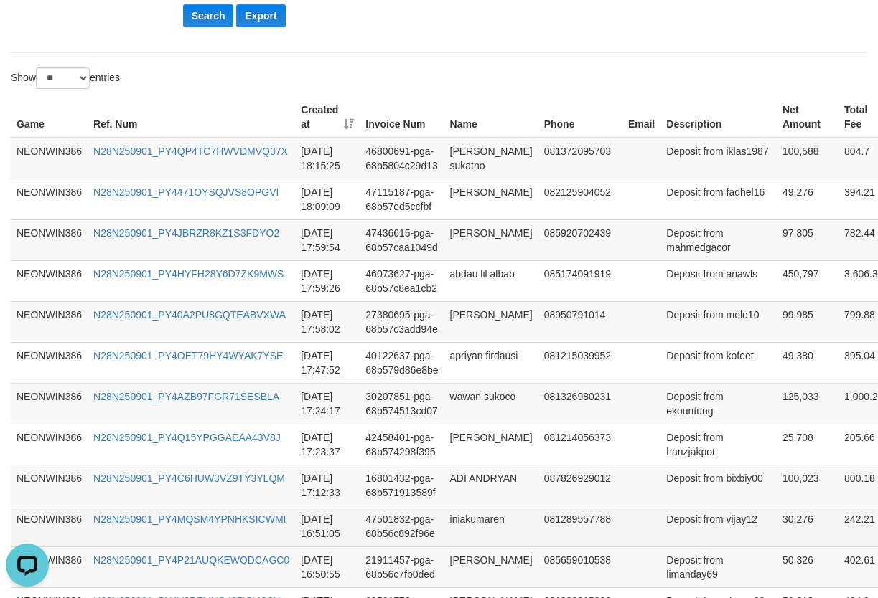
click at [466, 532] on td "iniakumaren" at bounding box center [491, 526] width 94 height 41
click at [671, 528] on td "Deposit from vijay12" at bounding box center [718, 526] width 116 height 41
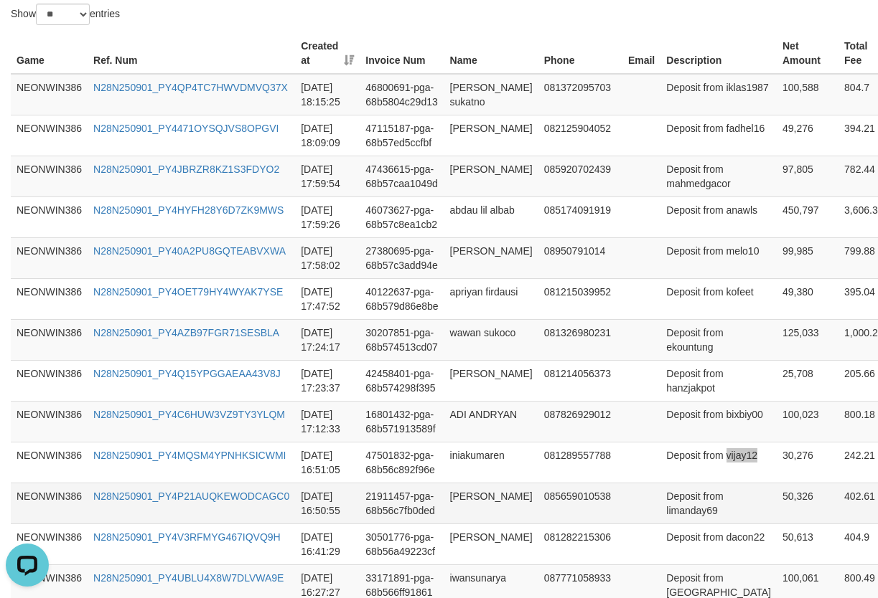
scroll to position [661, 0]
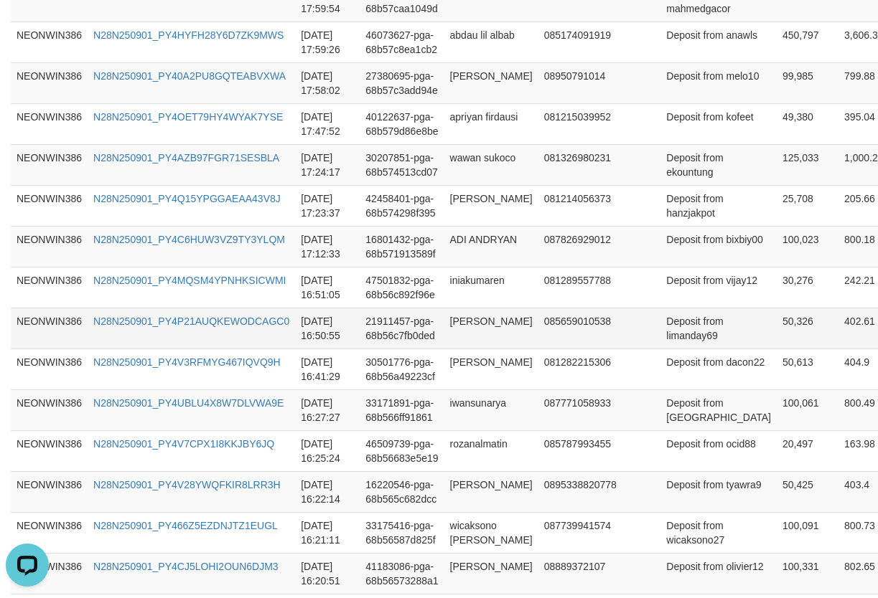
click at [690, 340] on td "Deposit from limanday69" at bounding box center [718, 328] width 116 height 41
click at [484, 347] on td "[PERSON_NAME]" at bounding box center [491, 328] width 94 height 41
click at [479, 328] on td "[PERSON_NAME]" at bounding box center [491, 328] width 94 height 41
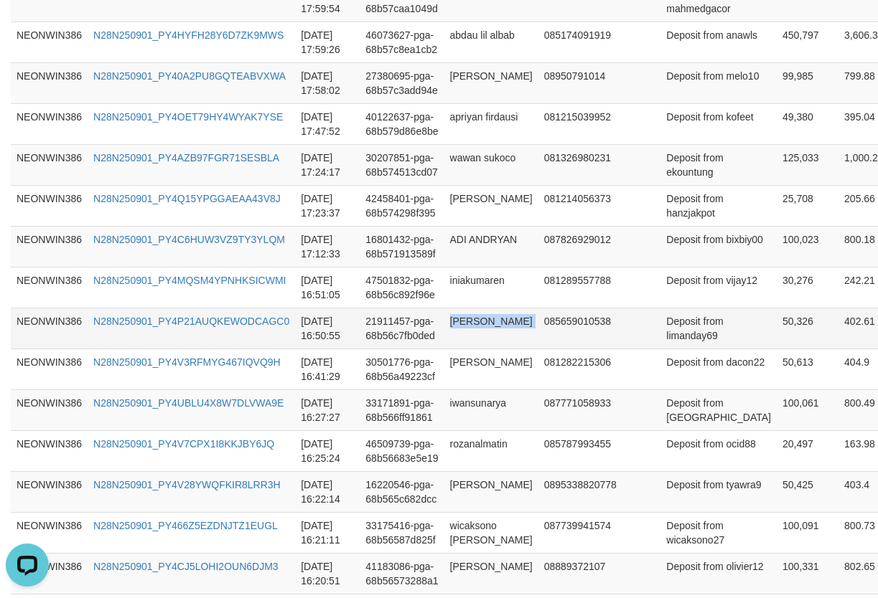
click at [479, 328] on td "[PERSON_NAME]" at bounding box center [491, 328] width 94 height 41
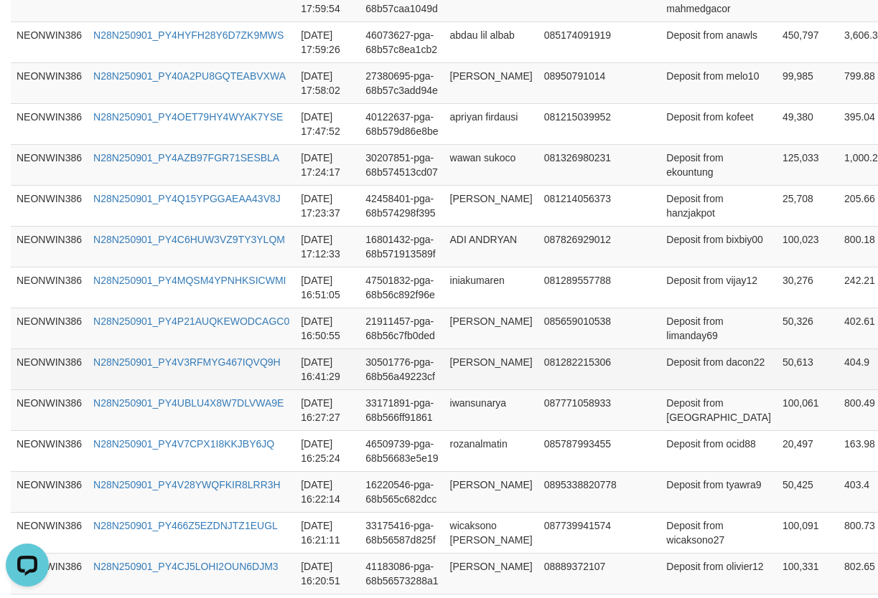
click at [473, 367] on td "[PERSON_NAME]" at bounding box center [491, 369] width 94 height 41
drag, startPoint x: 683, startPoint y: 388, endPoint x: 663, endPoint y: 383, distance: 20.7
click at [683, 388] on td "Deposit from dacon22" at bounding box center [718, 369] width 116 height 41
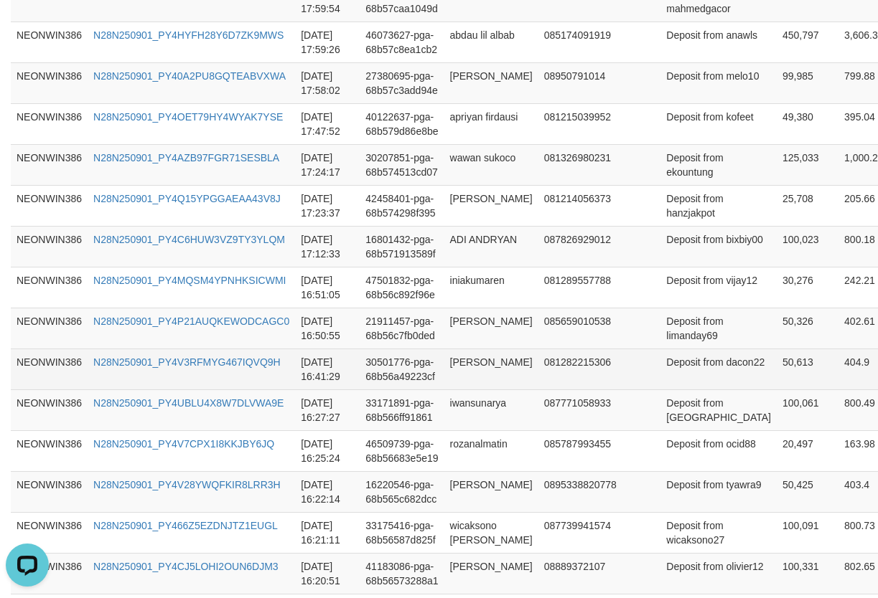
click at [660, 380] on td "Deposit from dacon22" at bounding box center [718, 369] width 116 height 41
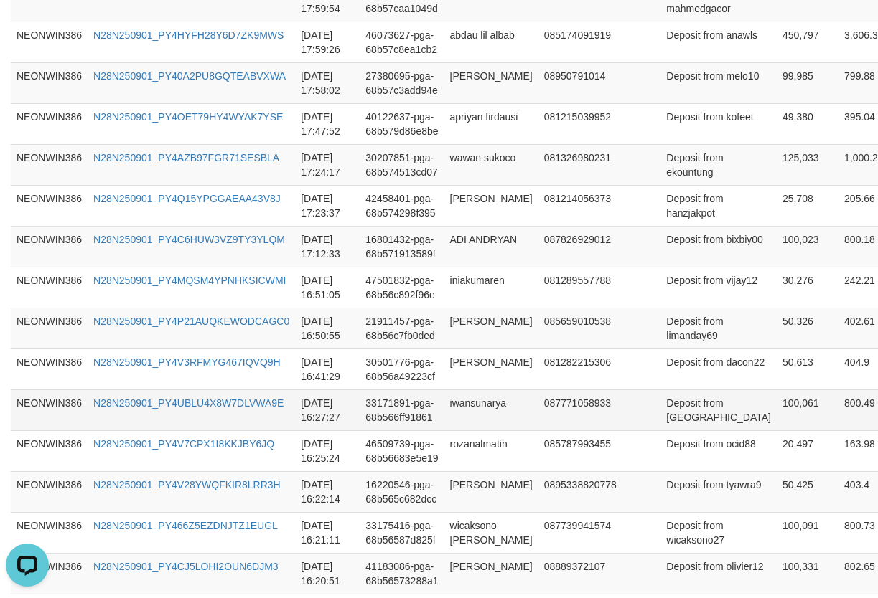
click at [664, 420] on td "Deposit from [GEOGRAPHIC_DATA]" at bounding box center [718, 410] width 116 height 41
click at [472, 402] on td "iwansunarya" at bounding box center [491, 410] width 94 height 41
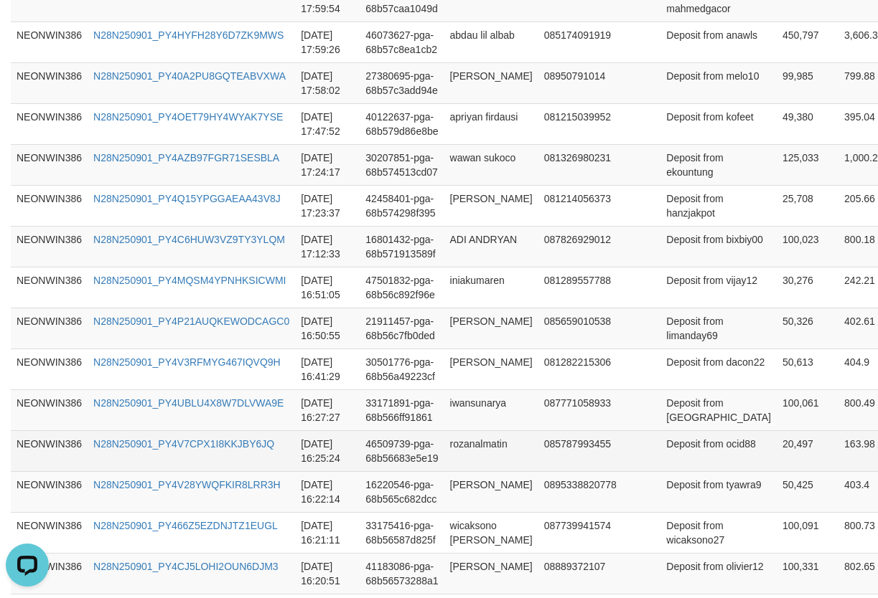
click at [460, 446] on td "rozanalmatin" at bounding box center [491, 451] width 94 height 41
click at [663, 466] on td "Deposit from ocid88" at bounding box center [718, 451] width 116 height 41
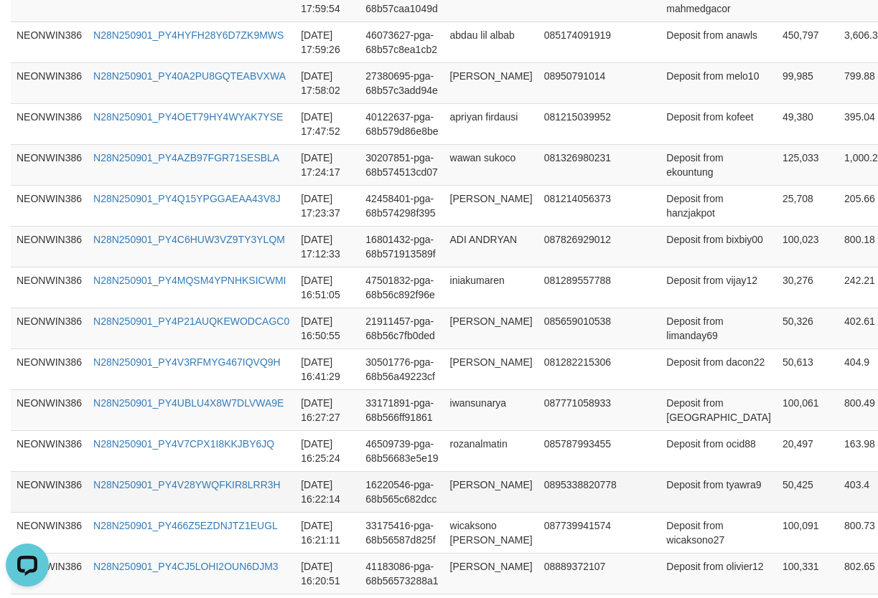
click at [660, 497] on td "Deposit from tyawra9" at bounding box center [718, 491] width 116 height 41
click at [457, 493] on td "[PERSON_NAME]" at bounding box center [491, 491] width 94 height 41
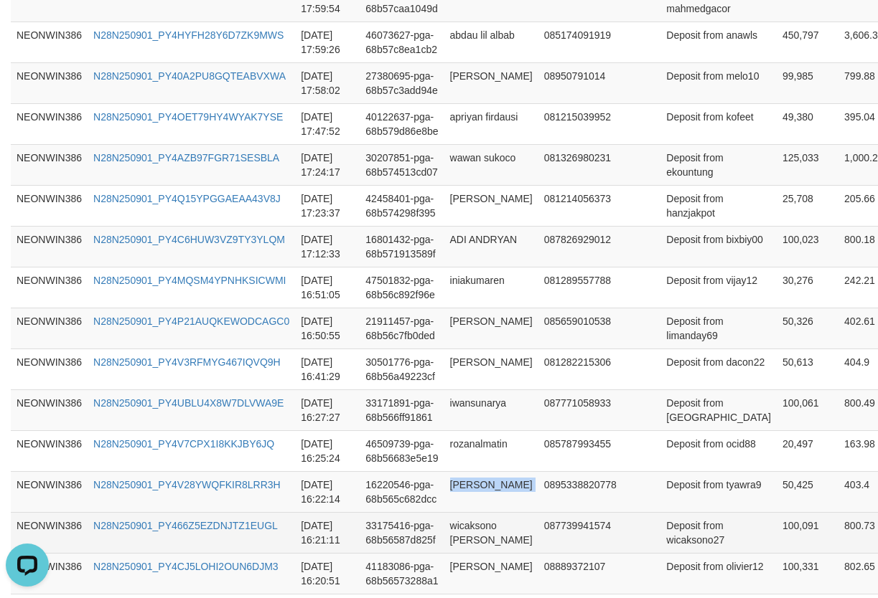
click at [483, 532] on td "wicaksono [PERSON_NAME]" at bounding box center [491, 532] width 94 height 41
click at [662, 542] on td "Deposit from wicaksono27" at bounding box center [718, 532] width 116 height 41
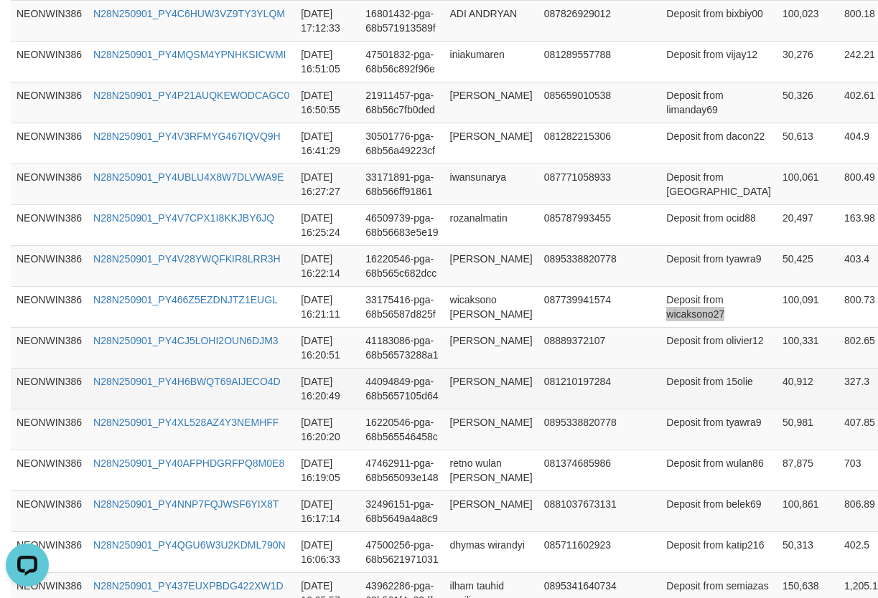
scroll to position [900, 0]
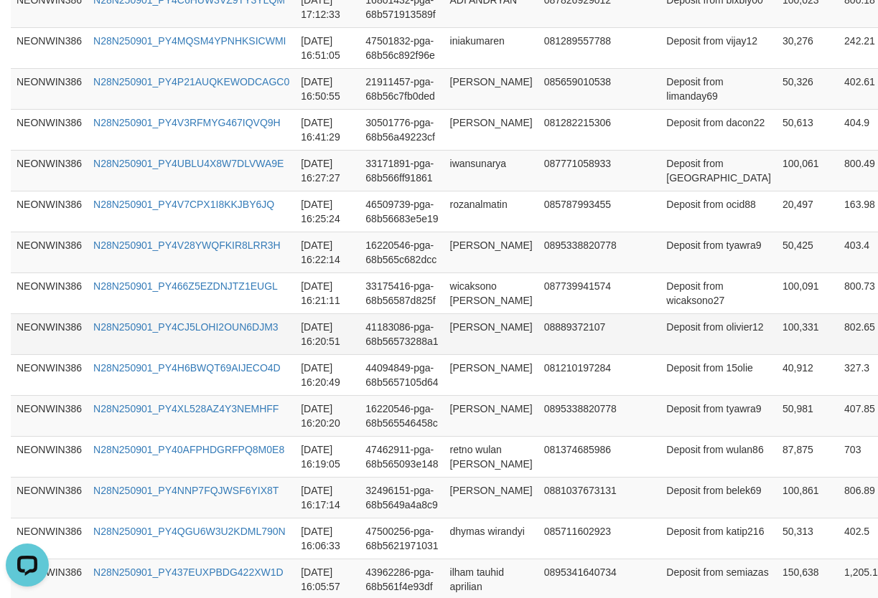
click at [451, 334] on td "[PERSON_NAME]" at bounding box center [491, 334] width 94 height 41
click at [680, 348] on td "Deposit from olivier12" at bounding box center [718, 334] width 116 height 41
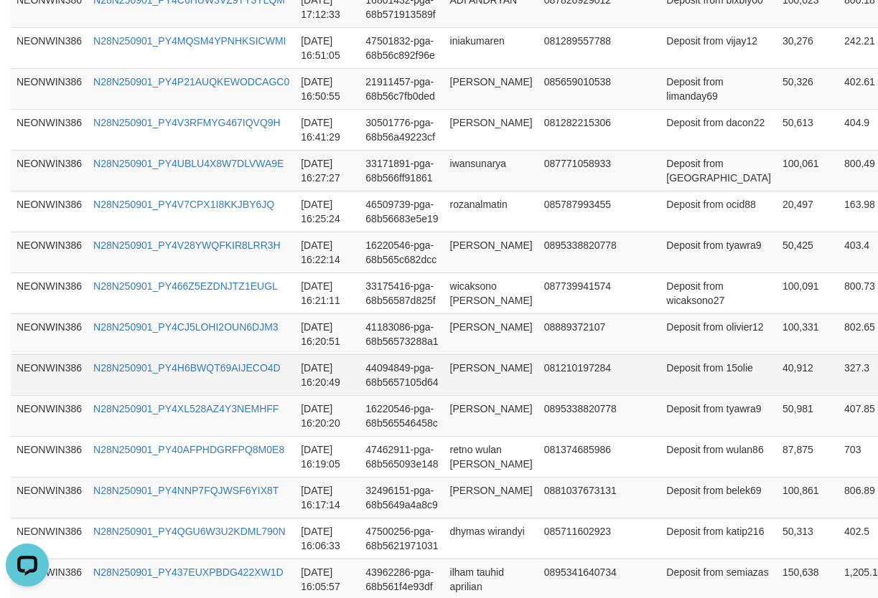
click at [670, 380] on td "Deposit from 15olie" at bounding box center [718, 374] width 116 height 41
click at [467, 382] on td "[PERSON_NAME]" at bounding box center [491, 374] width 94 height 41
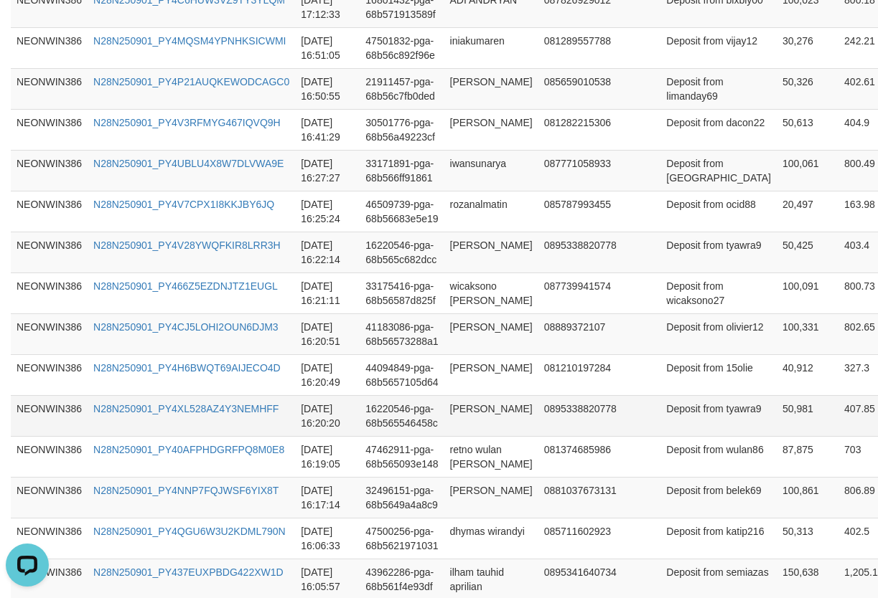
click at [474, 399] on td "[PERSON_NAME]" at bounding box center [491, 415] width 94 height 41
click at [687, 431] on td "Deposit from tyawra9" at bounding box center [718, 415] width 116 height 41
drag, startPoint x: 687, startPoint y: 431, endPoint x: 639, endPoint y: 415, distance: 49.9
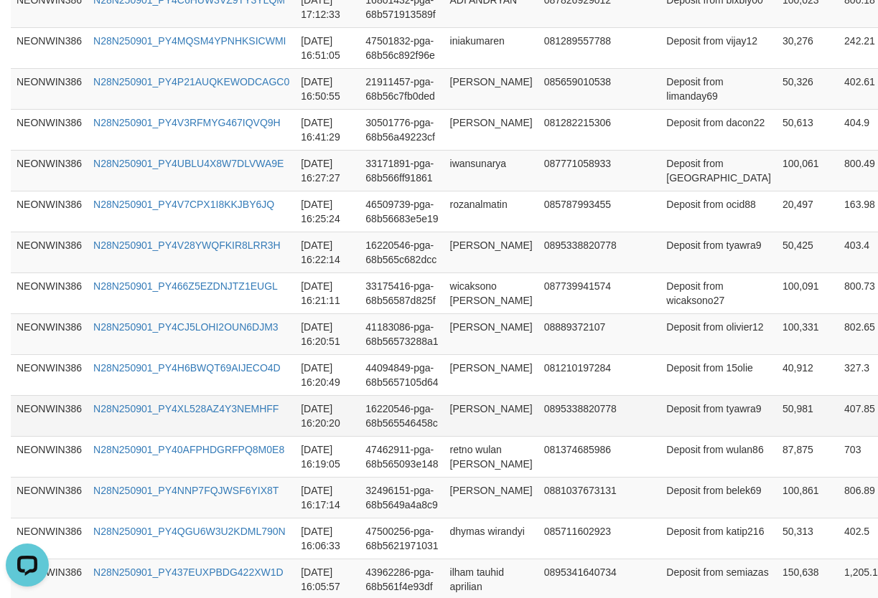
click at [660, 420] on td "Deposit from tyawra9" at bounding box center [718, 415] width 116 height 41
click at [639, 415] on td at bounding box center [641, 415] width 38 height 41
click at [673, 427] on td "Deposit from tyawra9" at bounding box center [718, 415] width 116 height 41
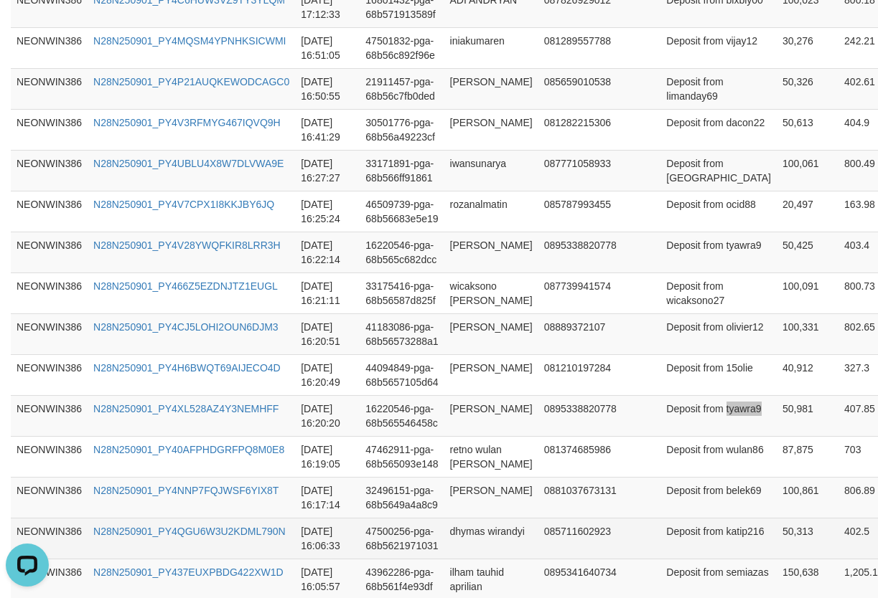
scroll to position [1139, 0]
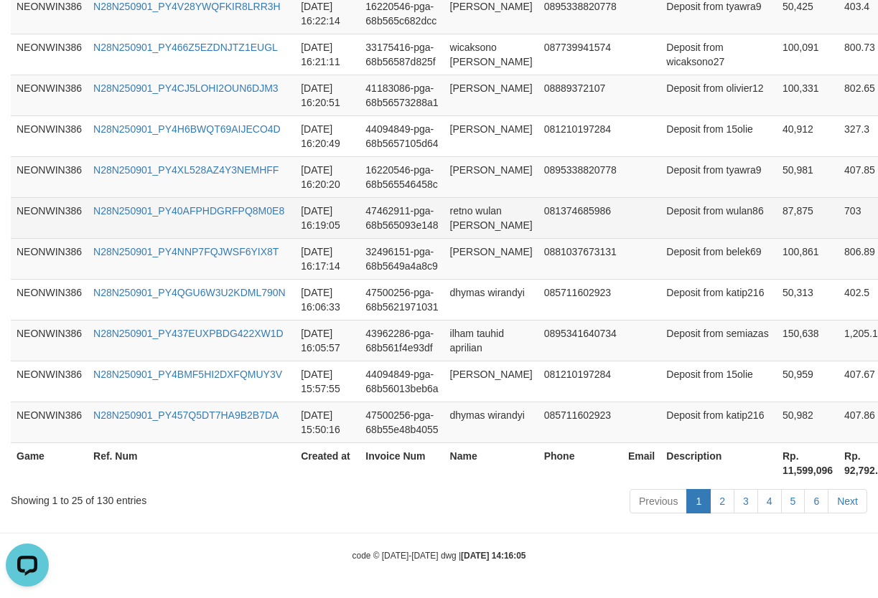
click at [668, 222] on td "Deposit from wulan86" at bounding box center [718, 217] width 116 height 41
click at [471, 225] on td "retno wulan [PERSON_NAME]" at bounding box center [491, 217] width 94 height 41
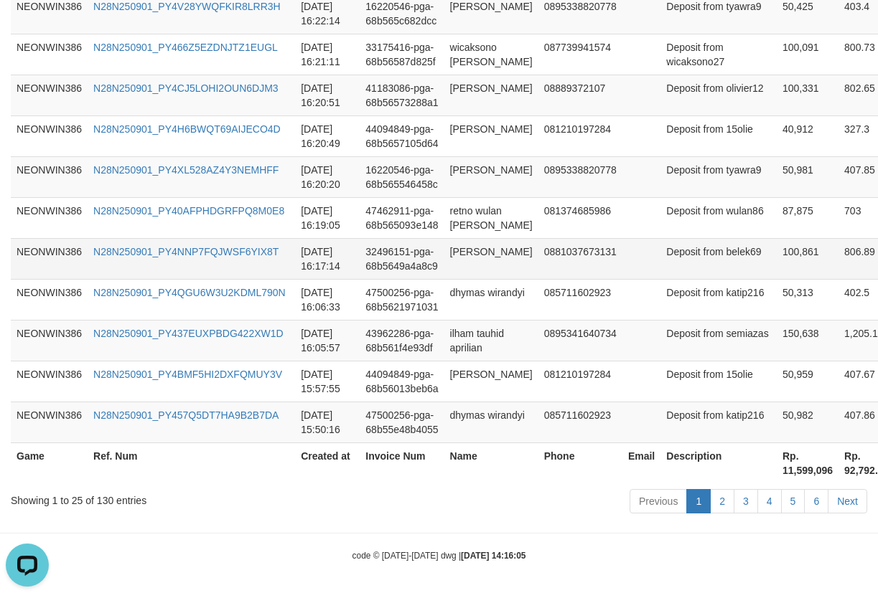
click at [487, 256] on td "[PERSON_NAME]" at bounding box center [491, 258] width 94 height 41
click at [660, 264] on td "Deposit from belek69" at bounding box center [718, 258] width 116 height 41
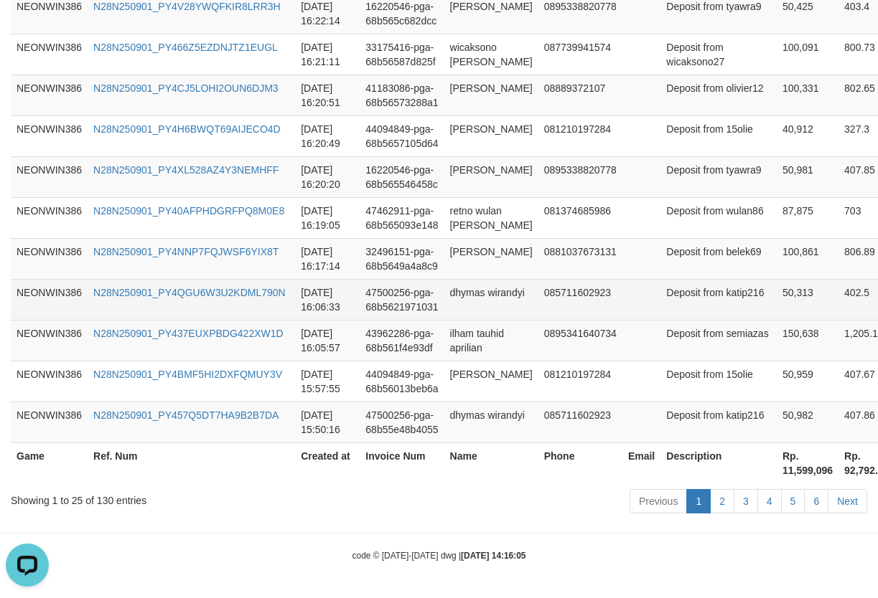
click at [665, 308] on td "Deposit from katip216" at bounding box center [718, 299] width 116 height 41
drag, startPoint x: 665, startPoint y: 308, endPoint x: 847, endPoint y: 308, distance: 182.3
click at [667, 308] on td "Deposit from katip216" at bounding box center [718, 299] width 116 height 41
click at [460, 311] on td "dhymas wirandyi" at bounding box center [491, 299] width 94 height 41
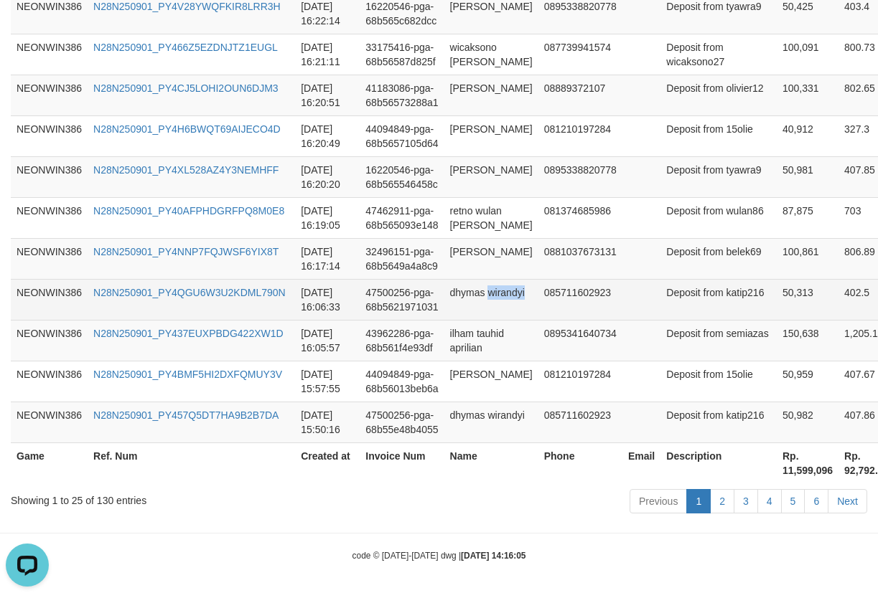
click at [458, 300] on td "dhymas wirandyi" at bounding box center [491, 299] width 94 height 41
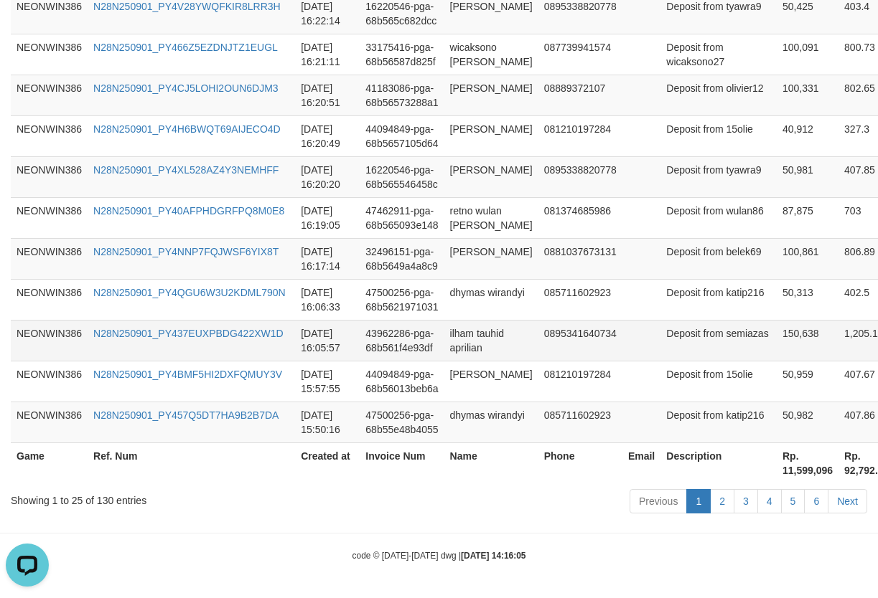
click at [458, 336] on td "ilham tauhid aprilian" at bounding box center [491, 340] width 94 height 41
click at [676, 349] on td "Deposit from semiazas" at bounding box center [718, 340] width 116 height 41
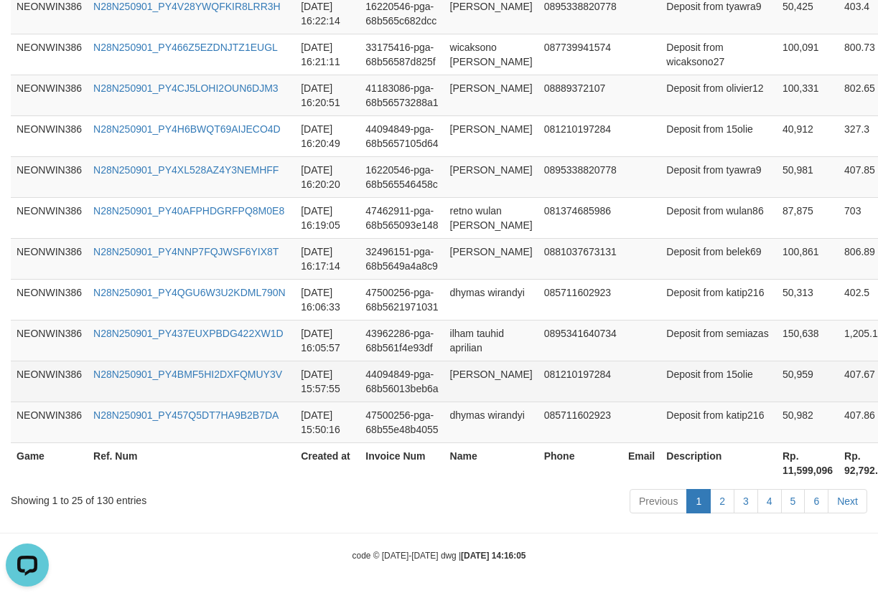
click at [668, 387] on td "Deposit from 15olie" at bounding box center [718, 381] width 116 height 41
click at [507, 378] on td "[PERSON_NAME]" at bounding box center [491, 381] width 94 height 41
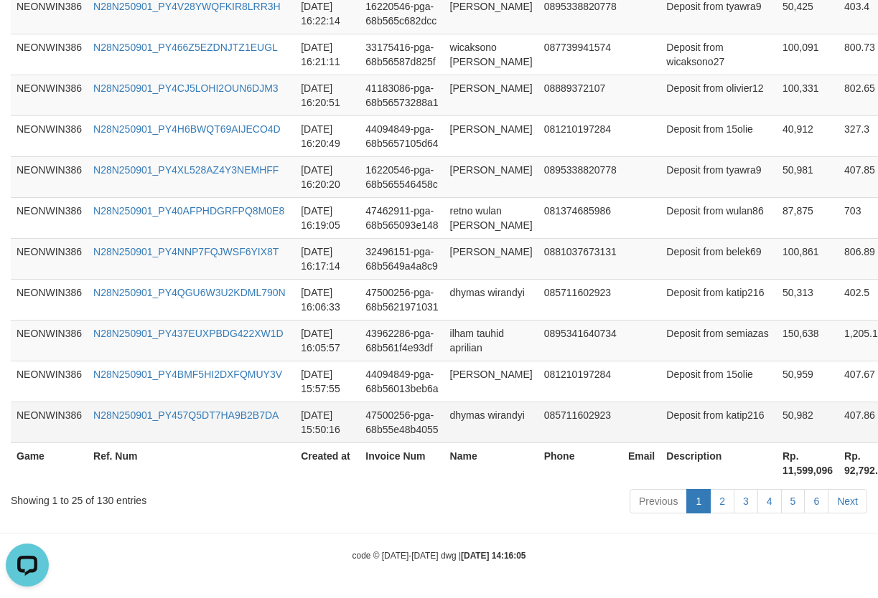
click at [464, 424] on td "dhymas wirandyi" at bounding box center [491, 422] width 94 height 41
click at [662, 430] on td "Deposit from katip216" at bounding box center [718, 422] width 116 height 41
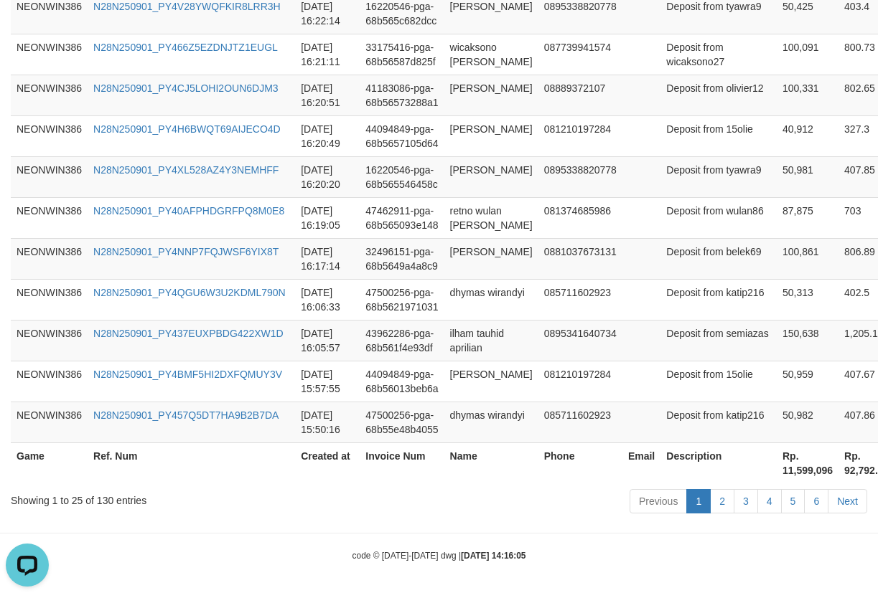
click at [776, 467] on th "Rp. 11,599,096" at bounding box center [807, 463] width 62 height 41
